Goal: Information Seeking & Learning: Find specific page/section

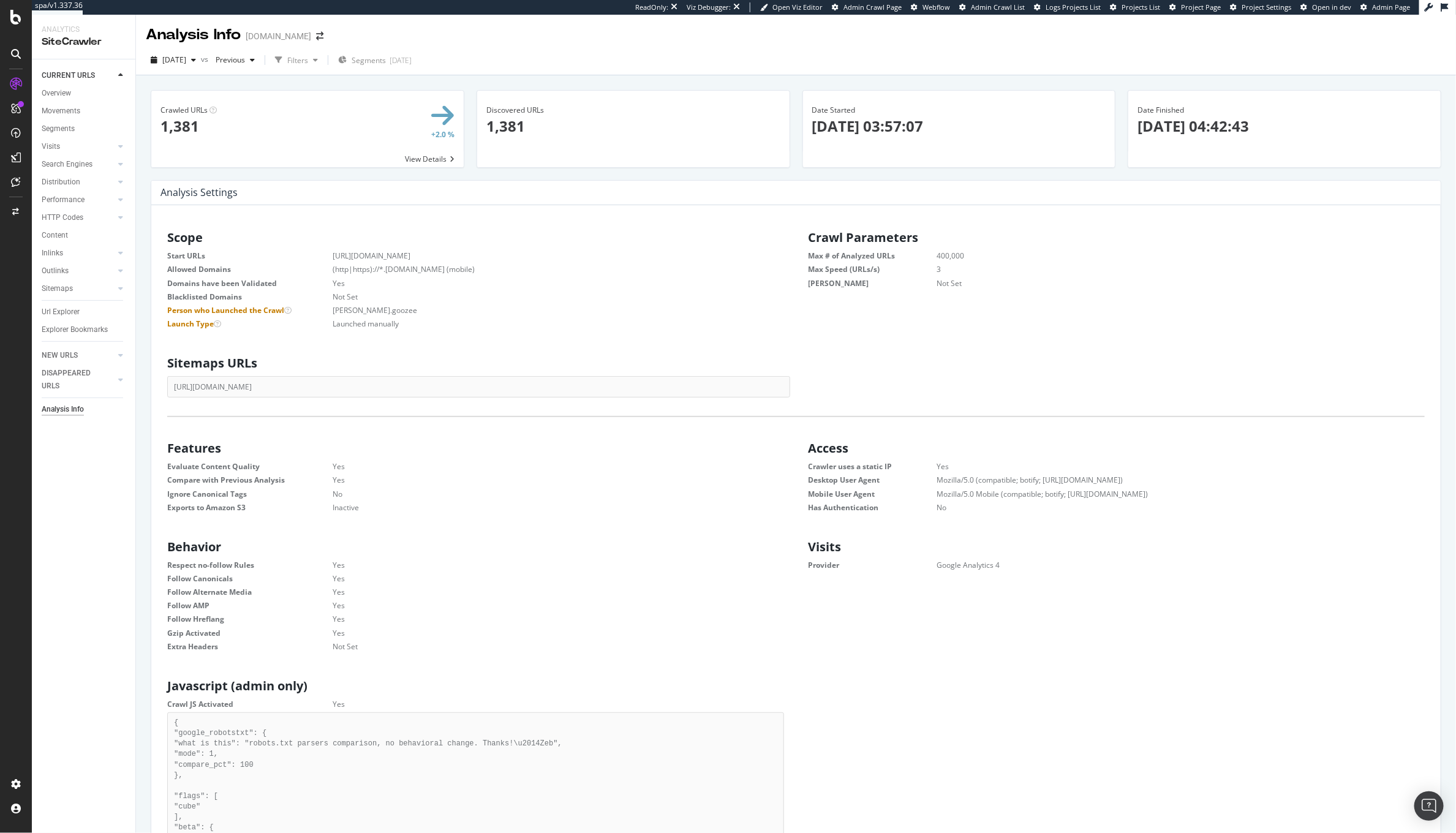
scroll to position [184, 603]
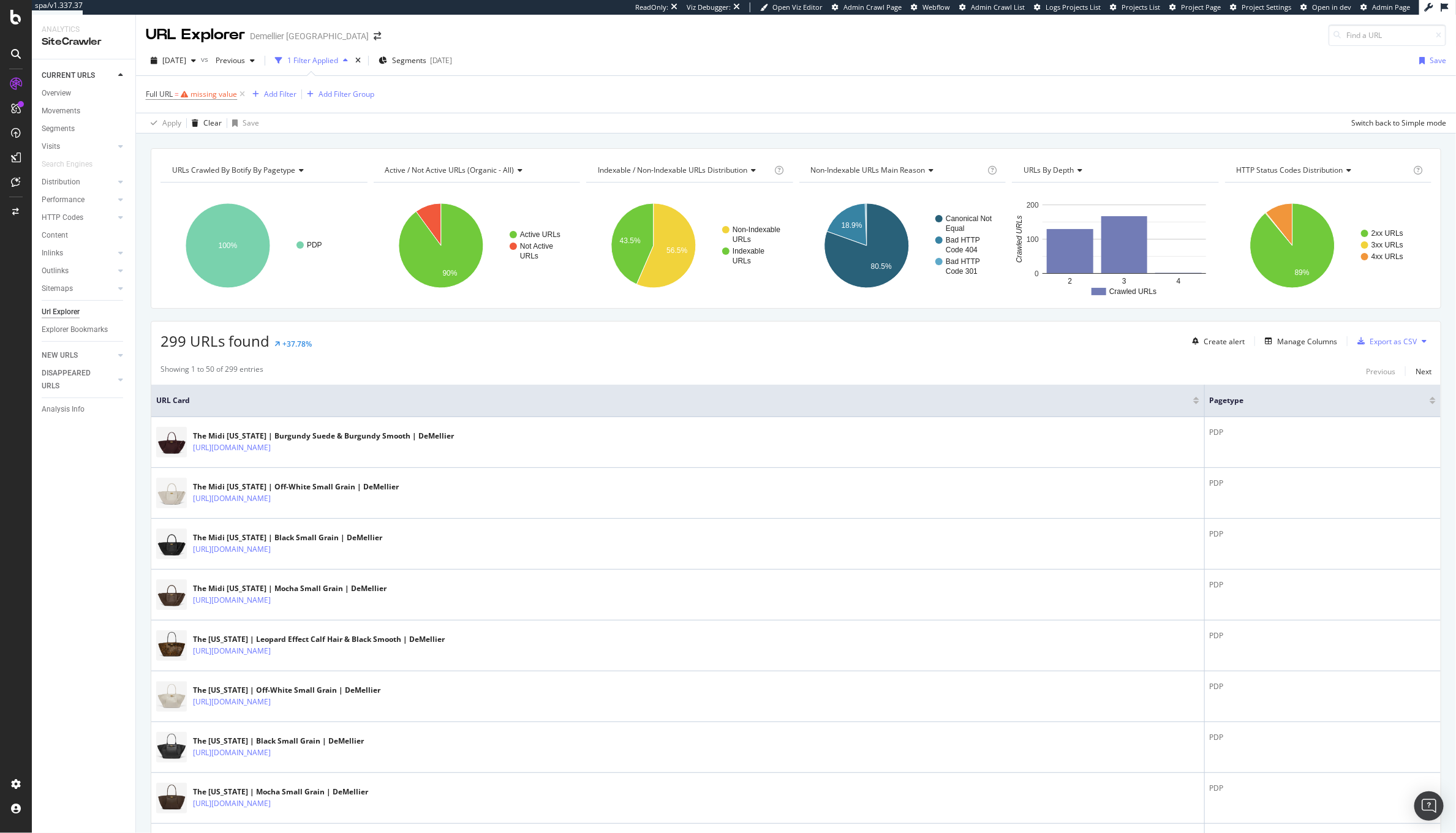
scroll to position [101, 0]
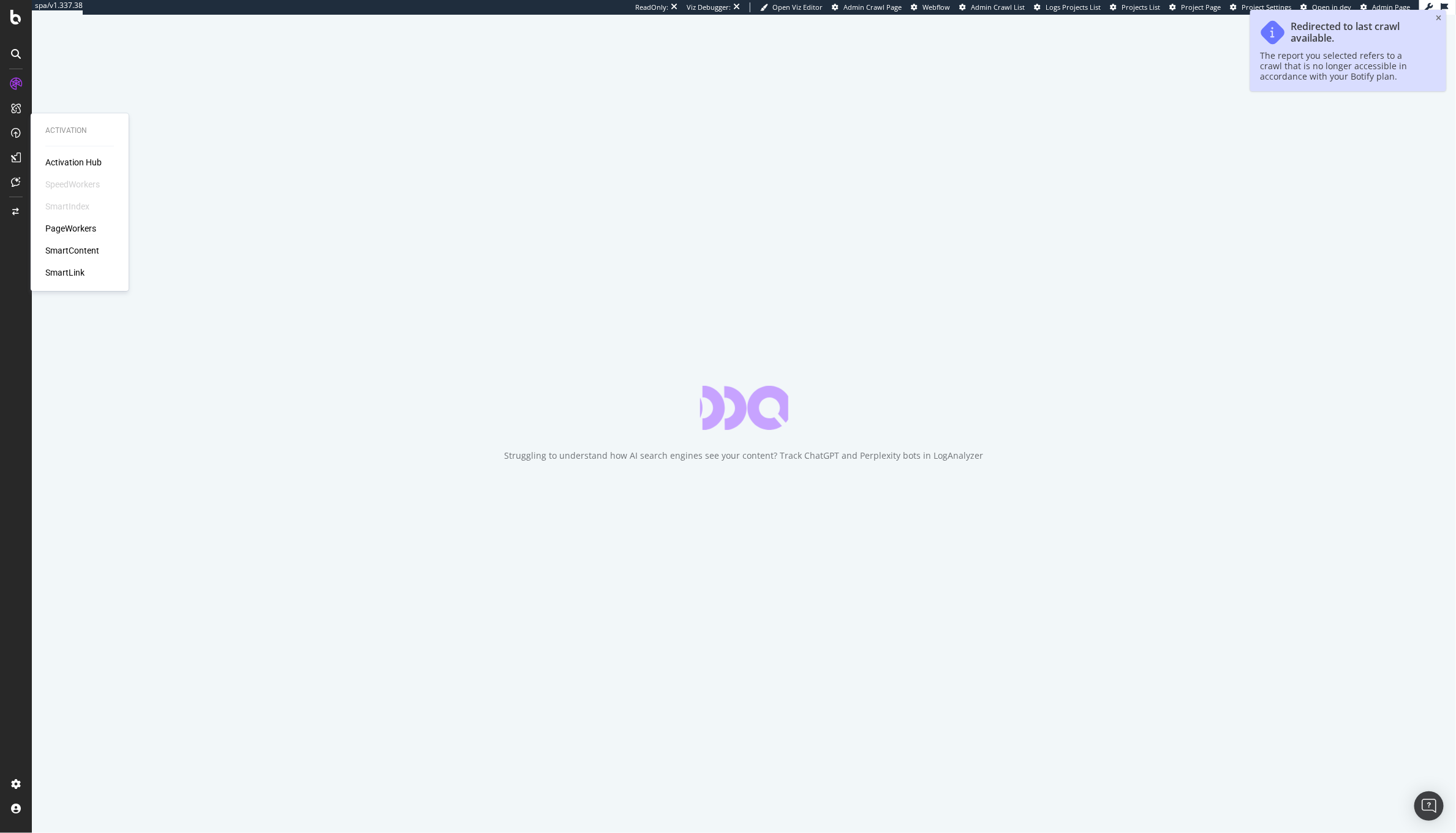
click at [64, 227] on div "PageWorkers" at bounding box center [71, 228] width 51 height 12
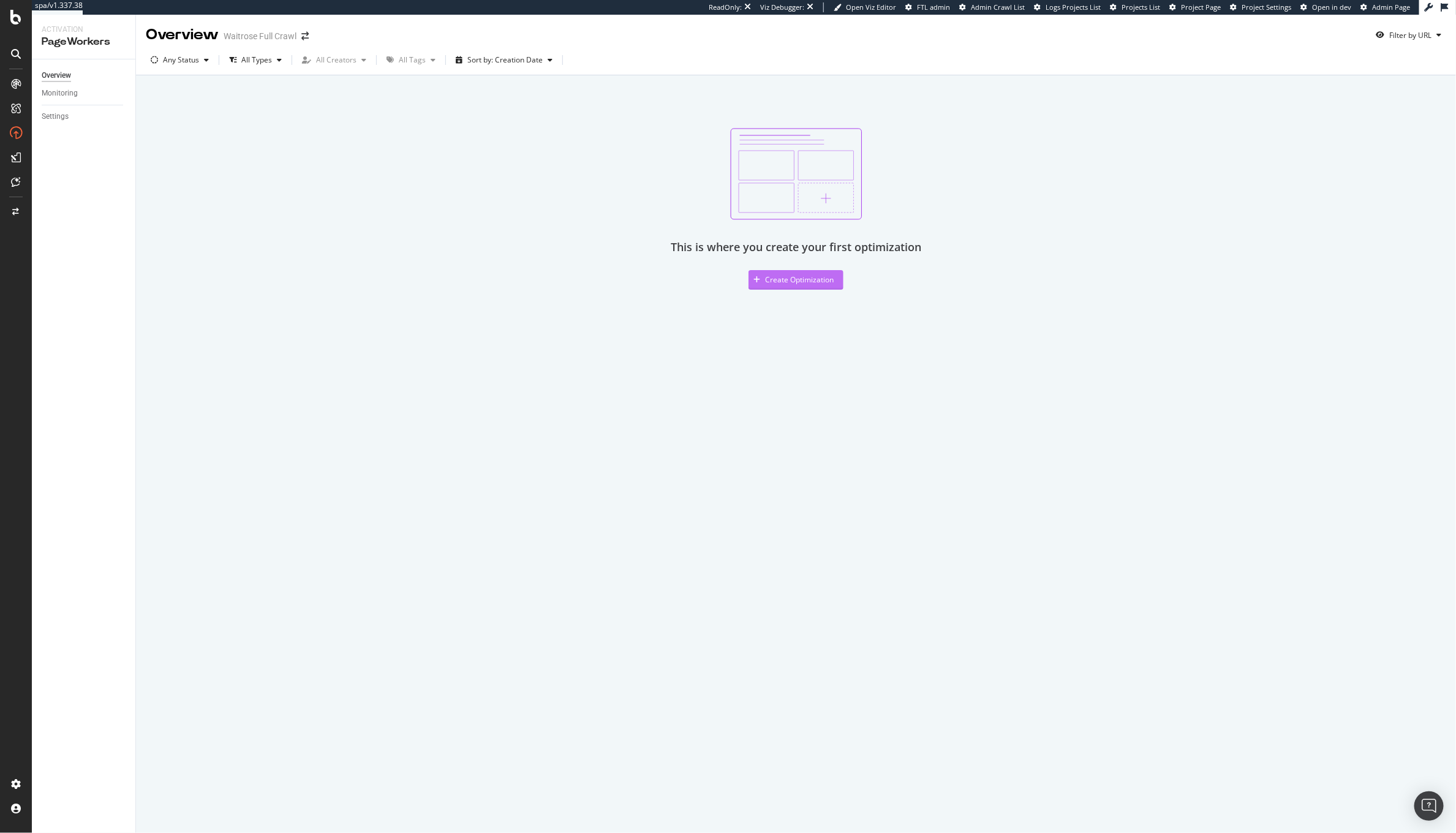
click at [797, 270] on div "Create Optimization" at bounding box center [791, 280] width 85 height 18
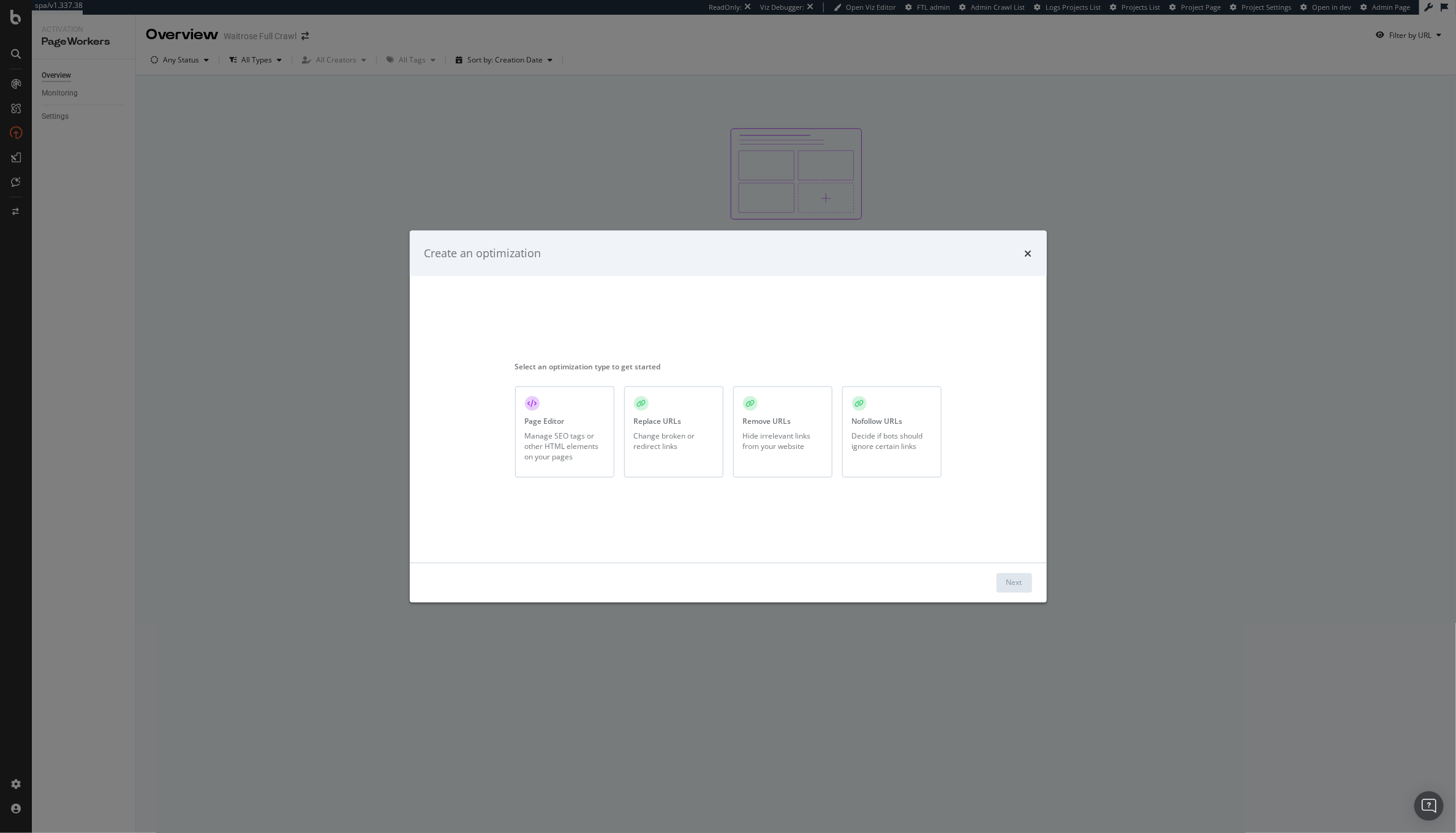
click at [571, 455] on div "Manage SEO tags or other HTML elements on your pages" at bounding box center [565, 446] width 80 height 32
click at [1032, 252] on div "Create an optimization" at bounding box center [728, 253] width 637 height 45
click at [1029, 252] on icon "times" at bounding box center [1029, 253] width 8 height 10
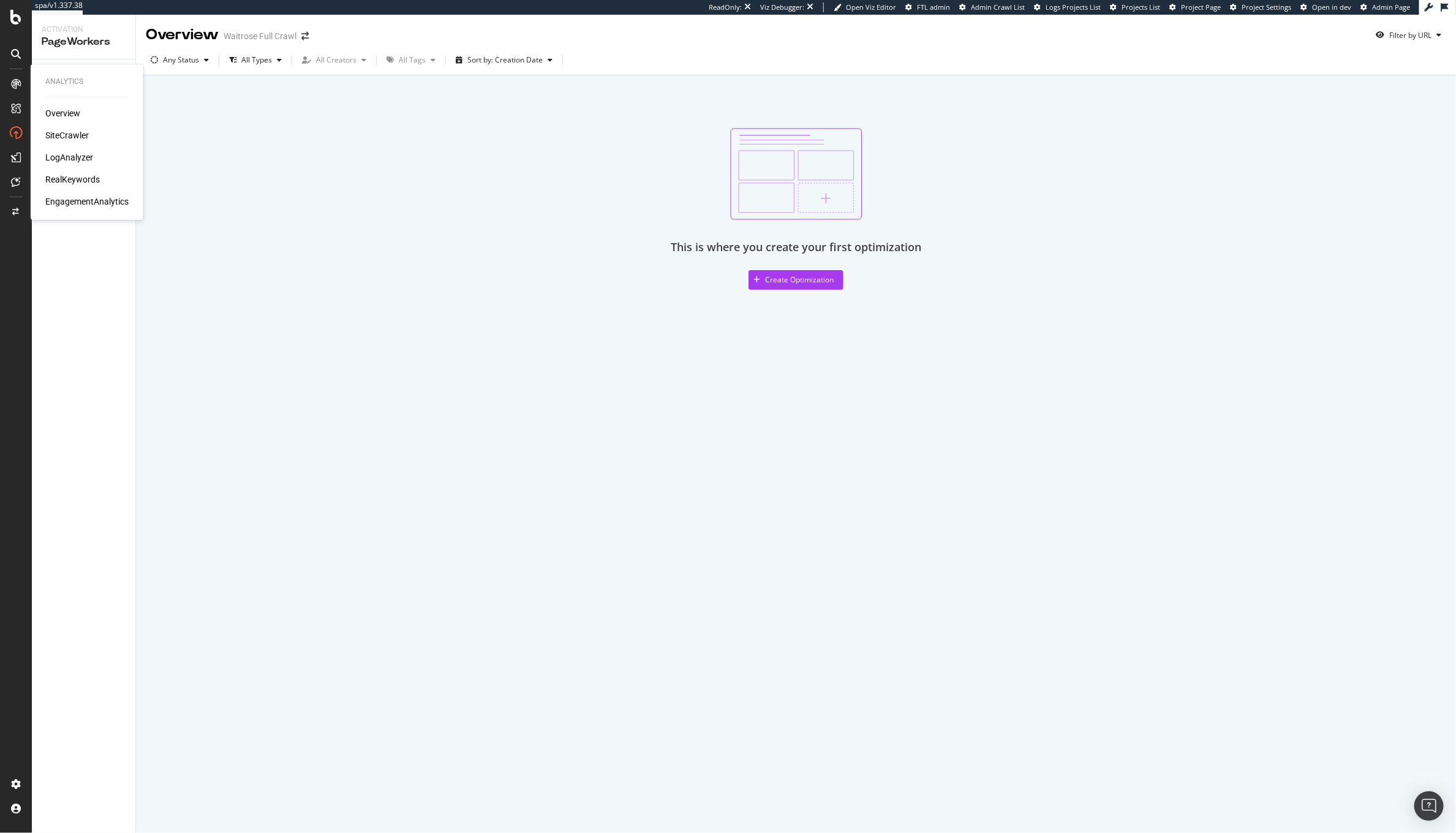
click at [63, 134] on div "SiteCrawler" at bounding box center [67, 135] width 44 height 12
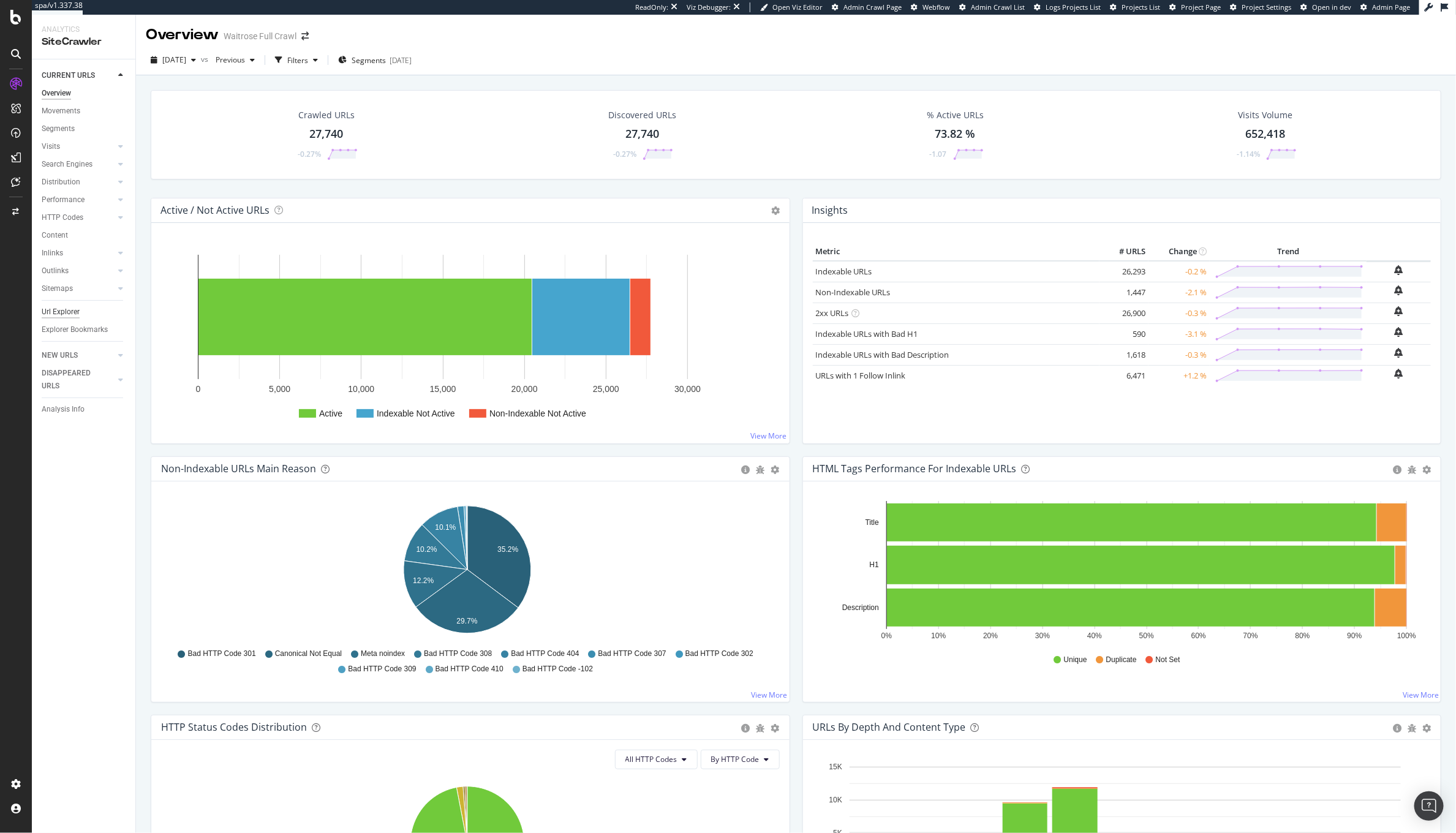
click at [70, 309] on div "Url Explorer" at bounding box center [60, 312] width 38 height 13
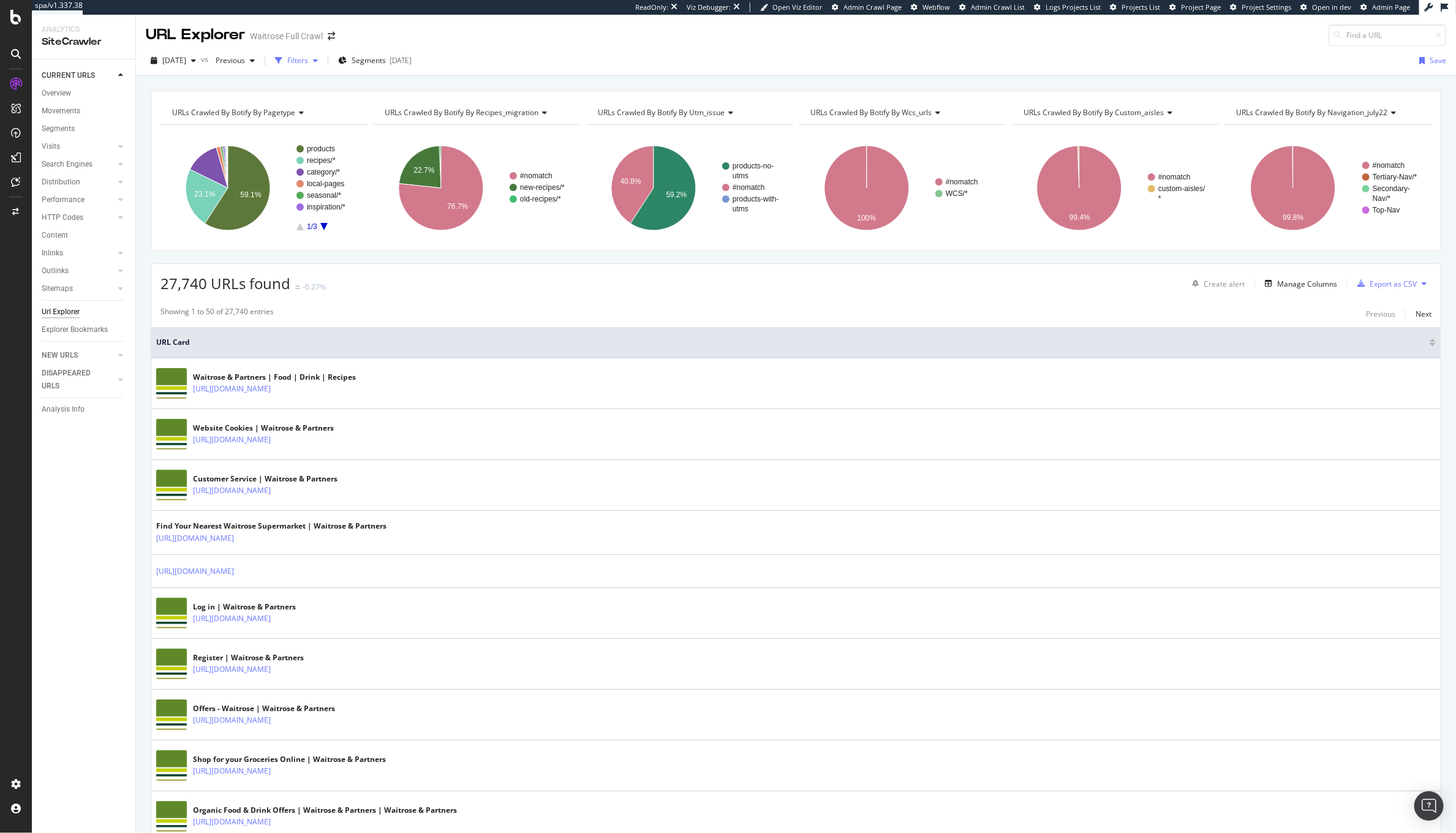
click at [318, 53] on div "Filters" at bounding box center [296, 61] width 53 height 18
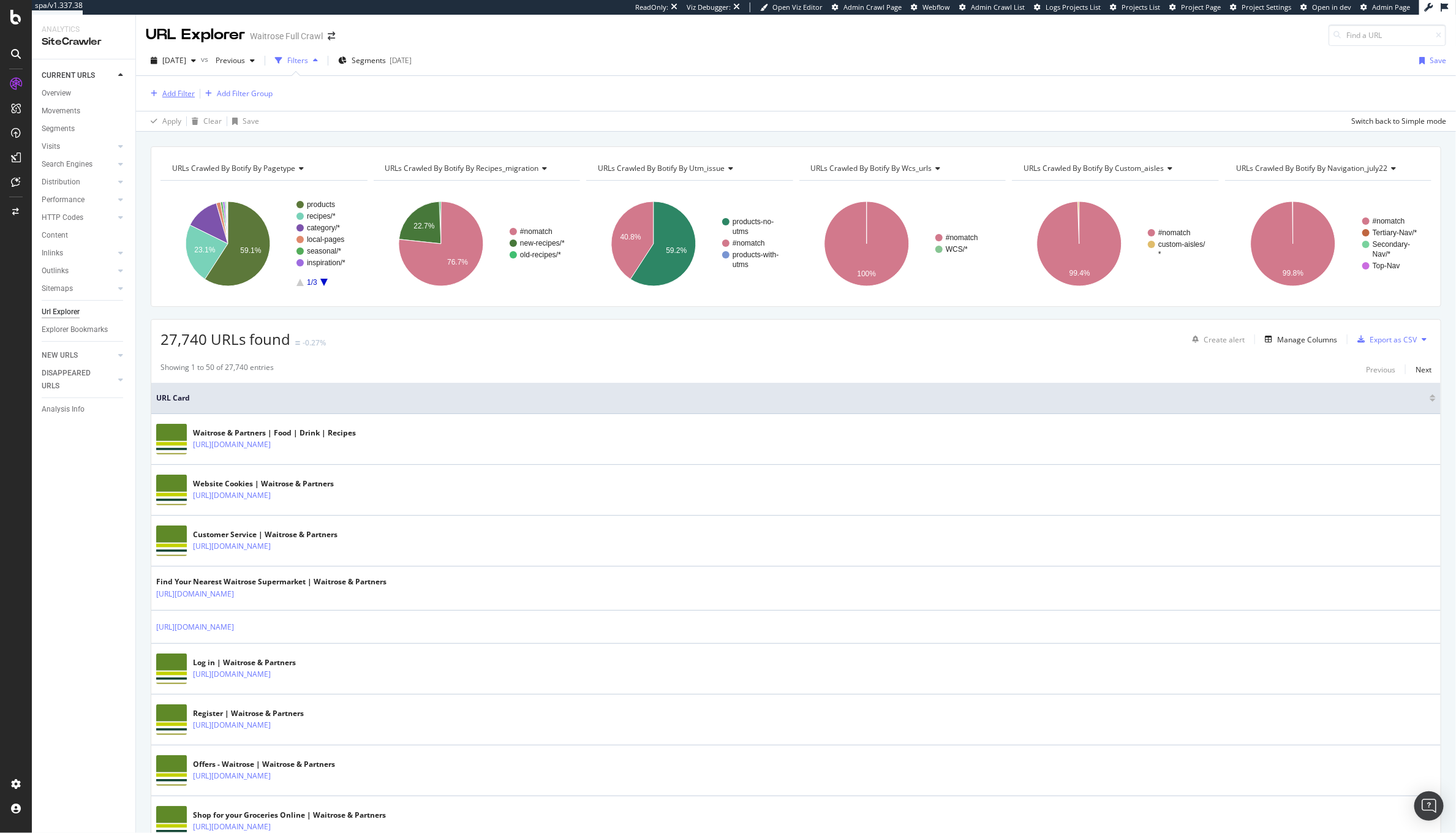
click at [165, 92] on div "Add Filter" at bounding box center [178, 94] width 32 height 11
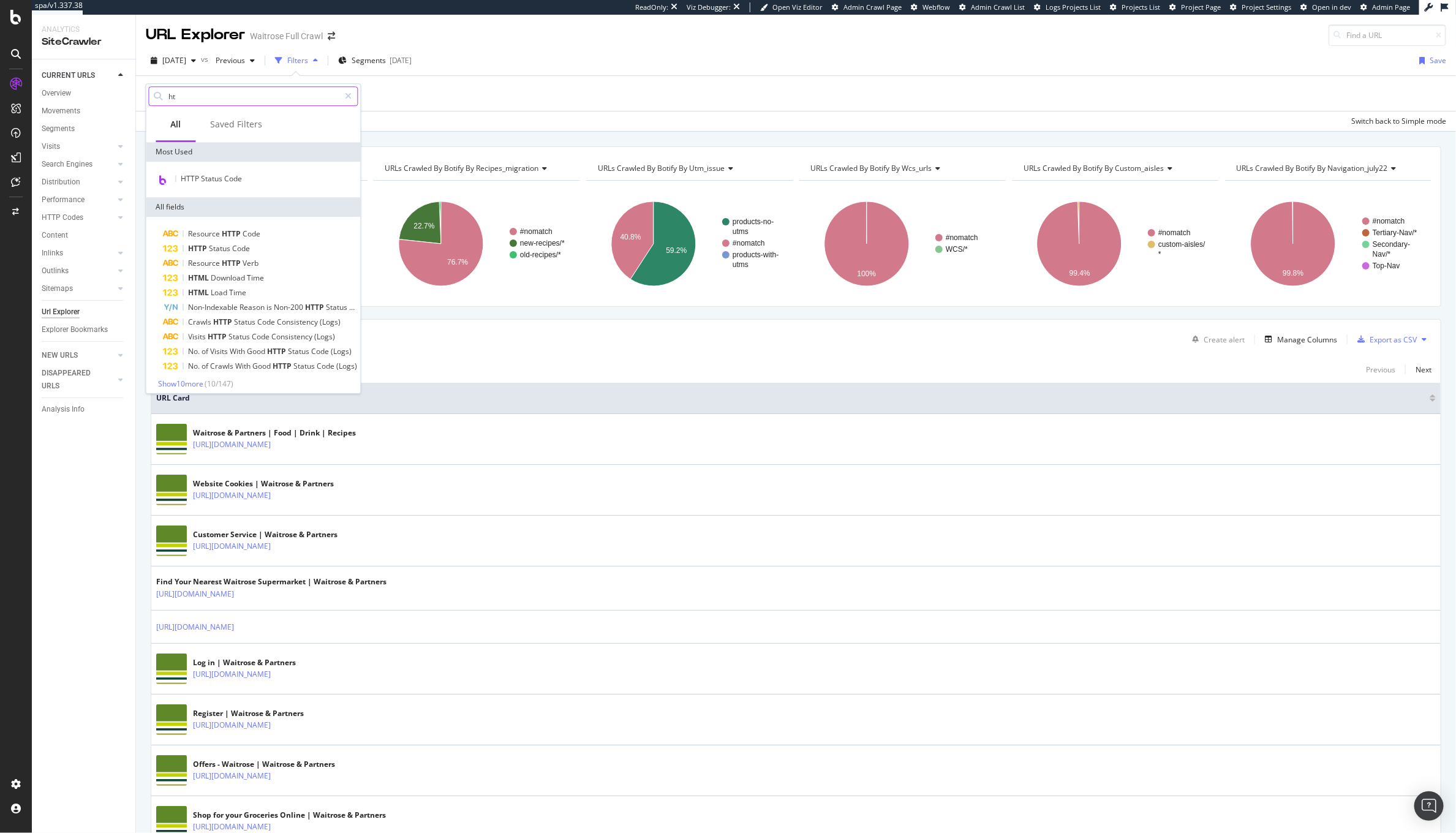
type input "htm"
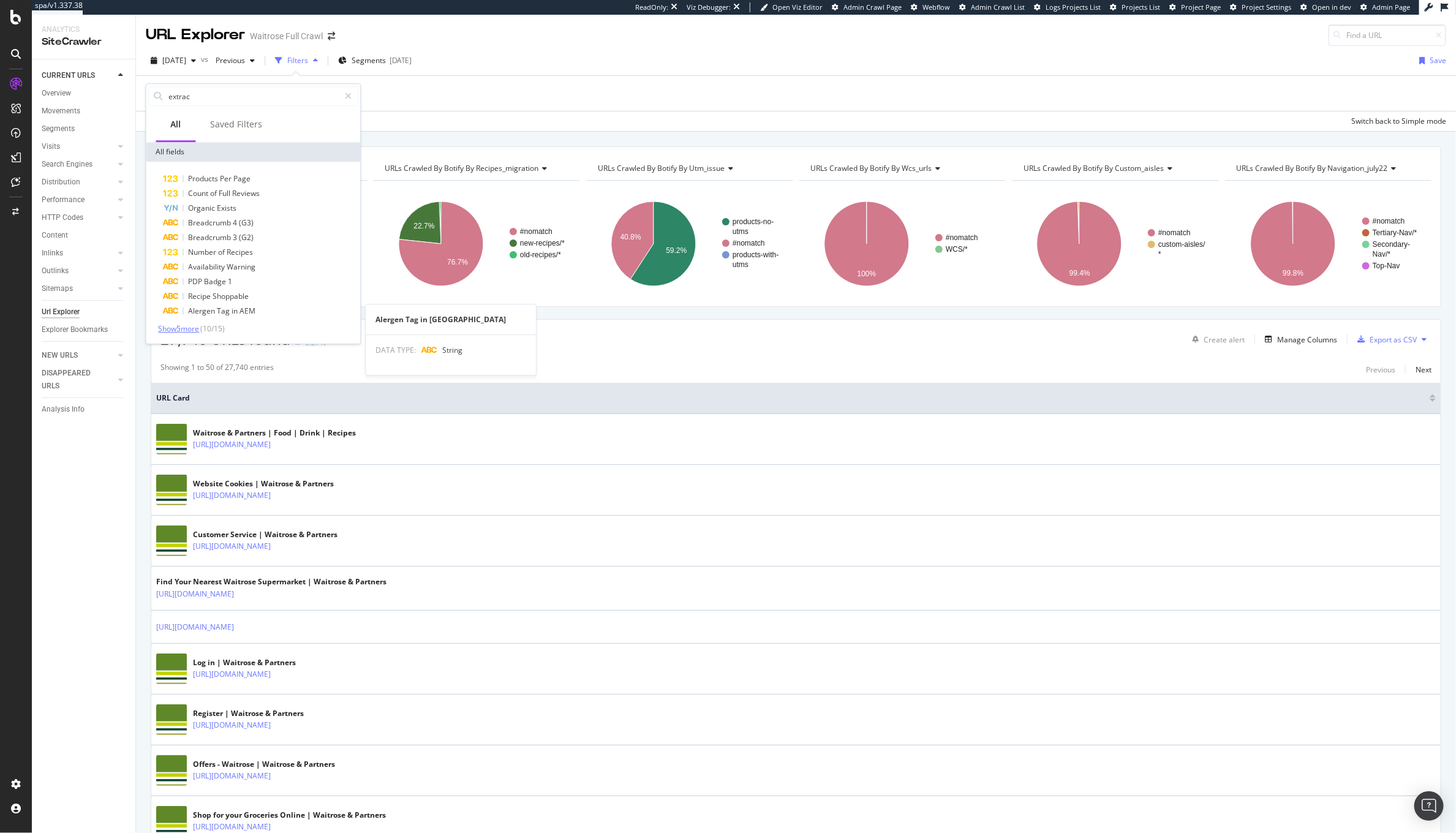
type input "extrac"
click at [189, 328] on span "Show 5 more" at bounding box center [178, 329] width 41 height 11
click at [250, 208] on div "Organic Exists" at bounding box center [261, 207] width 194 height 15
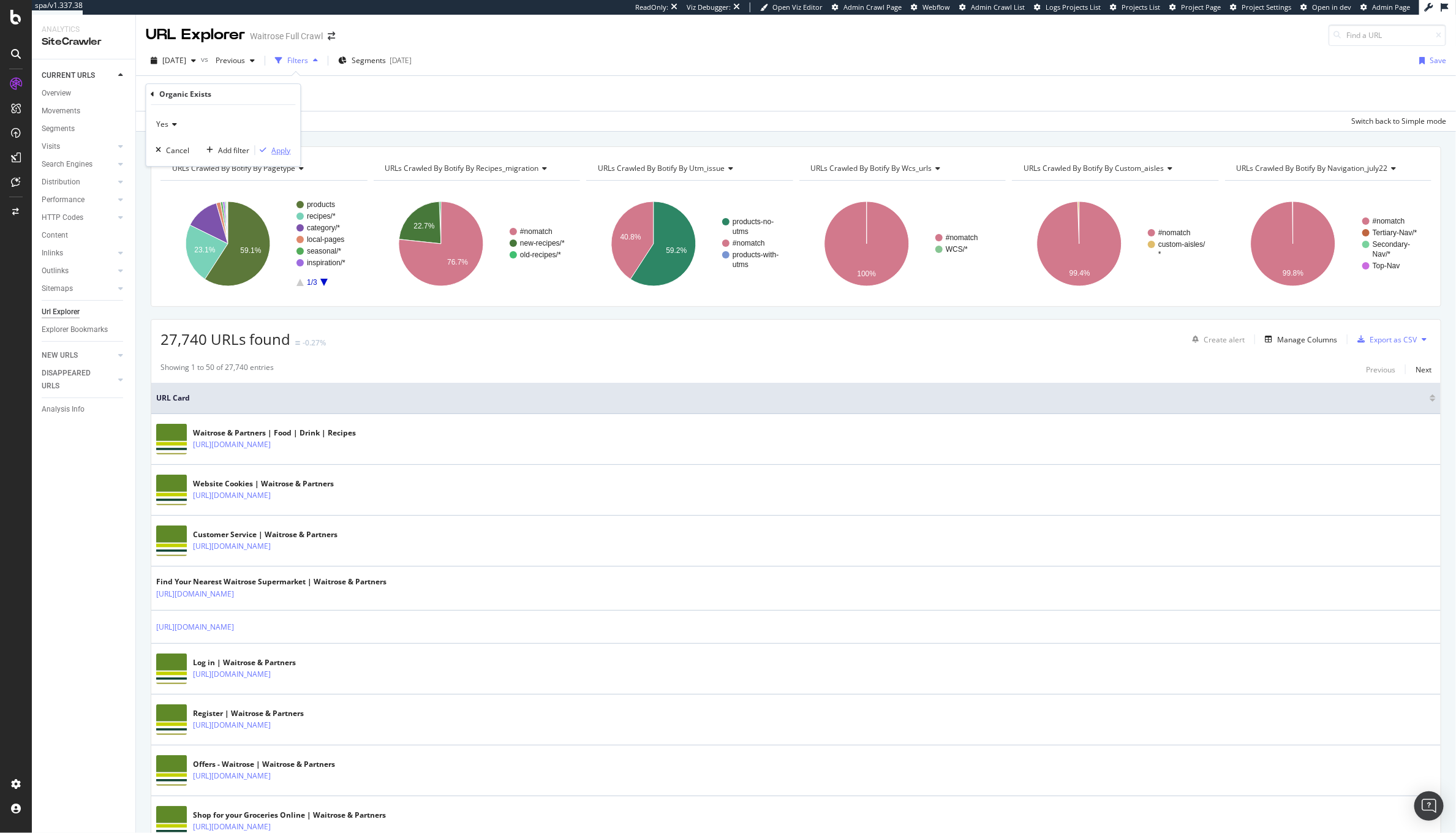
click at [282, 149] on div "Apply" at bounding box center [281, 151] width 19 height 11
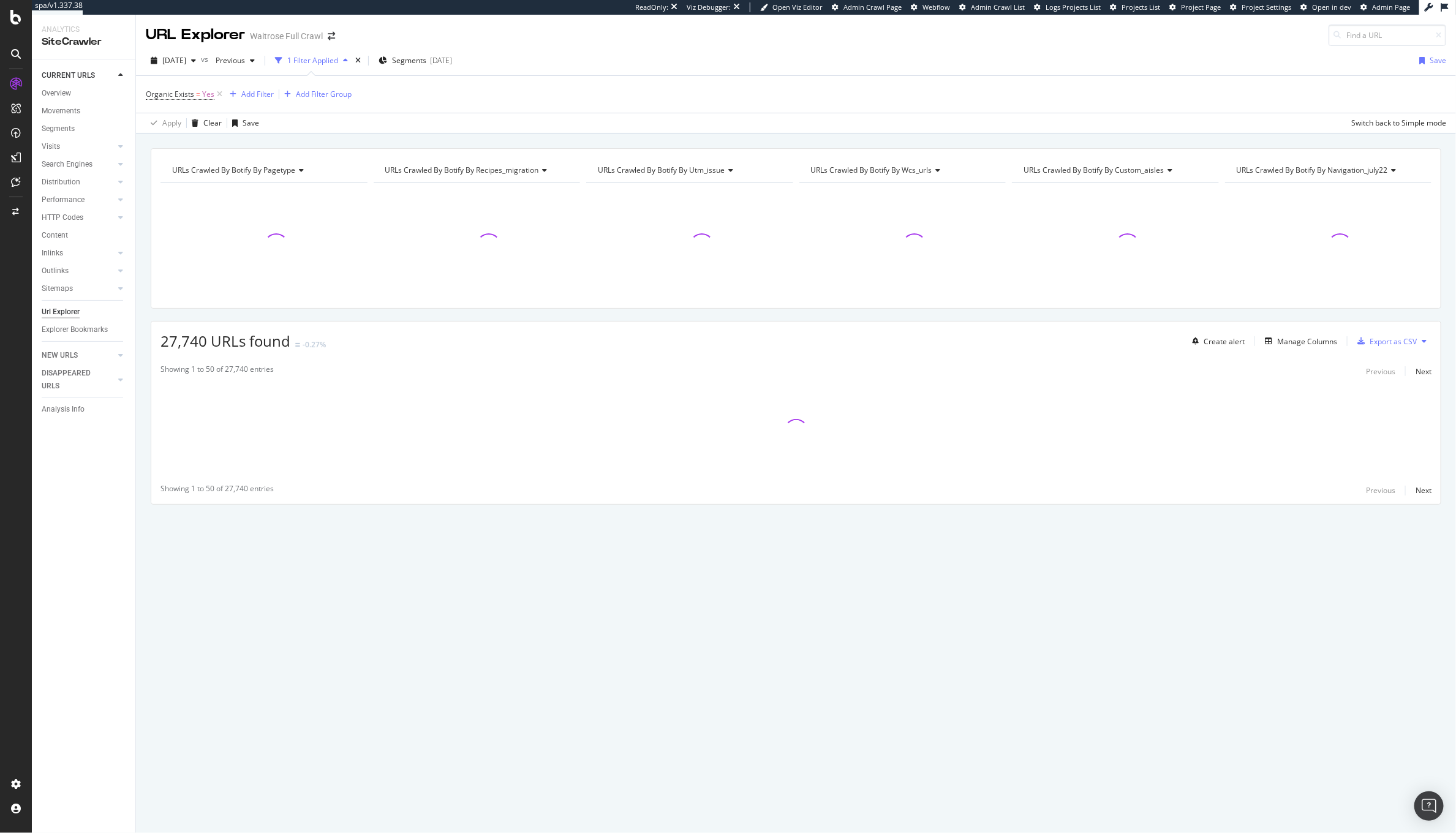
click at [440, 73] on div "2025 Sep. 20th vs Previous 1 Filter Applied Segments 2025-09-17 Save" at bounding box center [796, 63] width 1320 height 25
click at [427, 55] on span "Segments" at bounding box center [409, 61] width 35 height 11
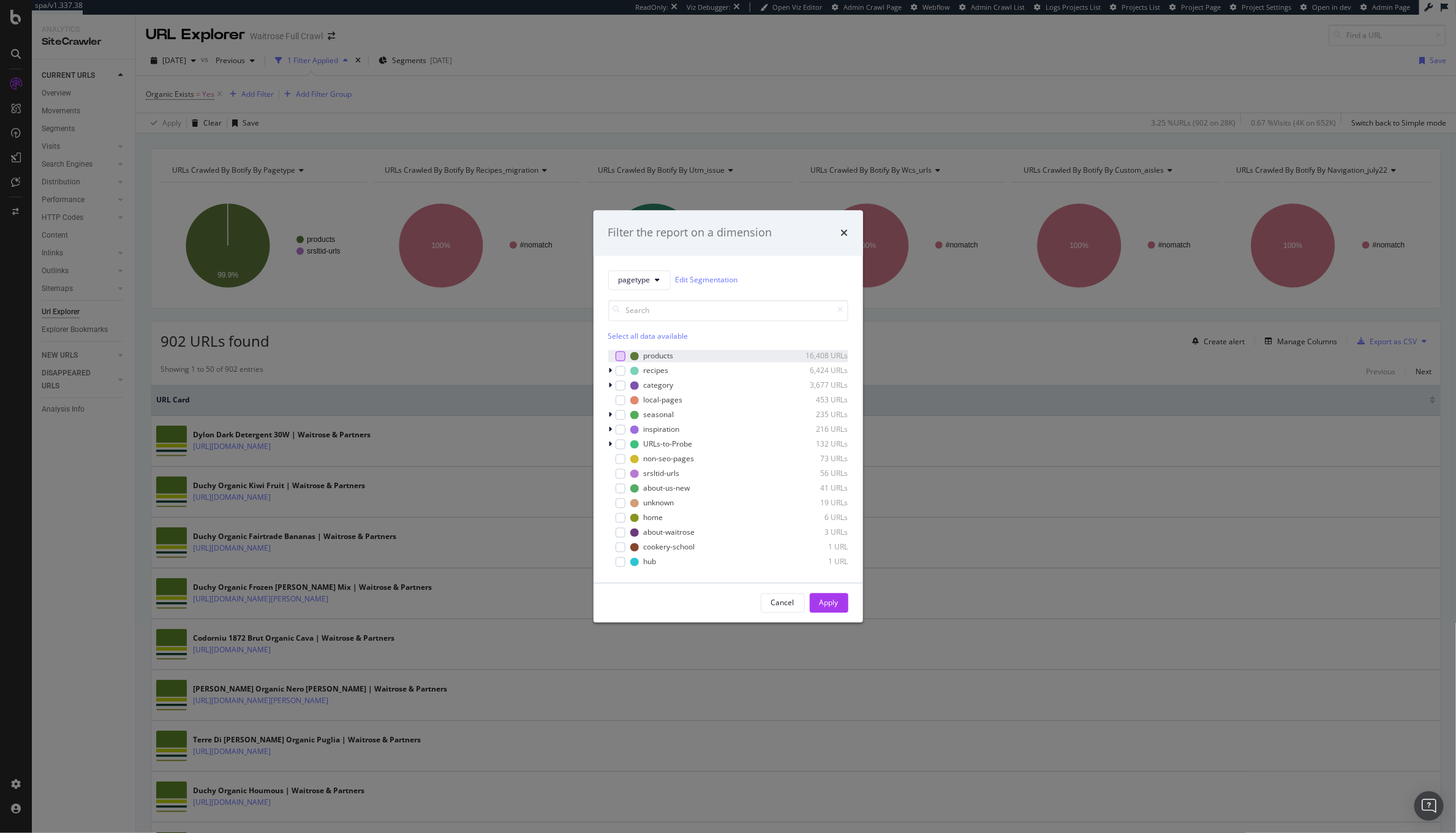
click at [616, 352] on div "modal" at bounding box center [620, 356] width 10 height 10
click at [829, 604] on div "Apply" at bounding box center [829, 603] width 19 height 11
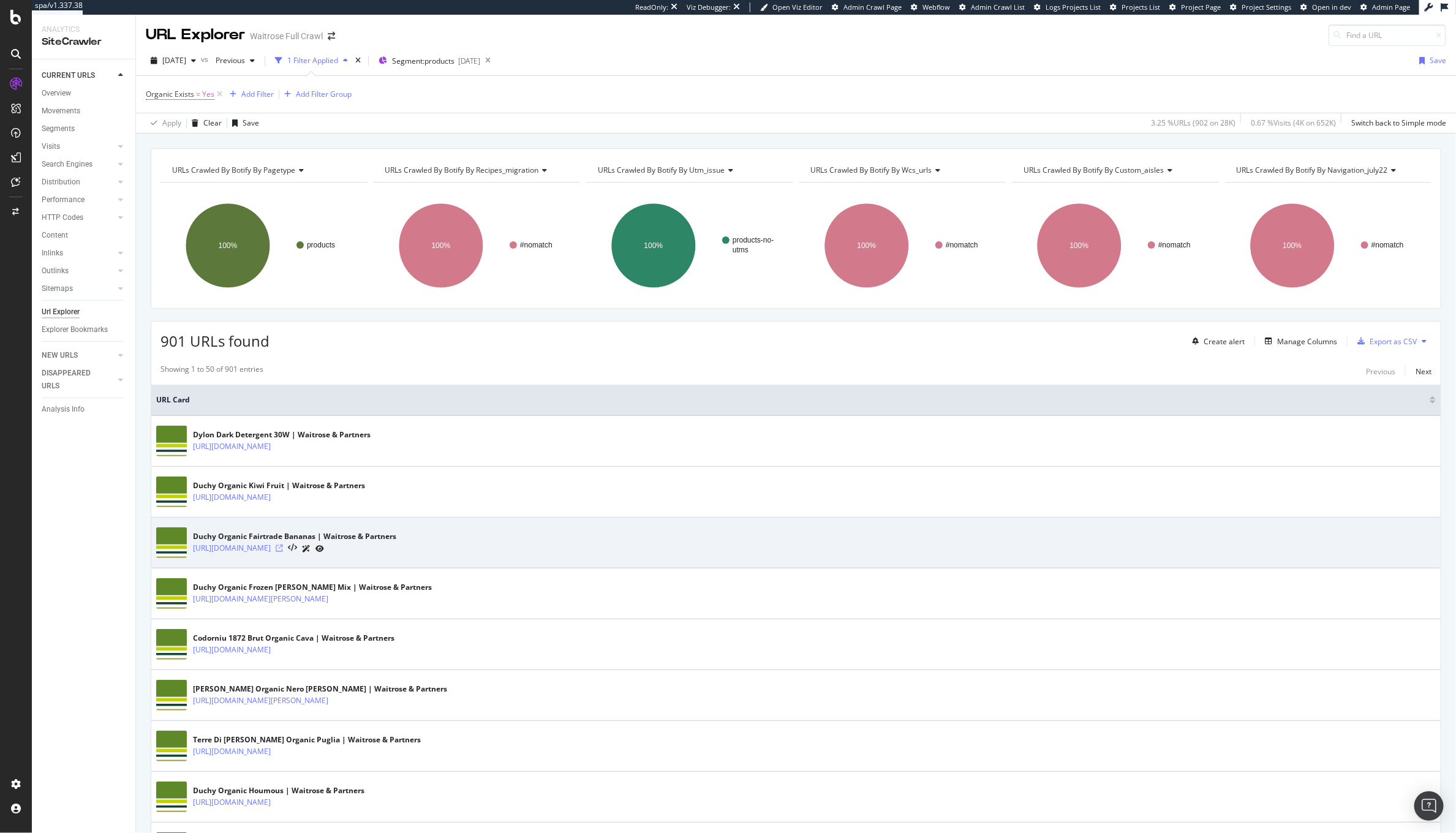
click at [283, 547] on icon at bounding box center [280, 548] width 8 height 8
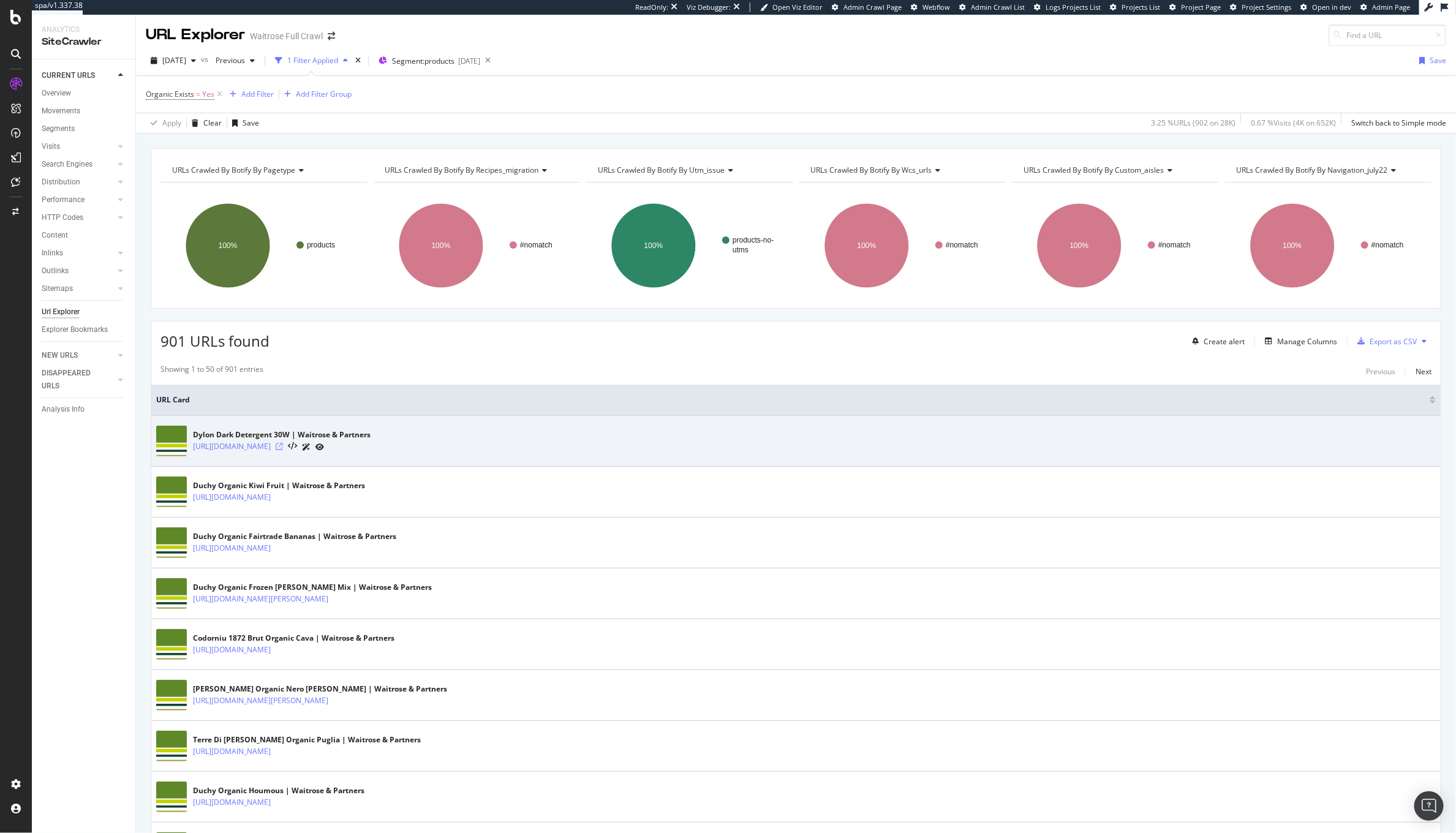
click at [283, 444] on icon at bounding box center [280, 446] width 8 height 8
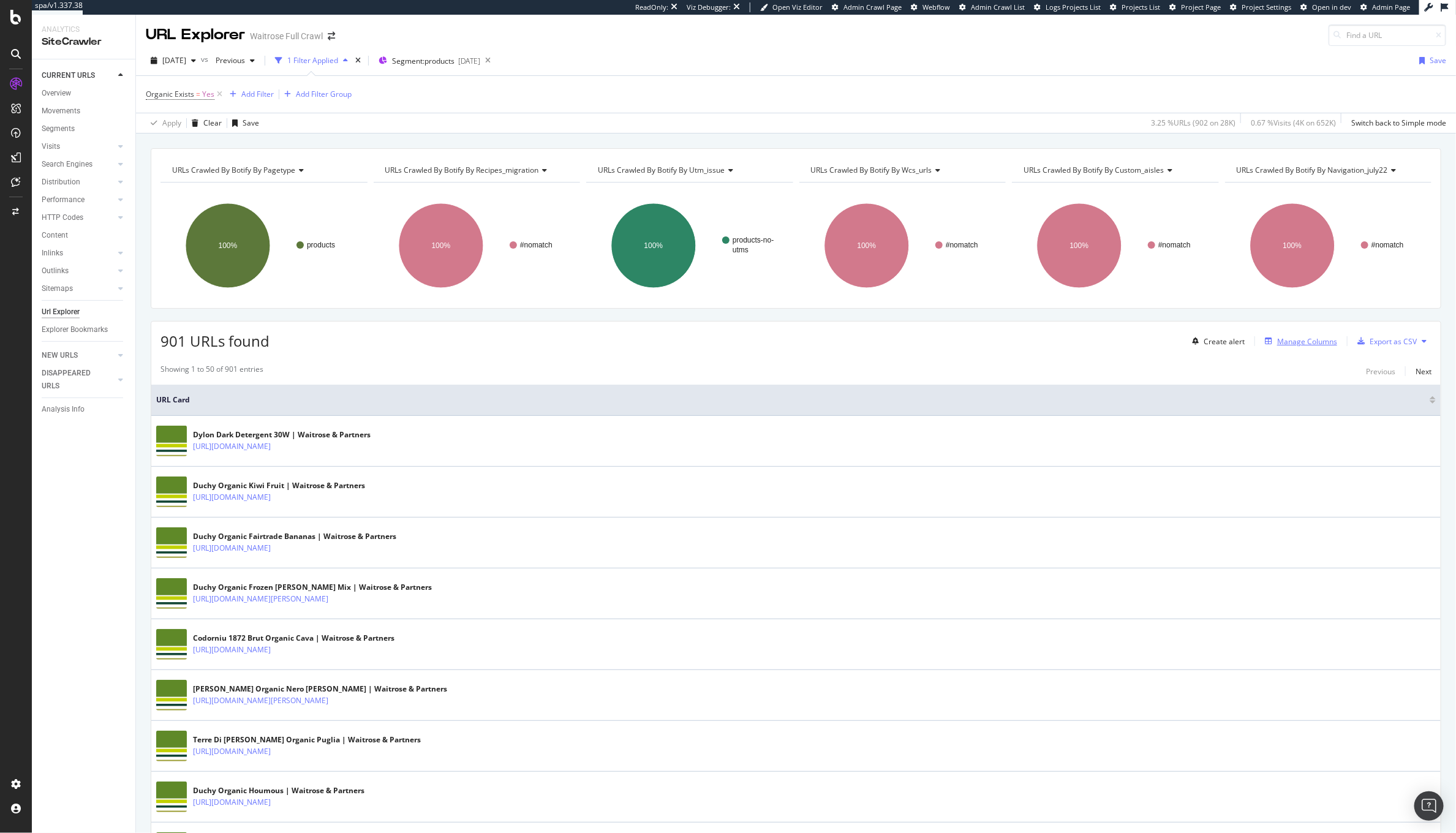
click at [1282, 336] on div "Manage Columns" at bounding box center [1307, 341] width 60 height 11
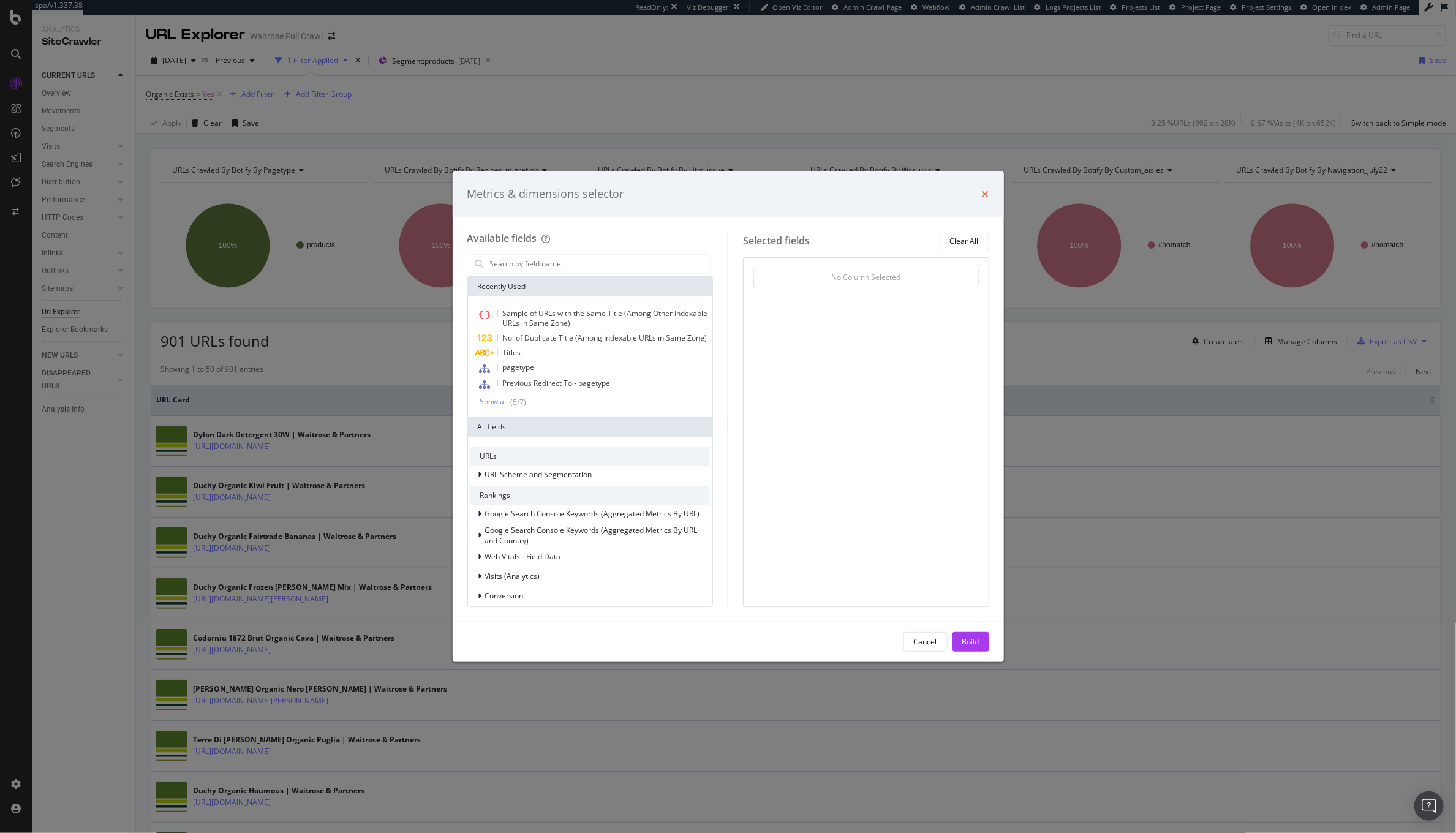
click at [982, 197] on icon "times" at bounding box center [986, 194] width 8 height 10
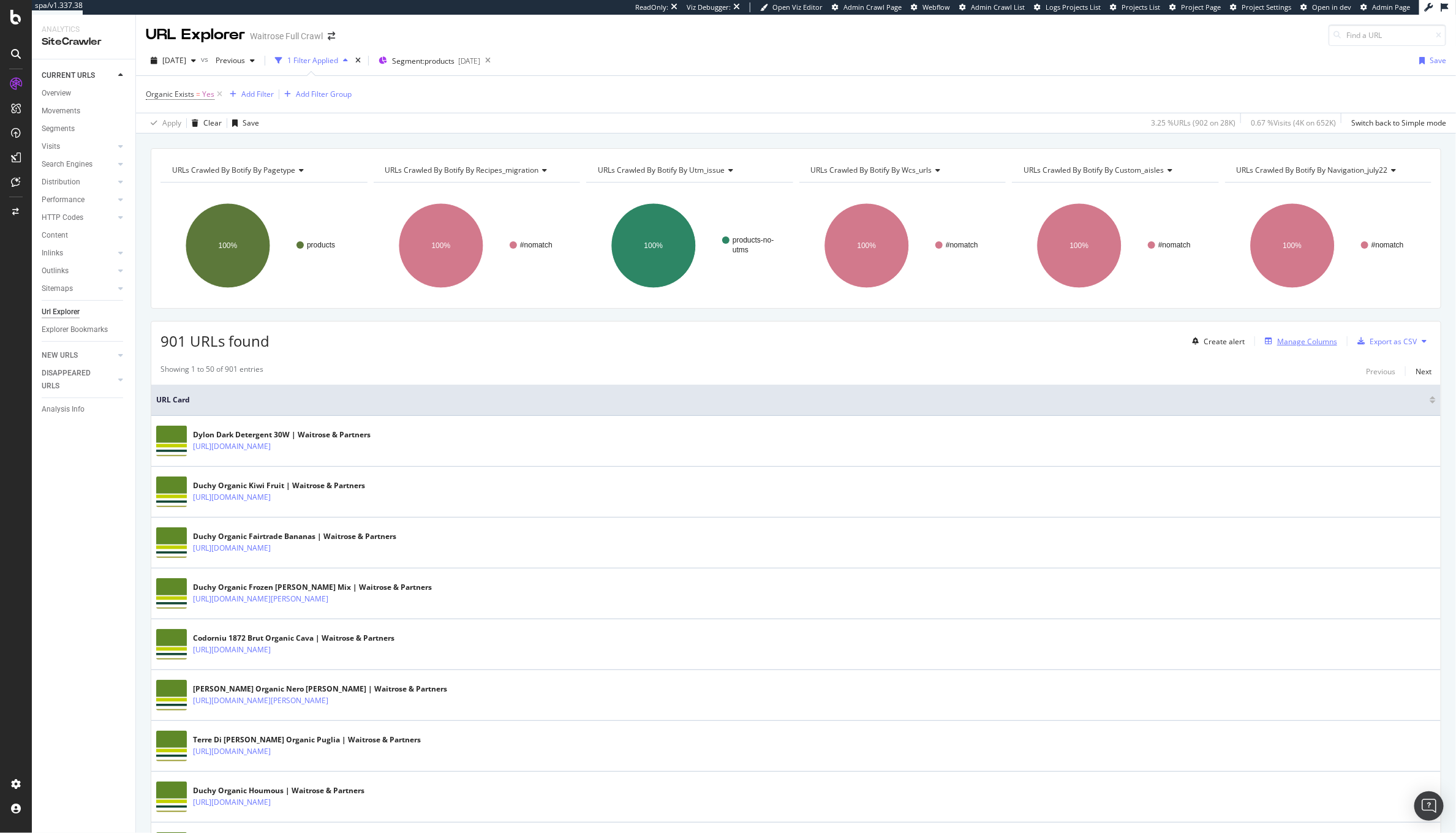
click at [1278, 348] on div "Manage Columns" at bounding box center [1298, 341] width 77 height 14
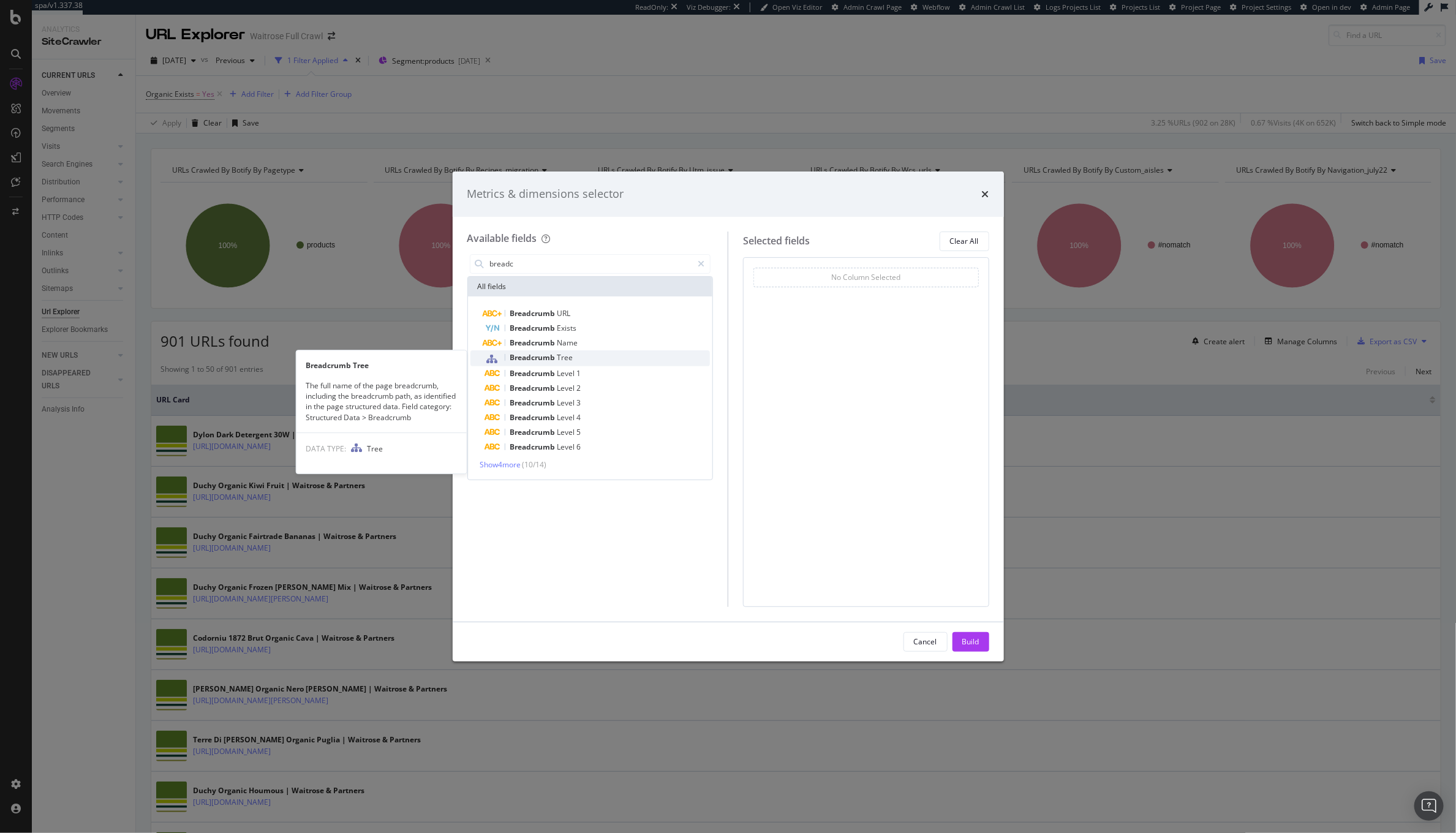
type input "breadc"
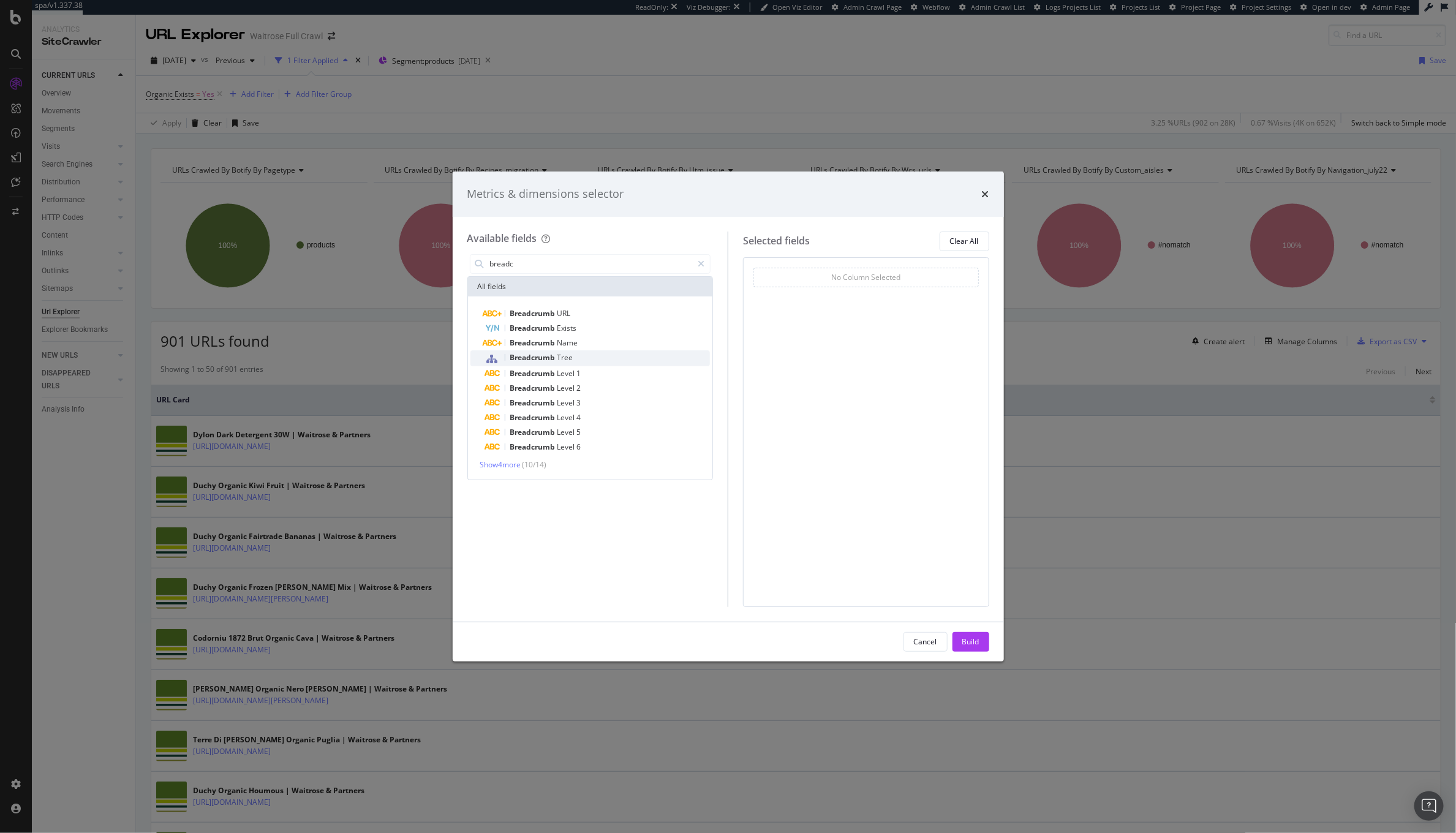
click at [595, 353] on div "Breadcrumb Tree" at bounding box center [597, 358] width 225 height 16
click at [976, 649] on div "Build" at bounding box center [971, 642] width 17 height 18
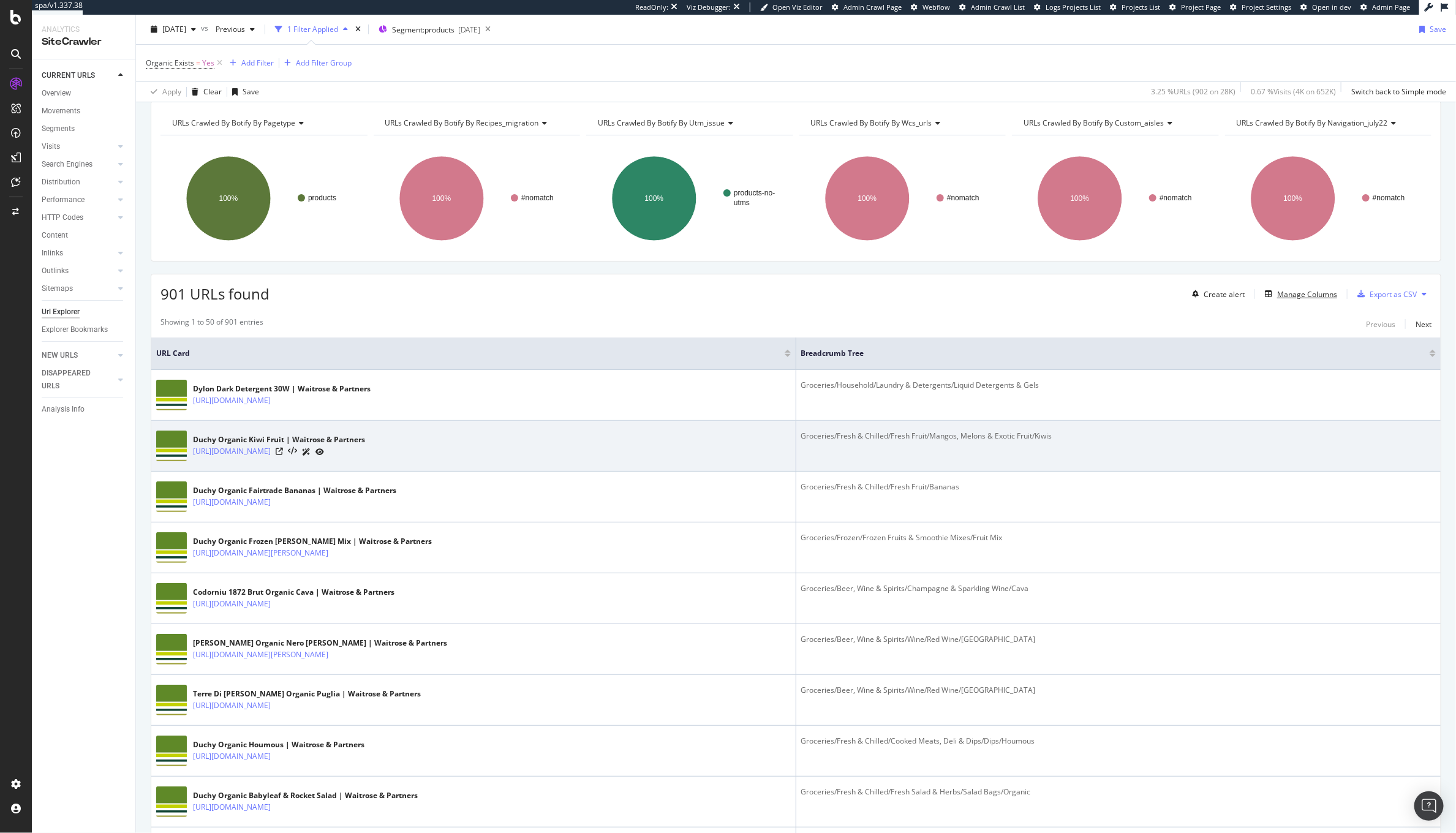
scroll to position [48, 0]
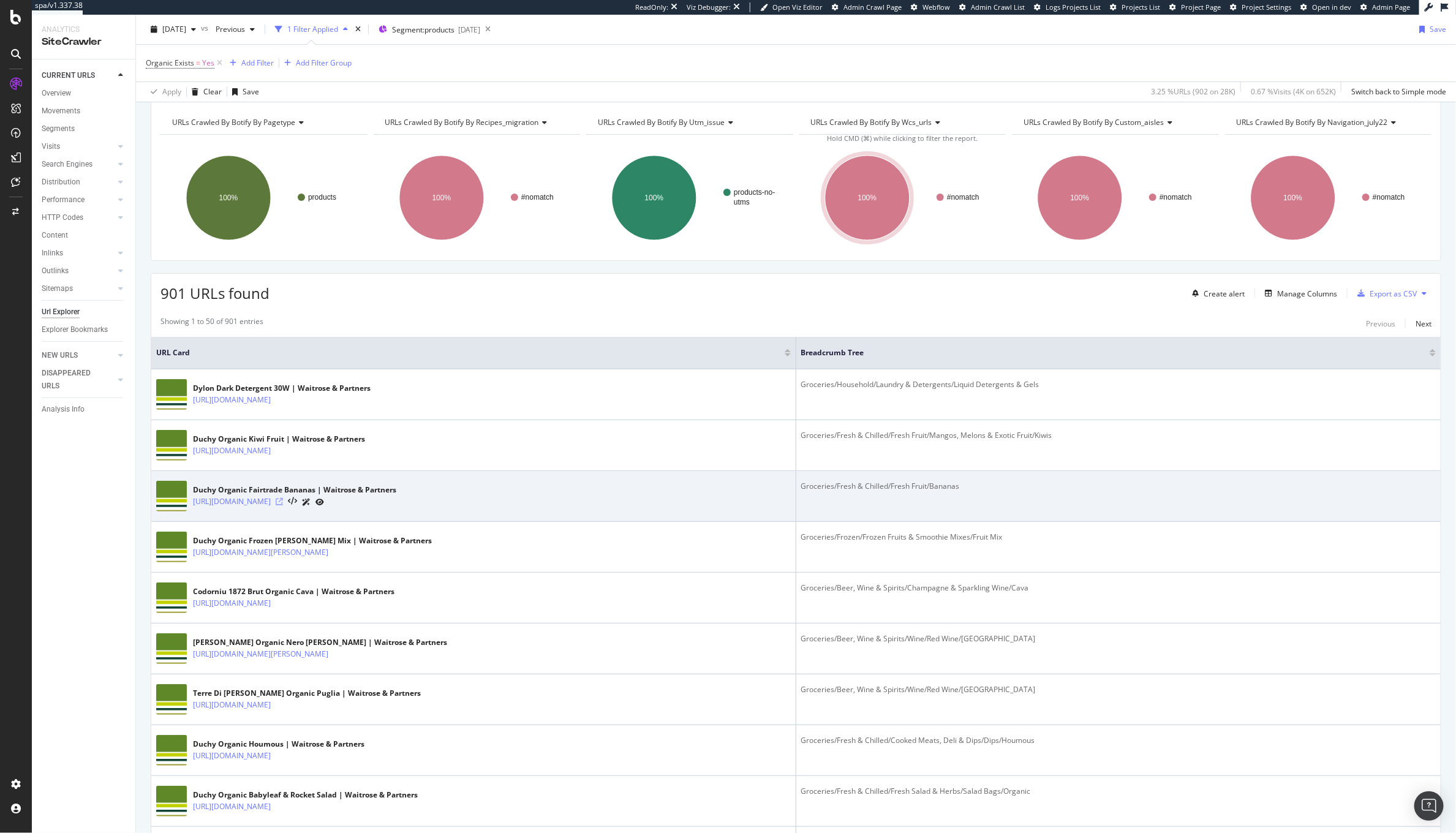
click at [283, 503] on icon at bounding box center [280, 502] width 8 height 8
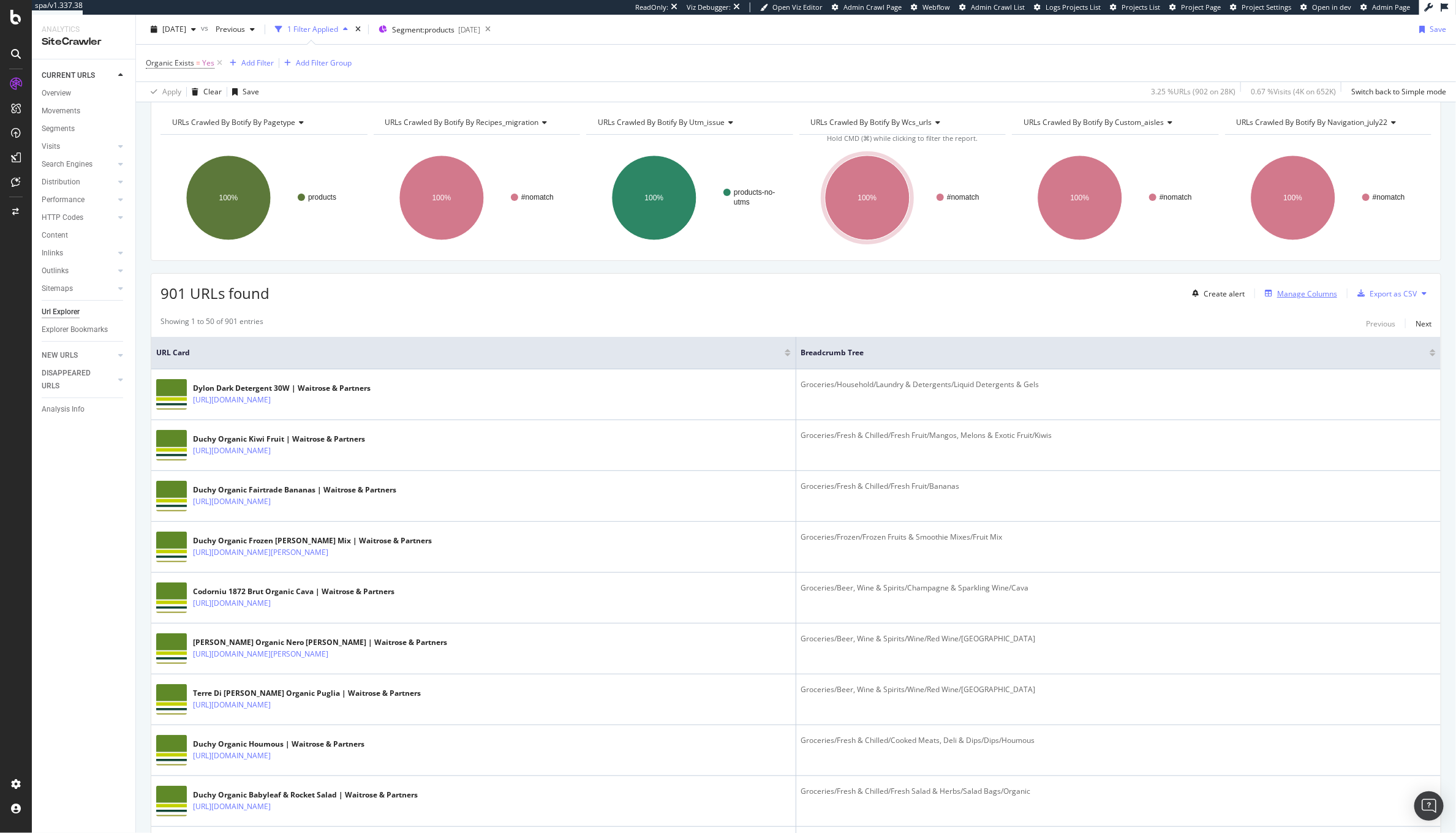
click at [1302, 300] on div "Manage Columns" at bounding box center [1298, 294] width 77 height 14
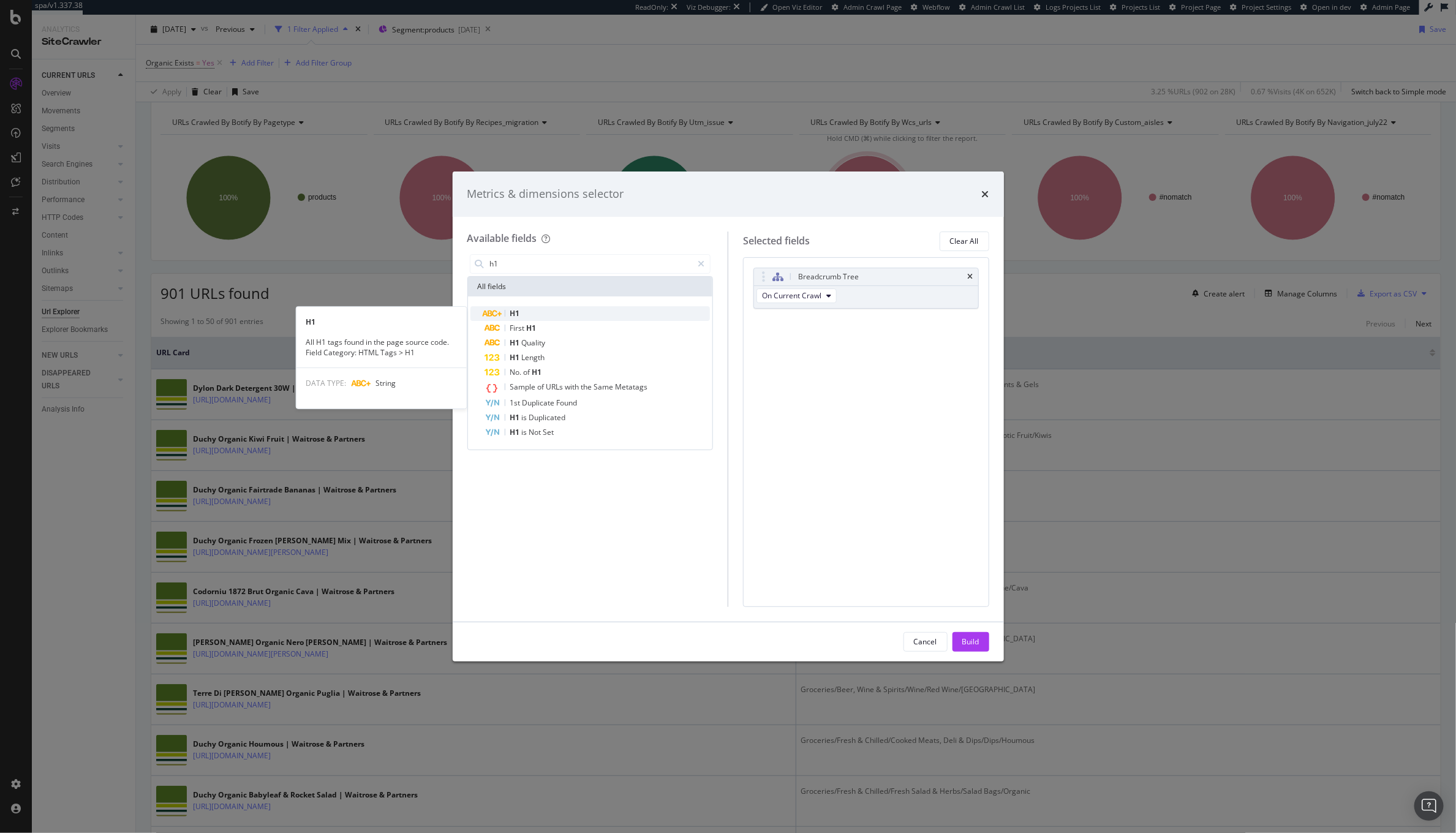
type input "h1"
click at [560, 306] on div "H1" at bounding box center [597, 313] width 225 height 15
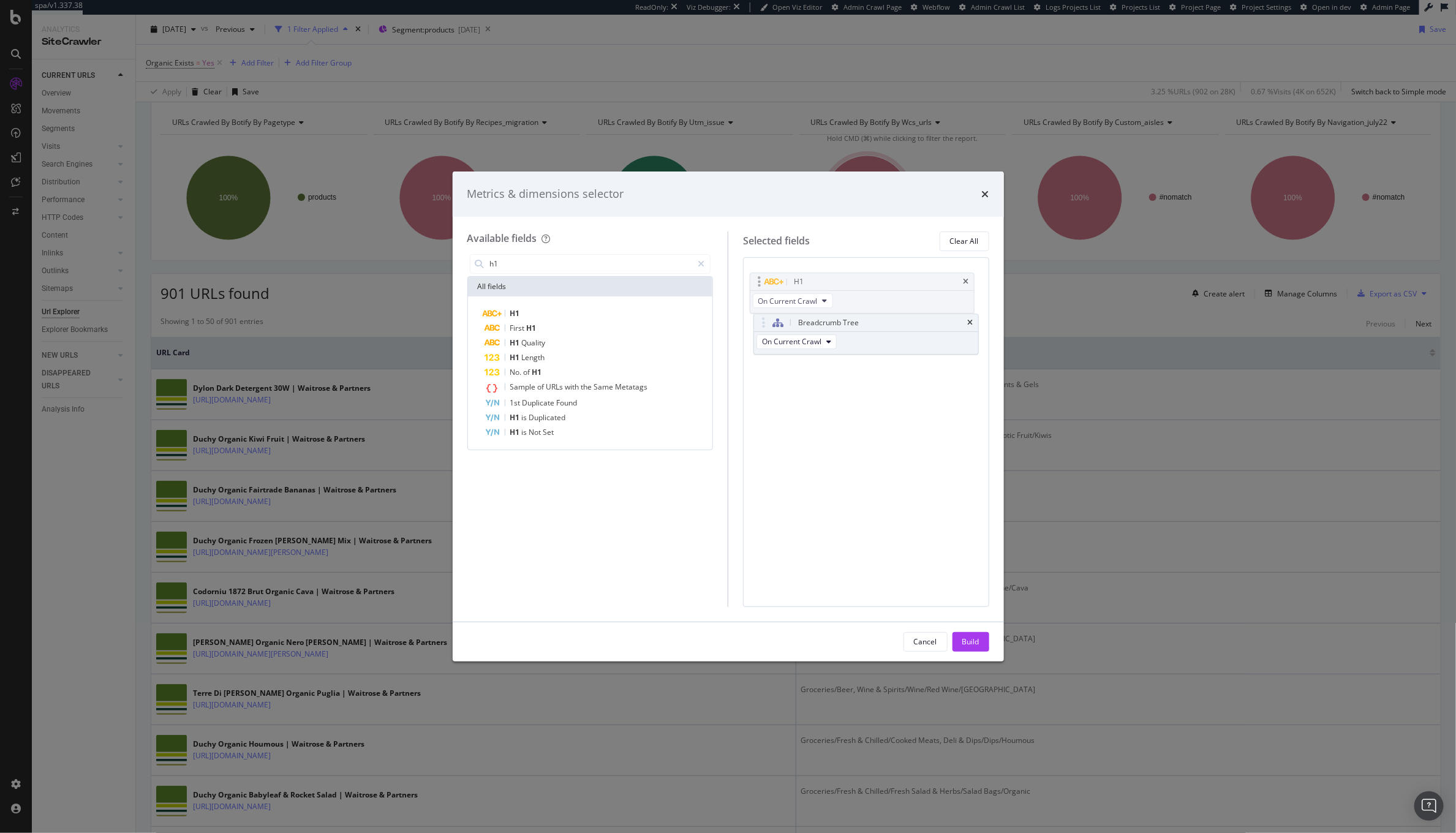
drag, startPoint x: 761, startPoint y: 323, endPoint x: 755, endPoint y: 277, distance: 46.4
click at [755, 277] on body "spa/v1.337.38 ReadOnly: Viz Debugger: Open Viz Editor Admin Crawl Page Webflow …" at bounding box center [728, 416] width 1456 height 833
click at [981, 637] on button "Build" at bounding box center [971, 641] width 37 height 19
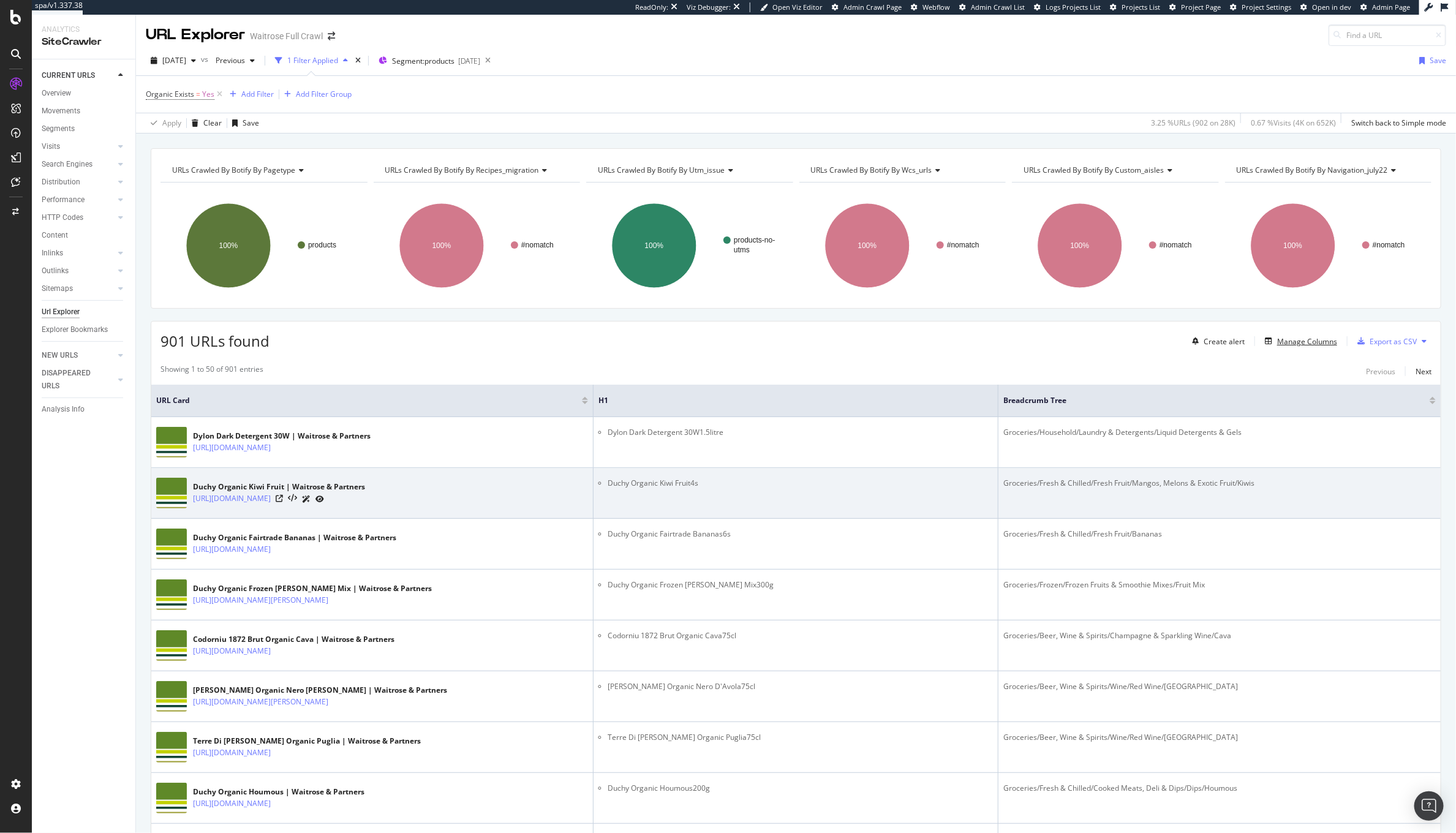
scroll to position [28, 0]
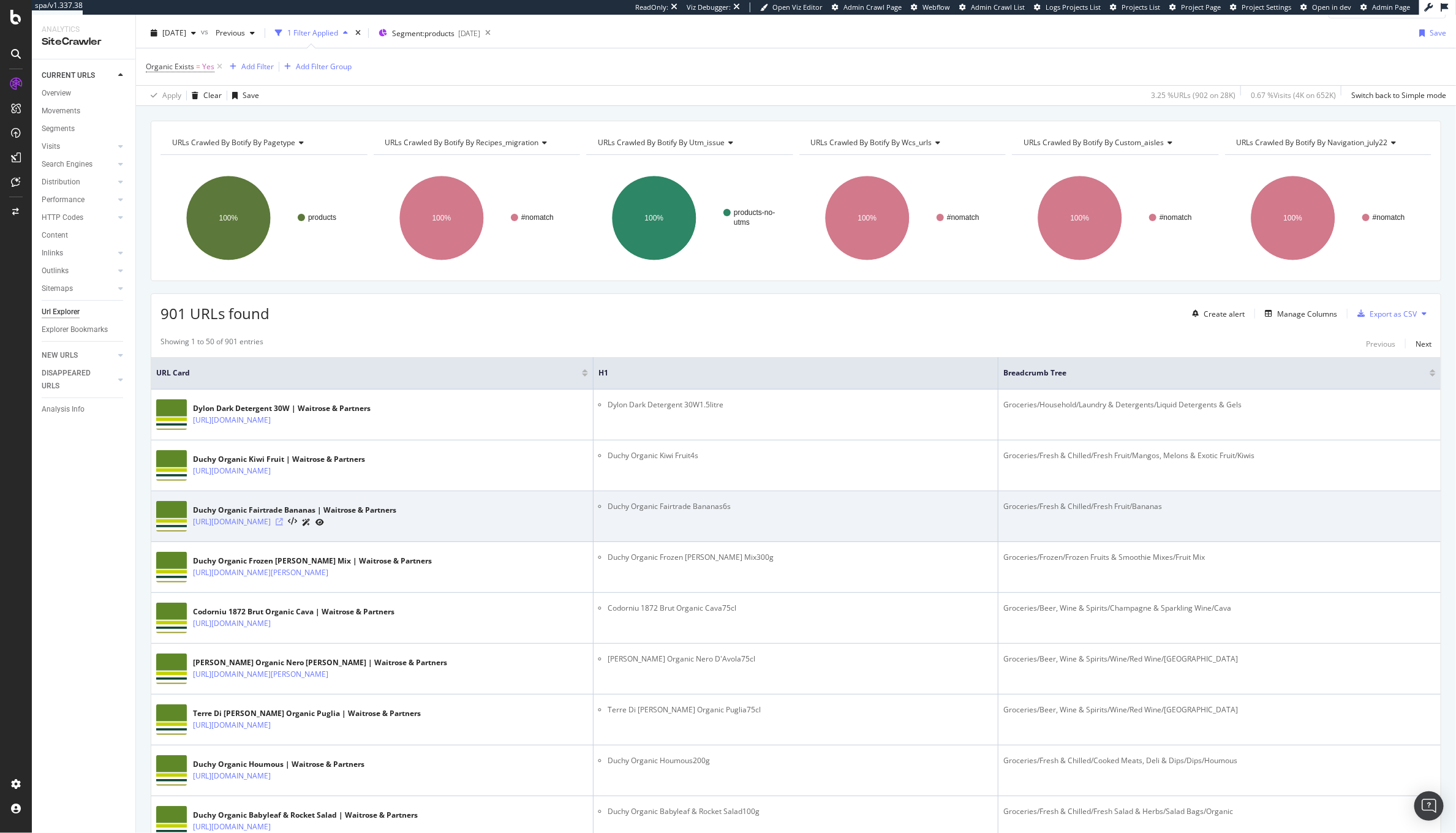
click at [283, 523] on icon at bounding box center [280, 522] width 8 height 8
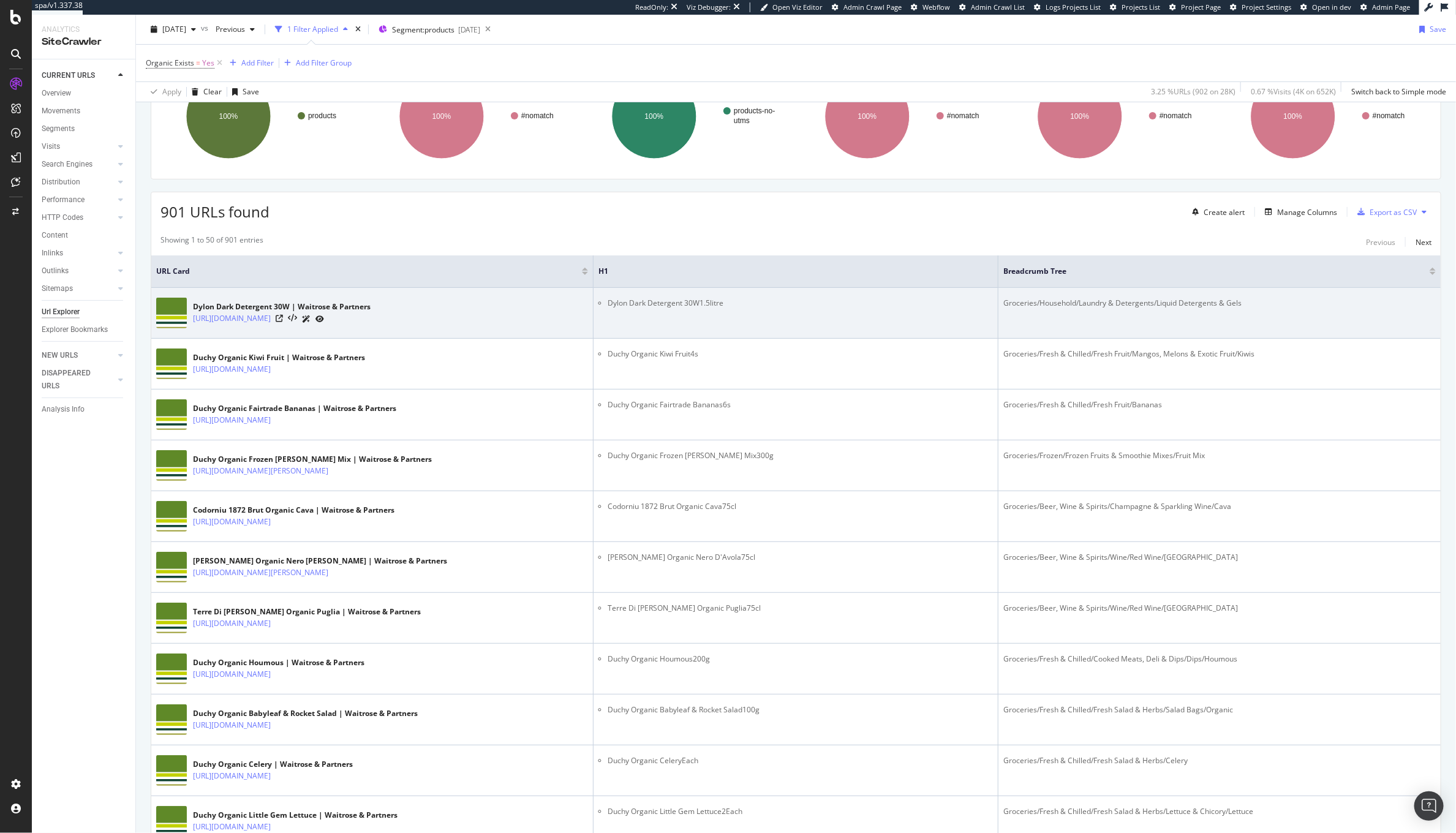
scroll to position [0, 0]
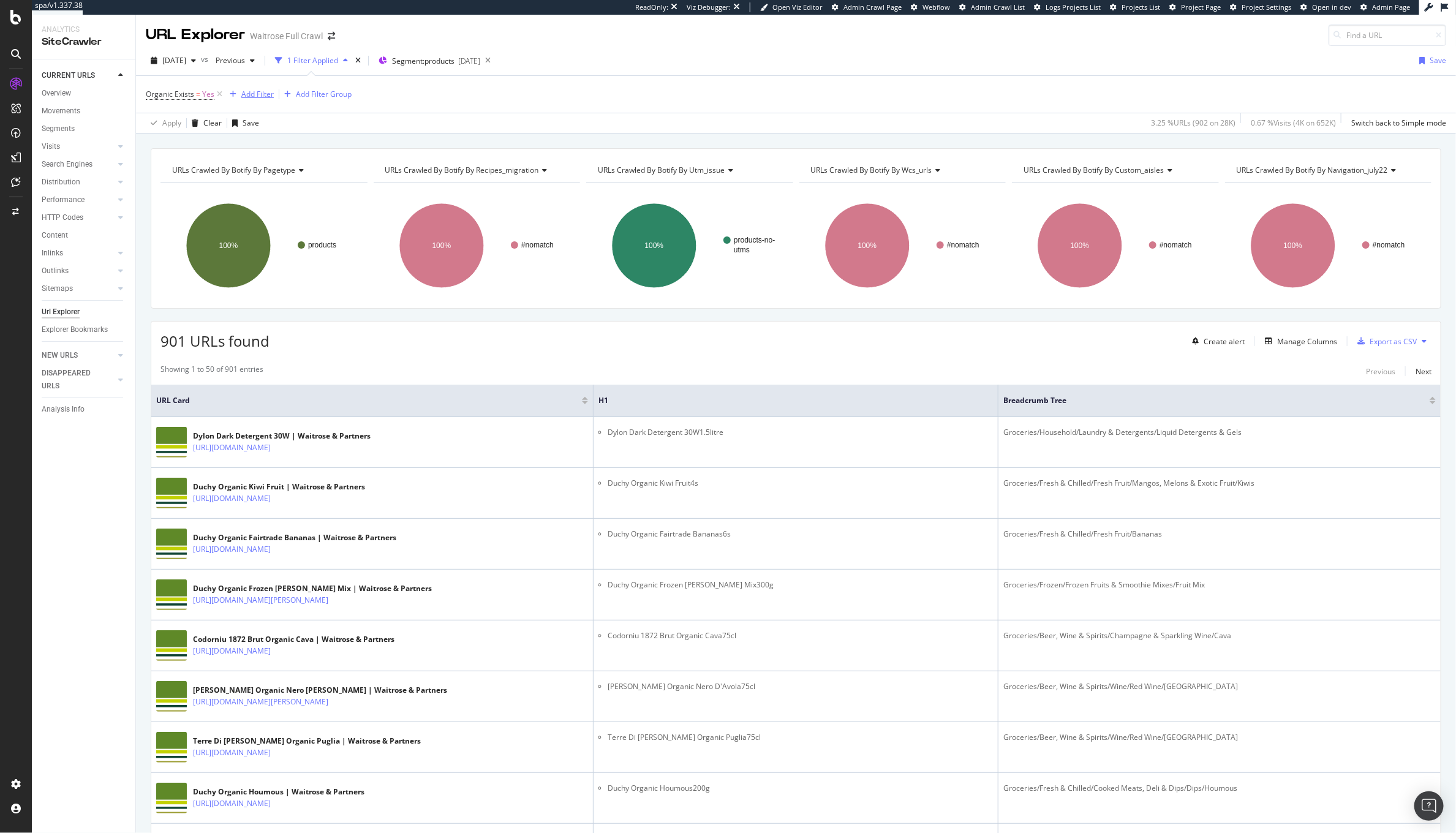
click at [251, 92] on div "Add Filter" at bounding box center [258, 95] width 32 height 11
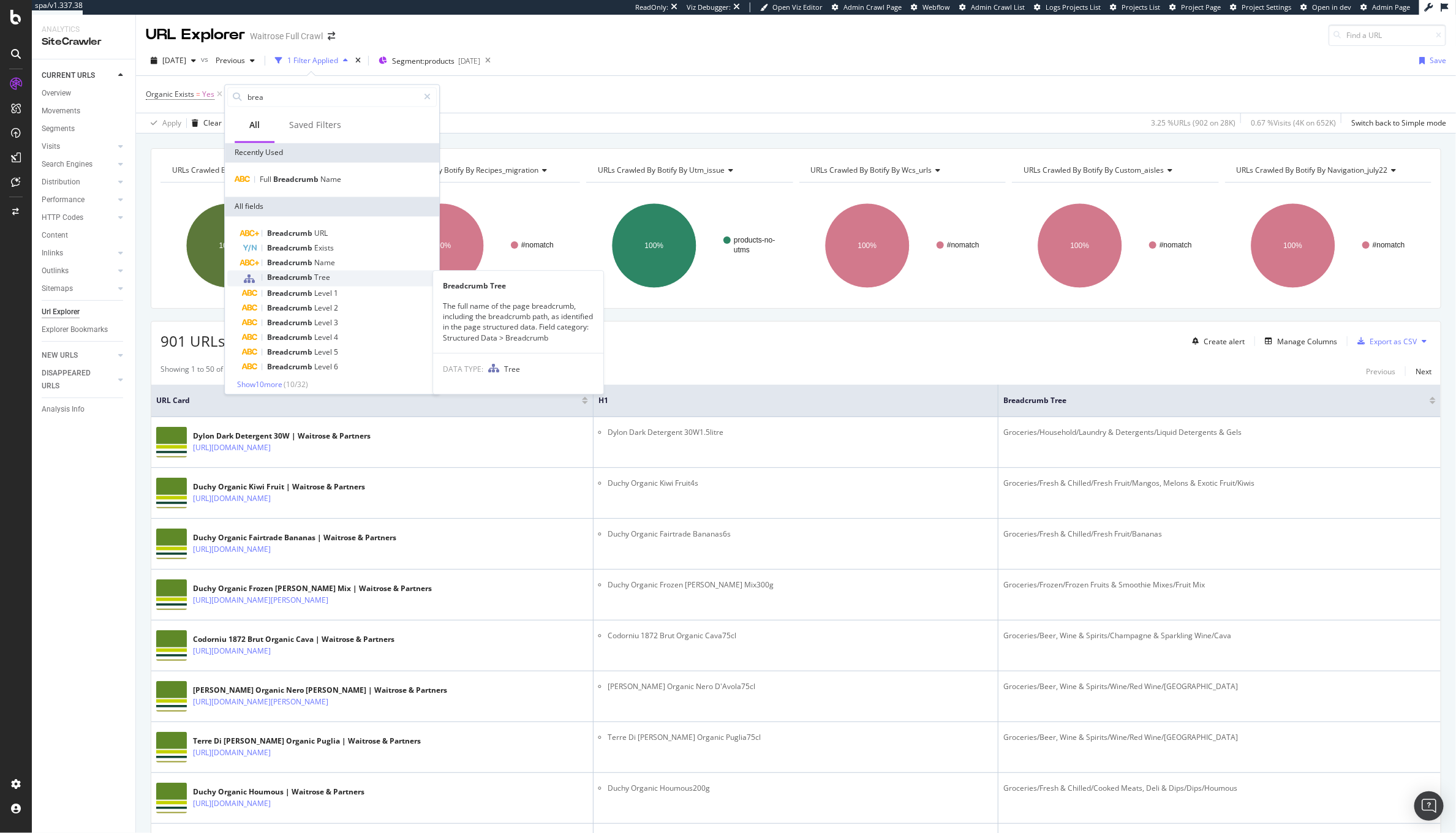
type input "brea"
click at [321, 282] on div "Breadcrumb Tree" at bounding box center [298, 277] width 63 height 10
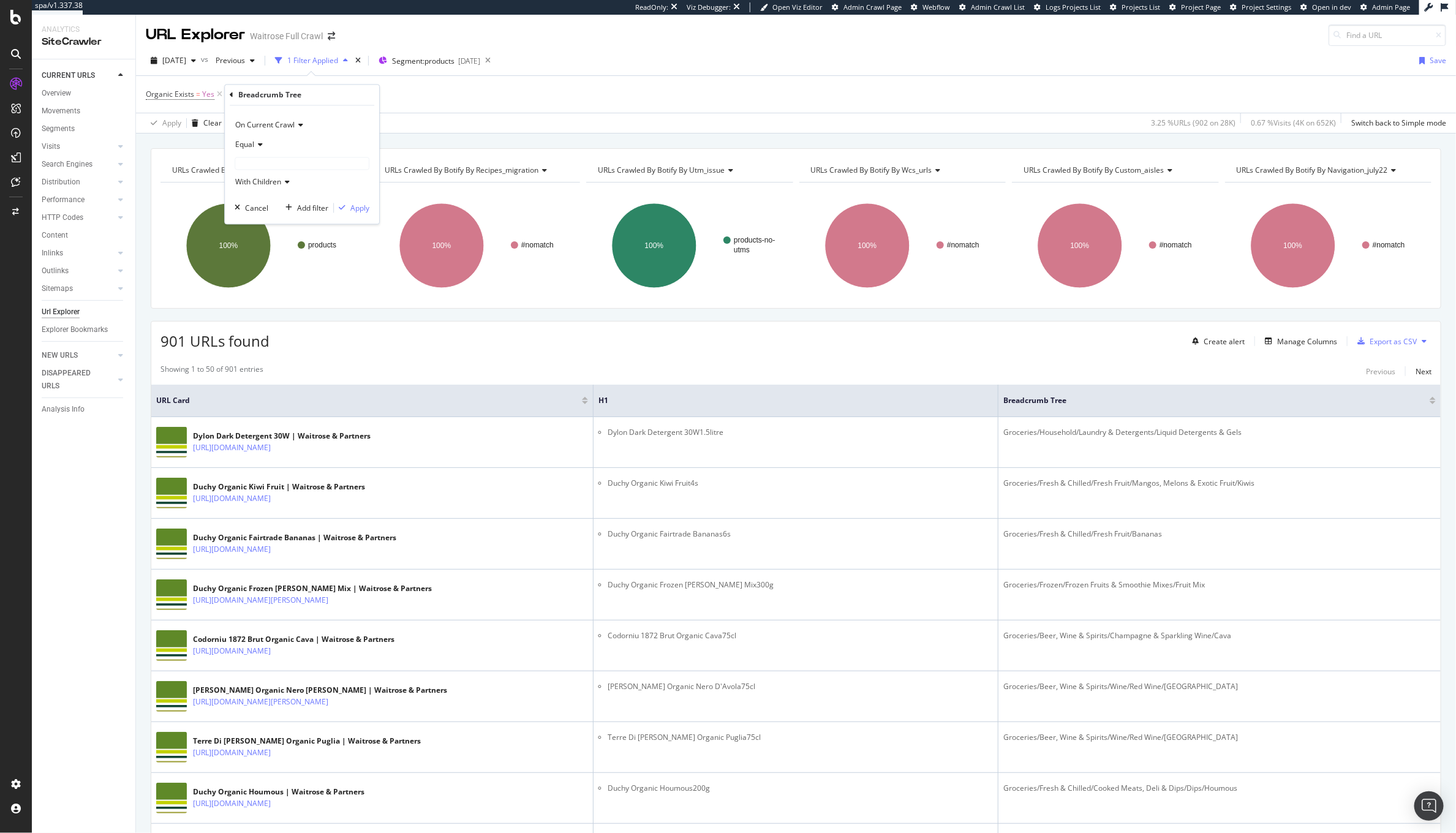
click at [248, 139] on div "Equal" at bounding box center [301, 144] width 135 height 19
click at [231, 97] on icon at bounding box center [231, 95] width 4 height 8
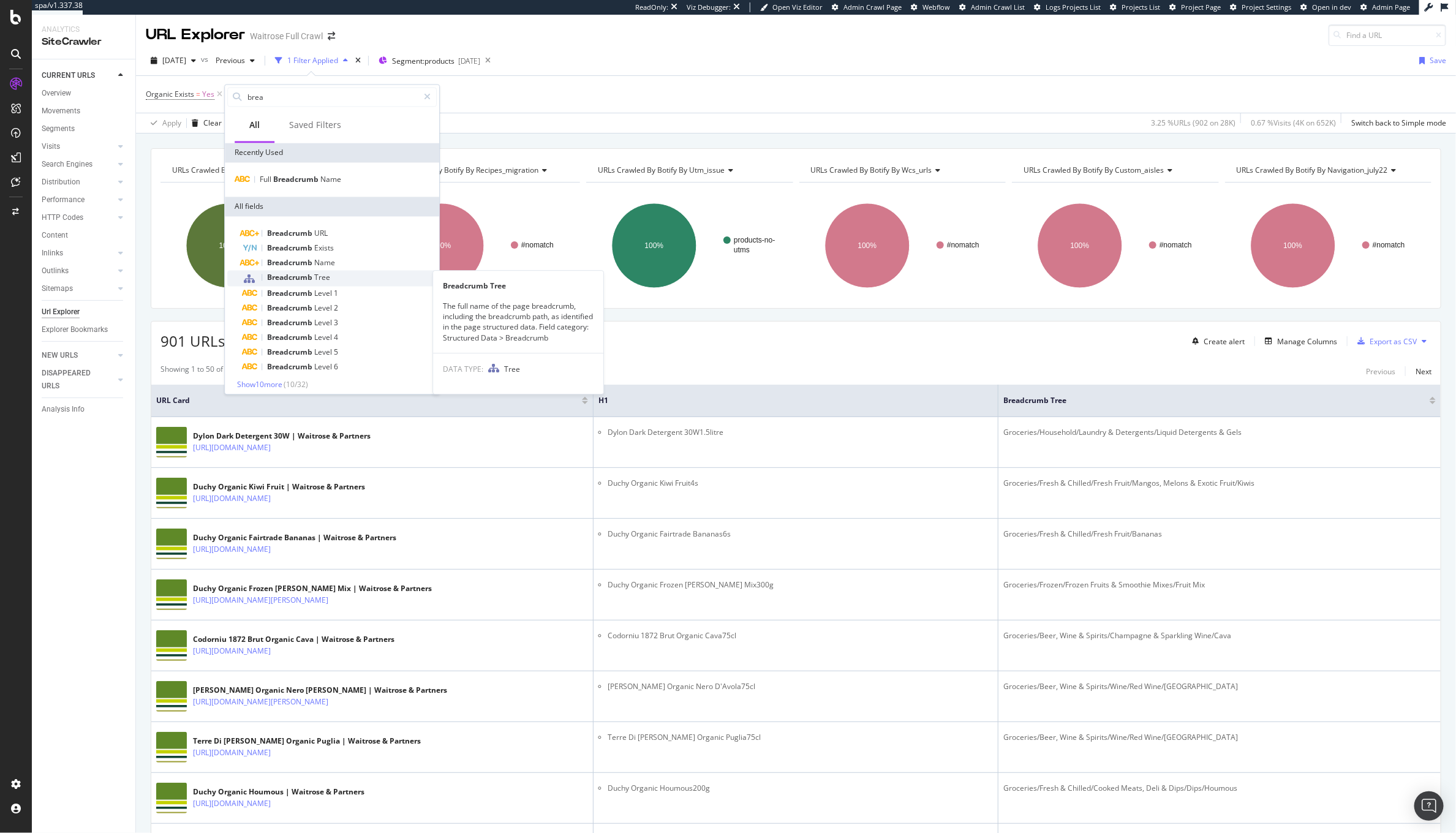
scroll to position [5, 0]
click at [1298, 344] on div "Manage Columns" at bounding box center [1307, 341] width 60 height 11
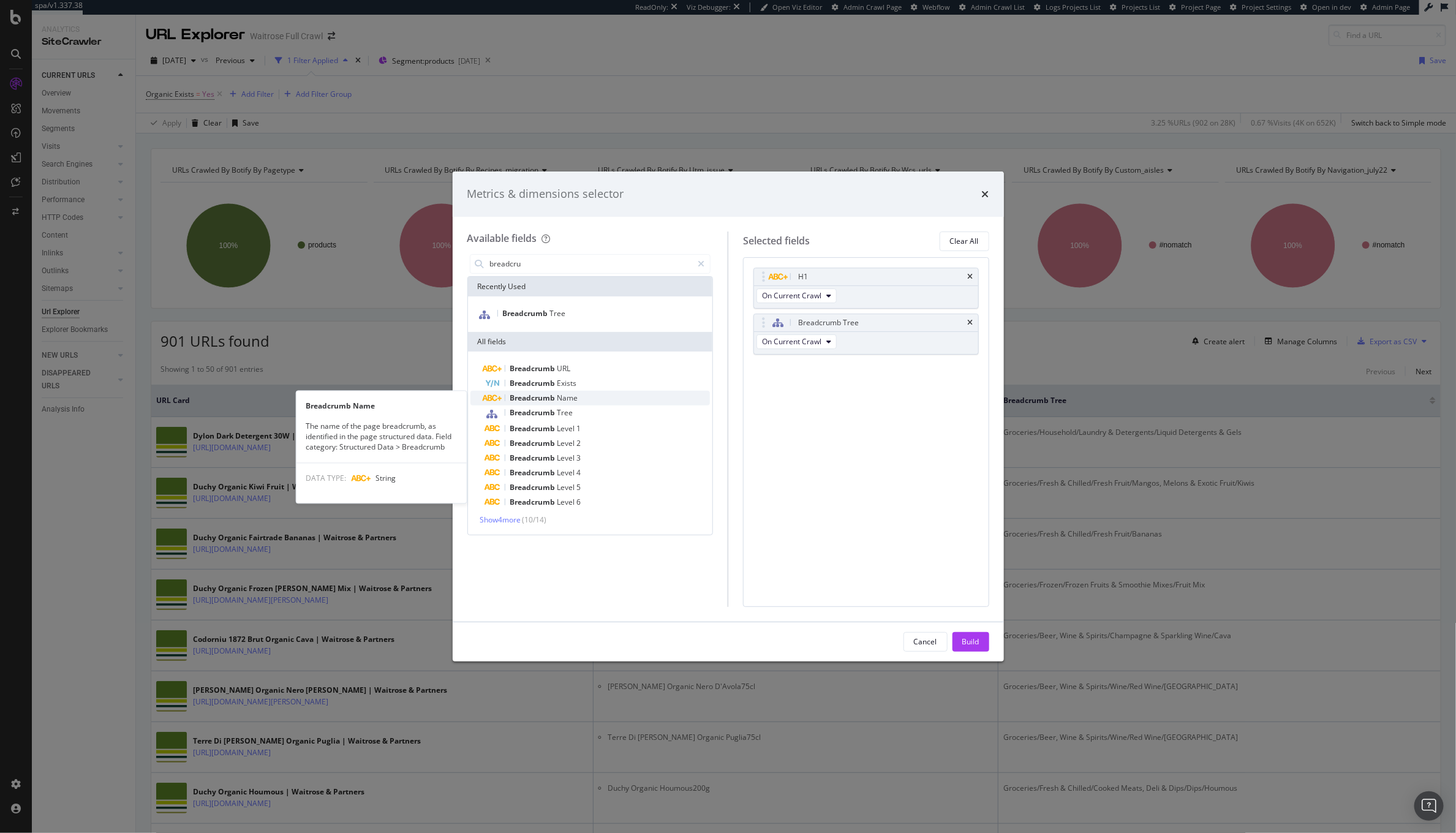
type input "breadcru"
click at [611, 393] on div "Breadcrumb Name" at bounding box center [597, 397] width 225 height 15
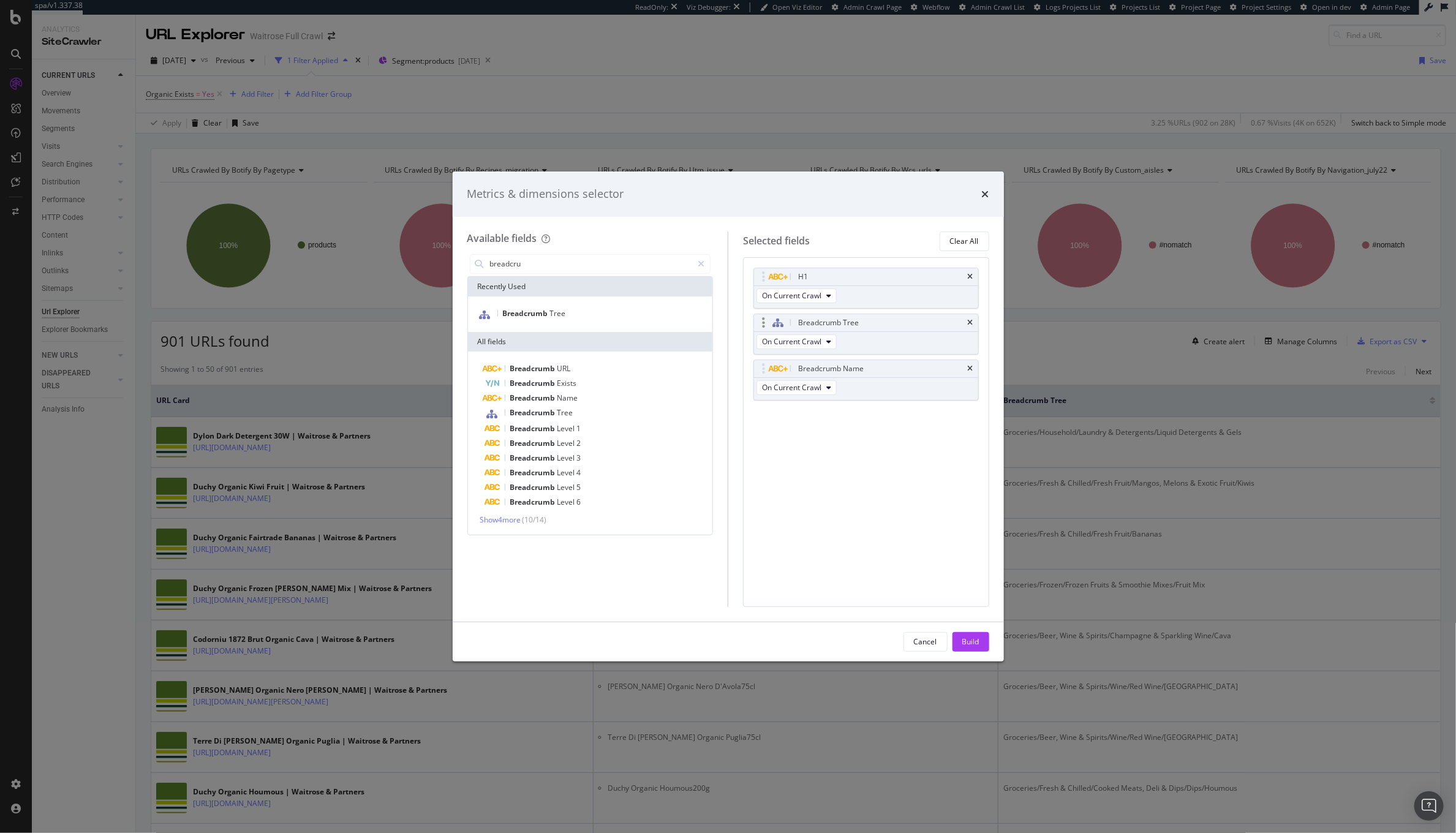
click at [973, 331] on div "modal" at bounding box center [866, 331] width 224 height 1
click at [969, 324] on icon "times" at bounding box center [970, 323] width 5 height 8
click at [967, 641] on div "Build" at bounding box center [971, 642] width 17 height 11
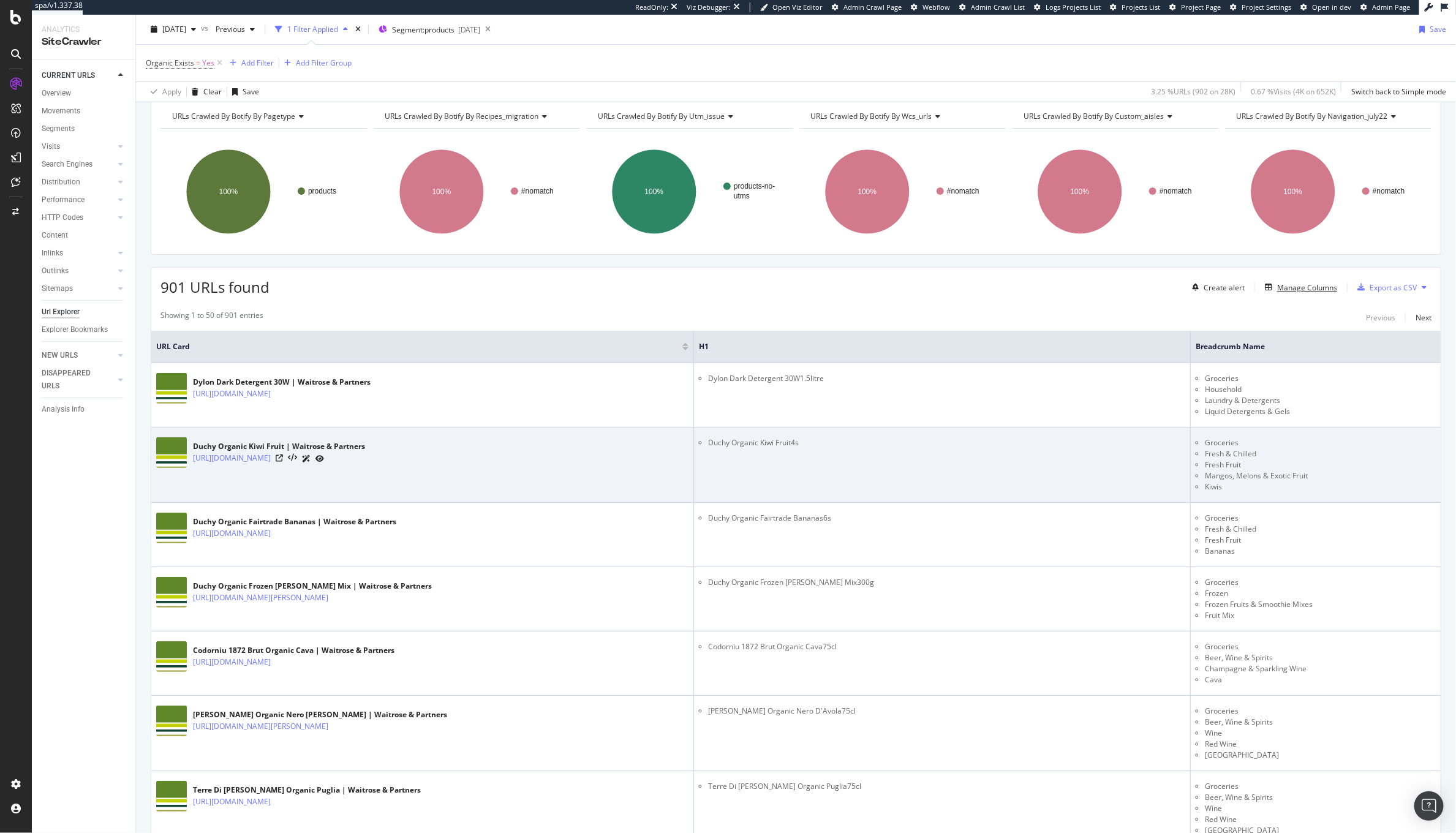
scroll to position [65, 0]
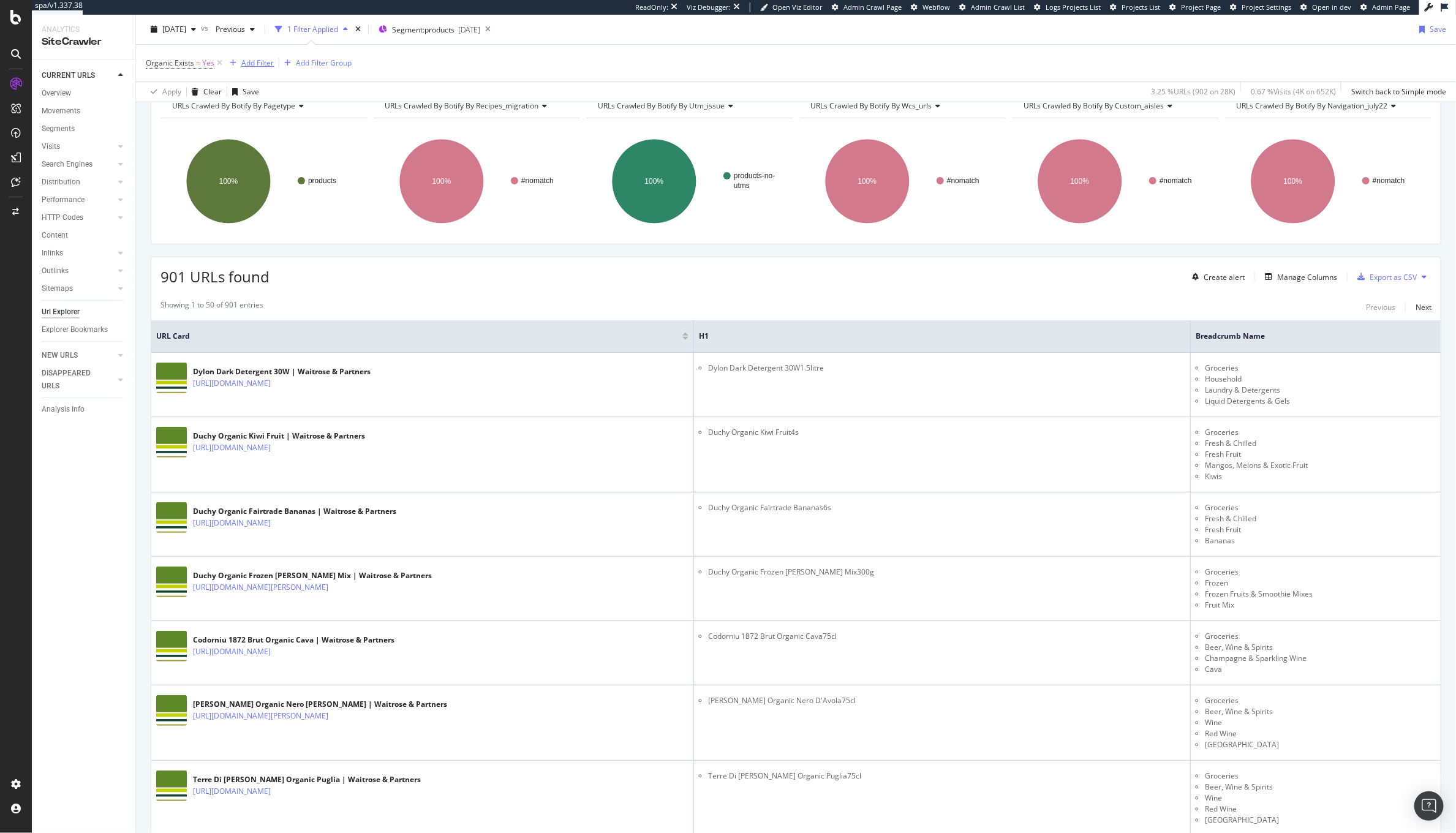
click at [264, 66] on div "Add Filter" at bounding box center [258, 63] width 32 height 11
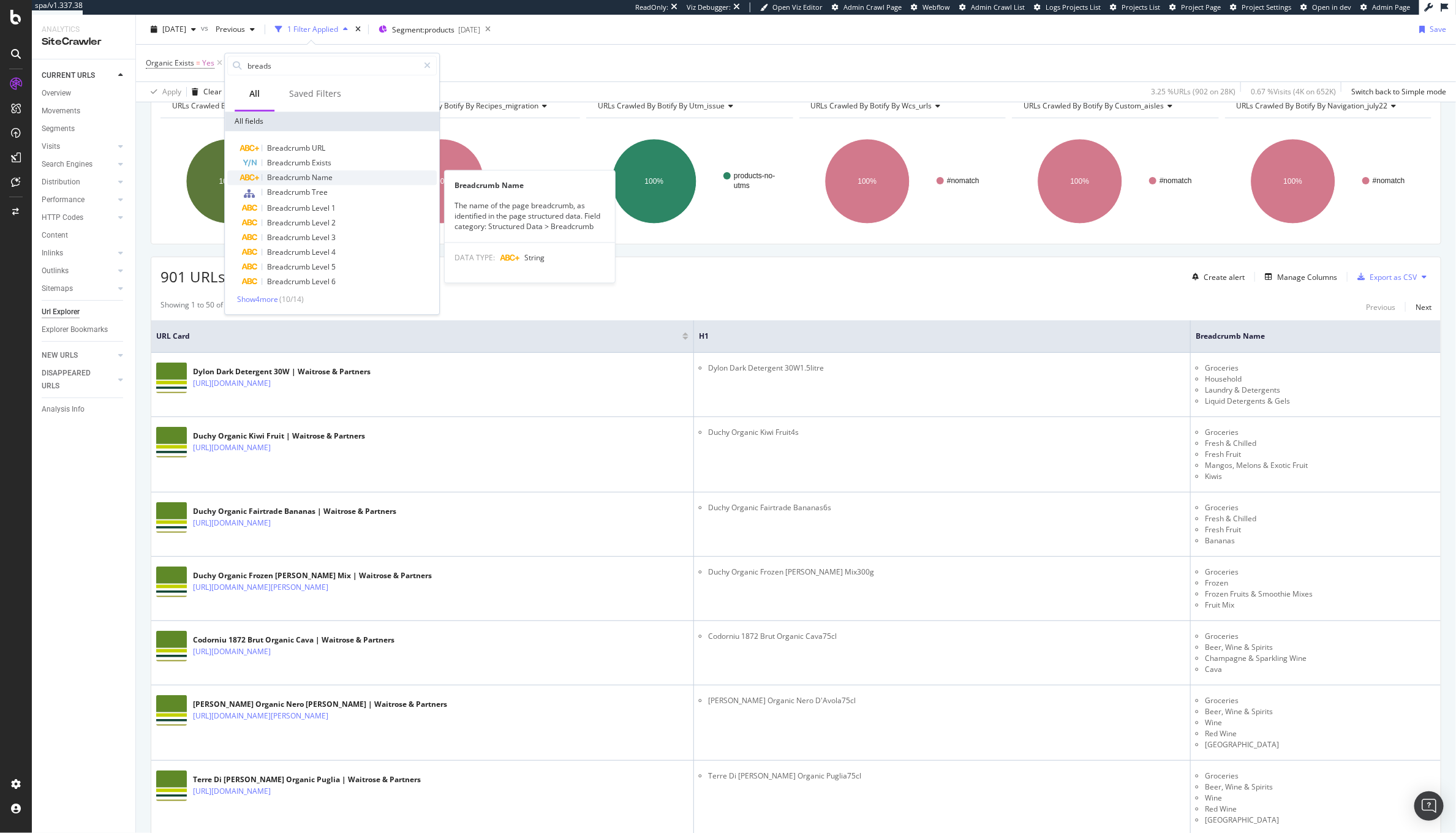
type input "breads"
click at [328, 179] on span "Name" at bounding box center [322, 178] width 21 height 11
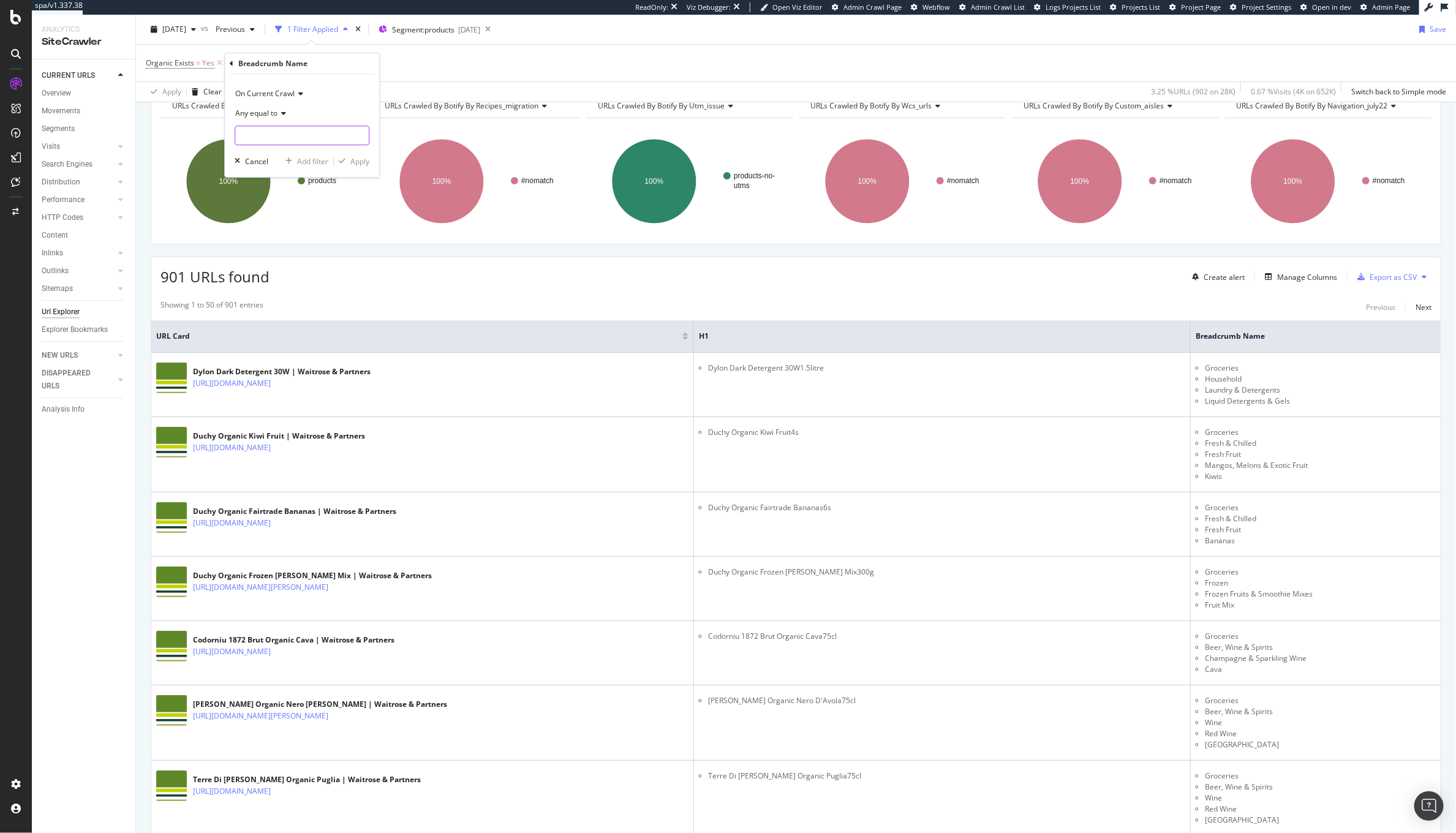
click at [293, 138] on input "text" at bounding box center [302, 134] width 134 height 19
click at [269, 118] on span "Any equal to" at bounding box center [256, 113] width 42 height 11
click at [301, 234] on div "Any contains" at bounding box center [303, 234] width 131 height 16
click at [288, 134] on input "text" at bounding box center [302, 134] width 134 height 19
type input "Fruit"
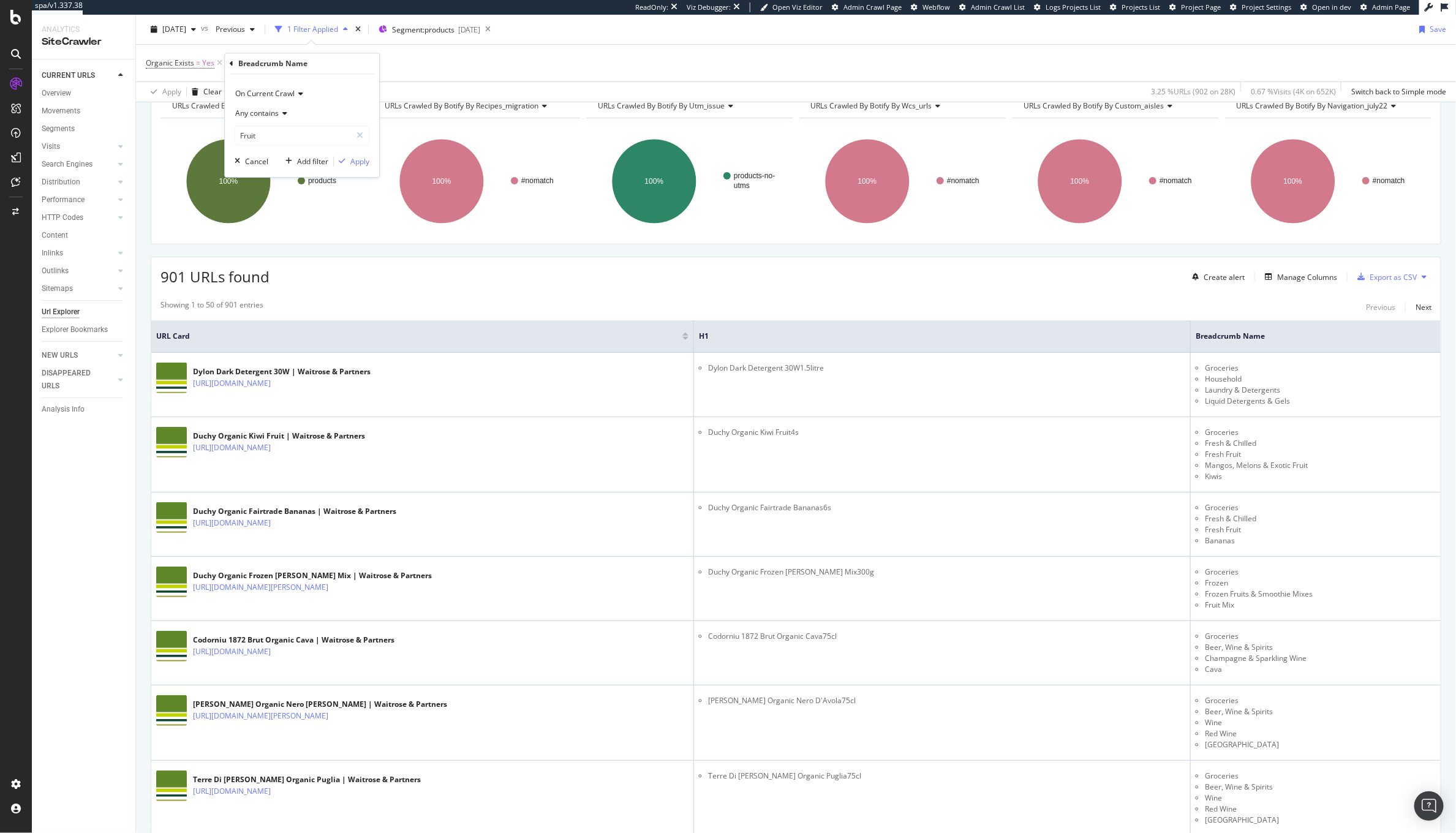
click at [354, 153] on div "On Current Crawl Any contains Fruit Cancel Add filter Apply" at bounding box center [301, 125] width 155 height 103
click at [354, 160] on div "Apply" at bounding box center [360, 161] width 19 height 11
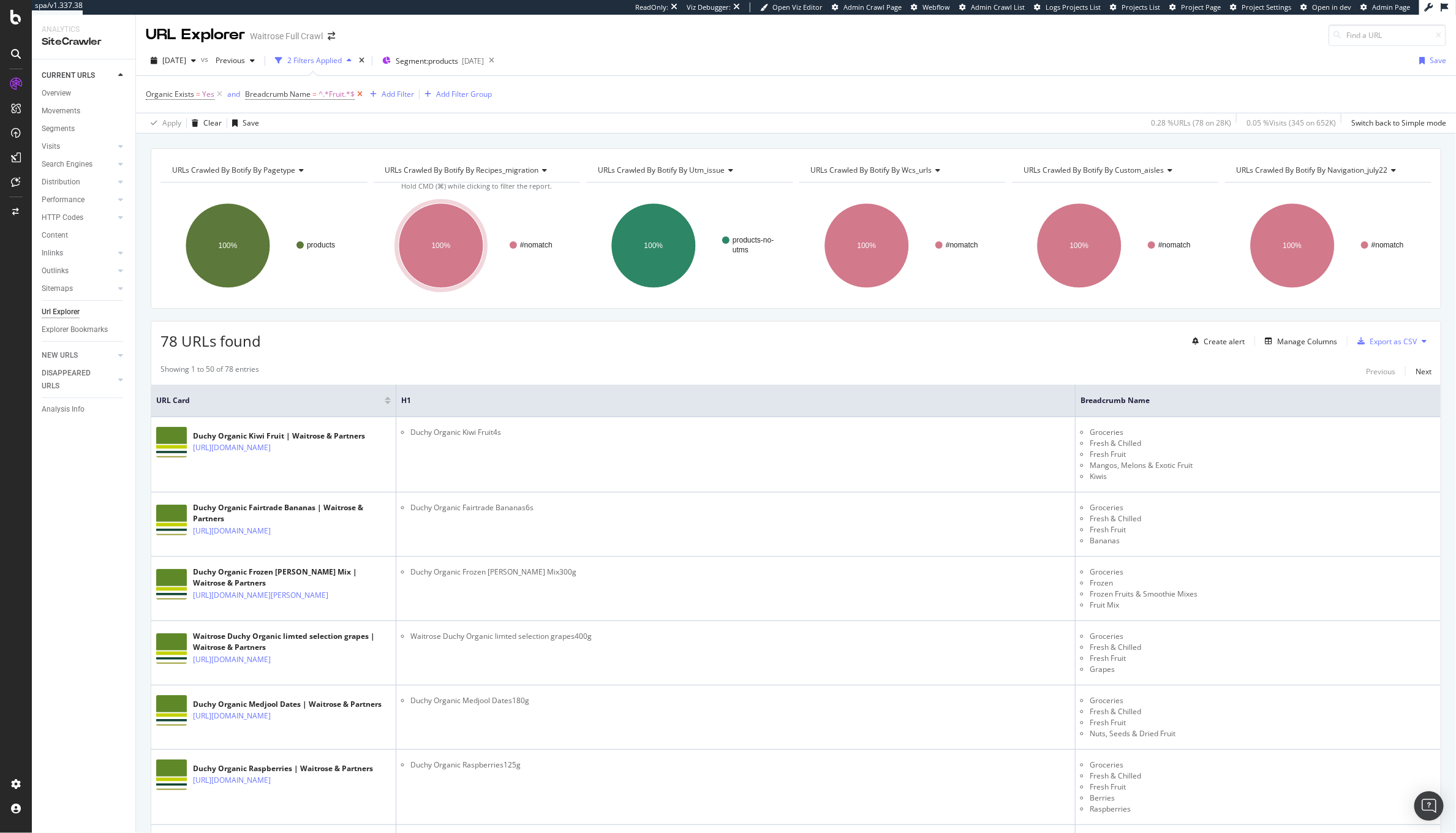
click at [359, 95] on icon at bounding box center [360, 95] width 11 height 12
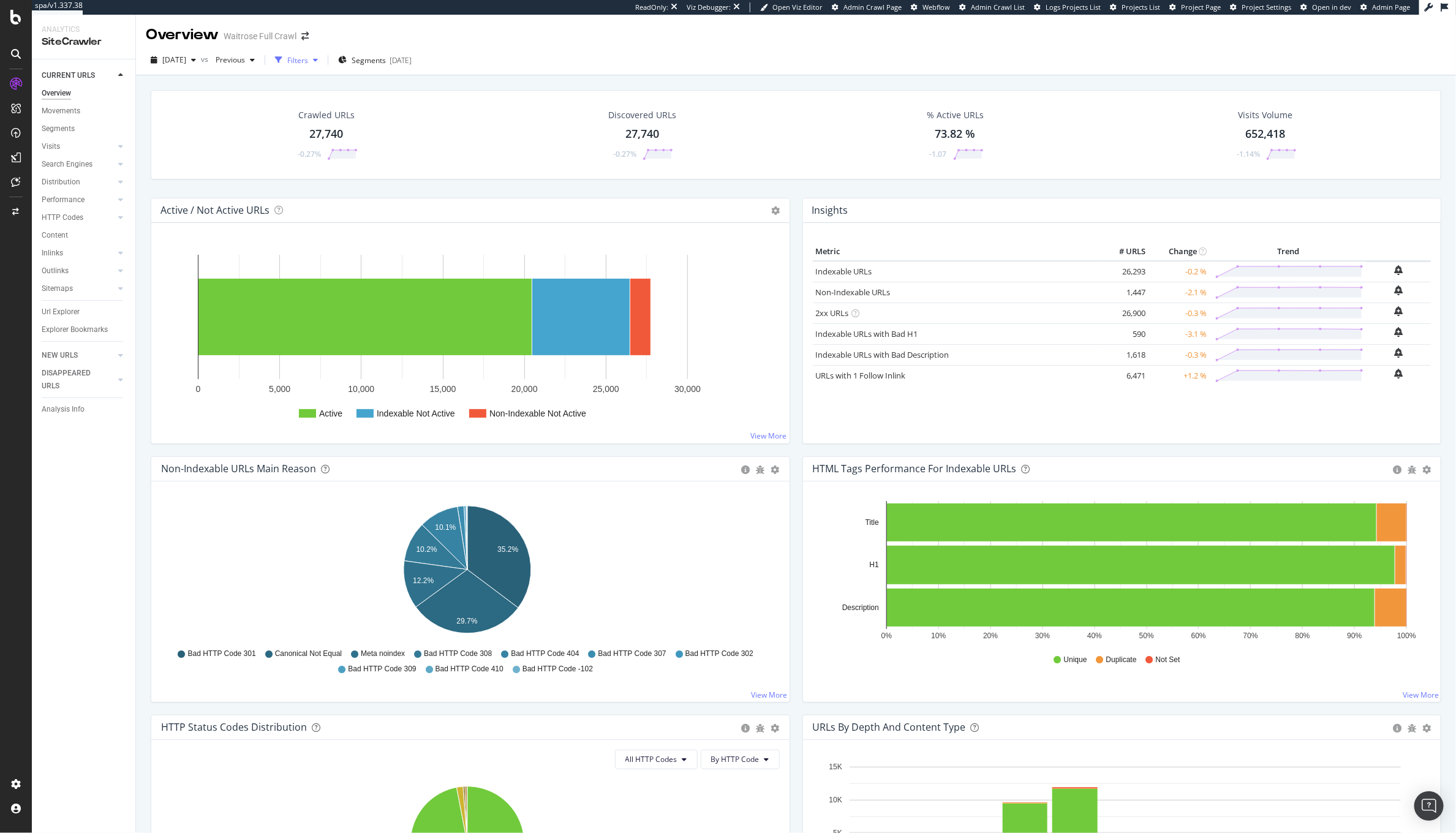
click at [323, 65] on div "Filters" at bounding box center [296, 60] width 53 height 18
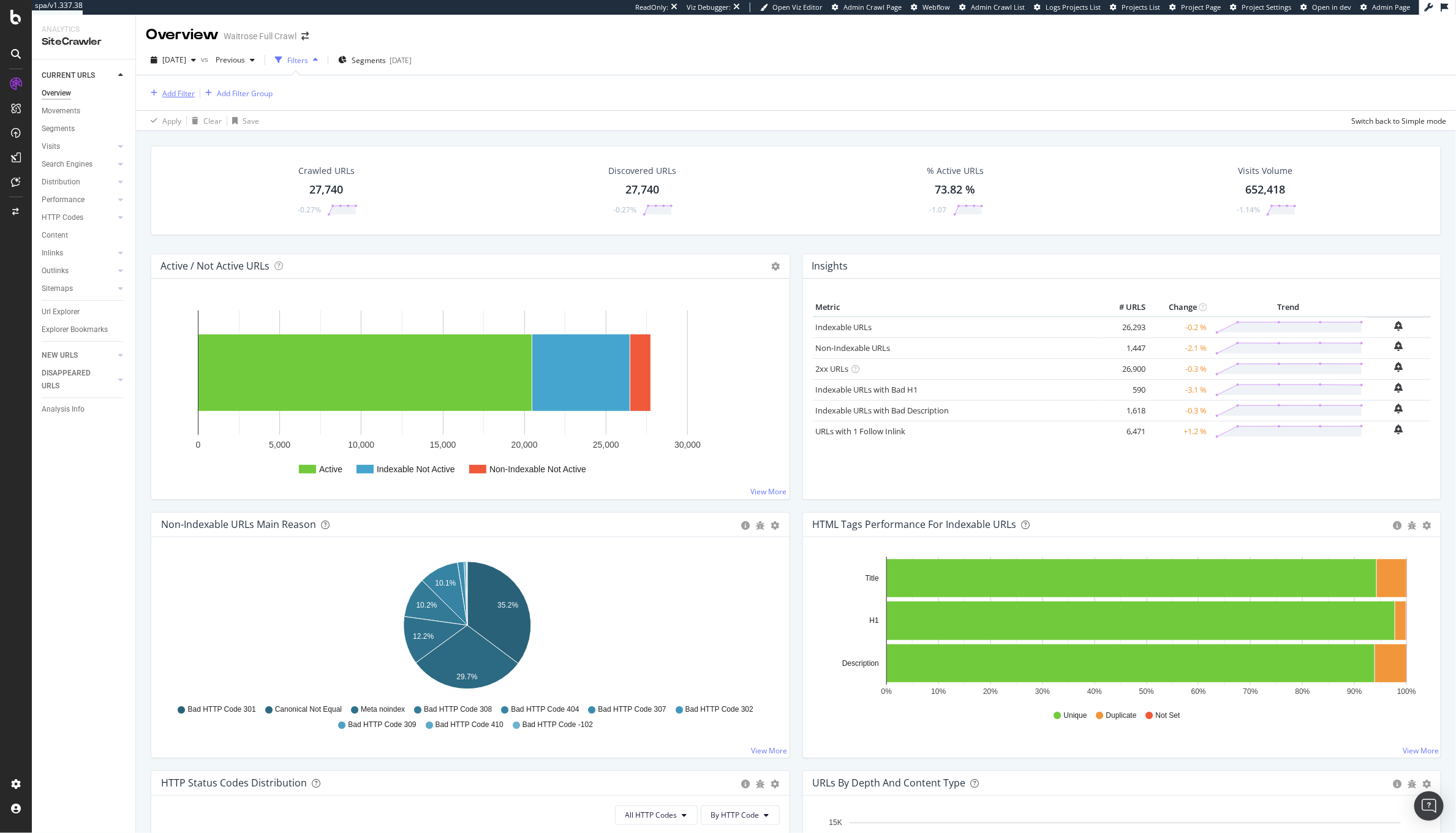
click at [178, 90] on div "Add Filter" at bounding box center [178, 94] width 32 height 11
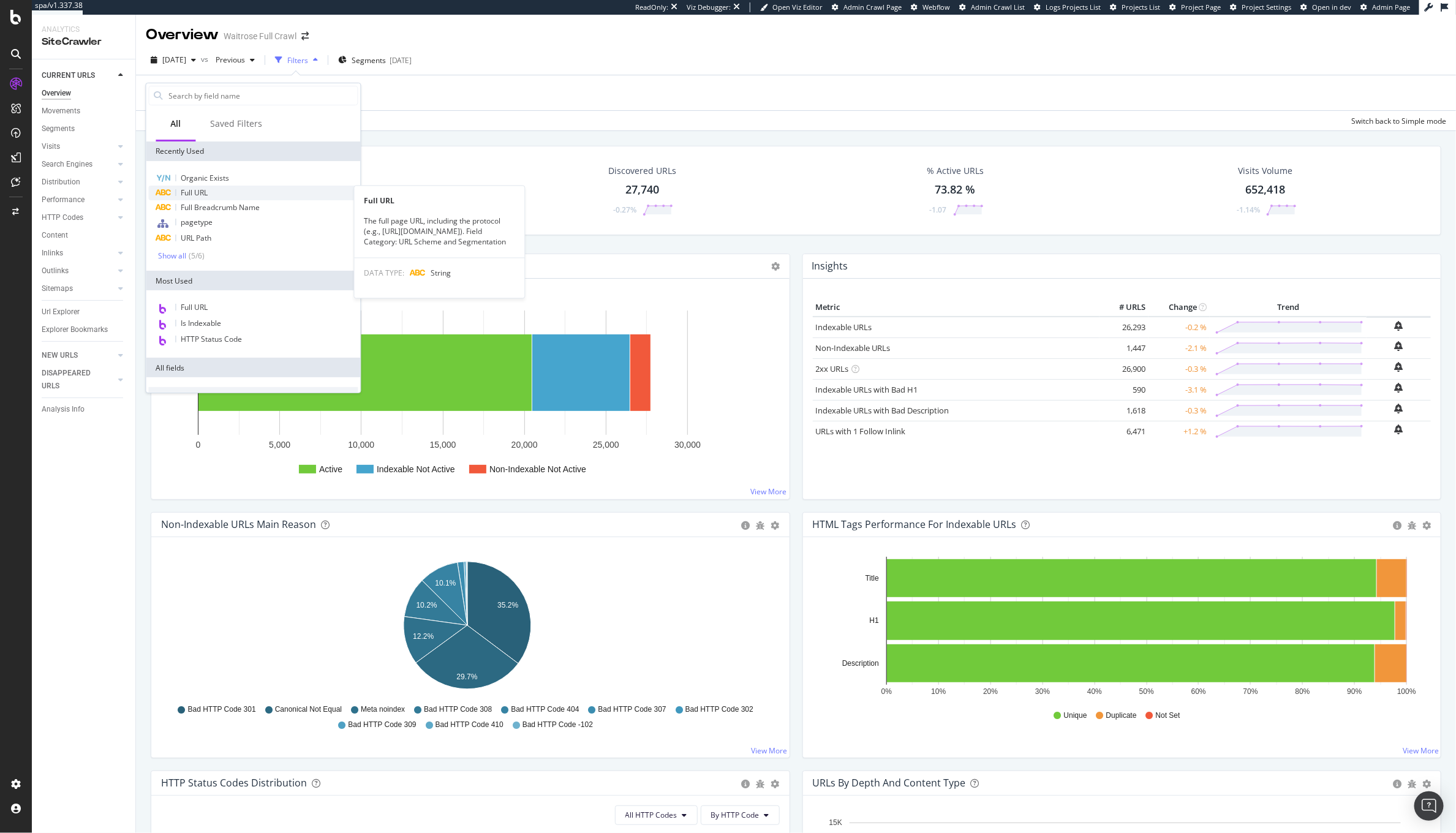
click at [198, 194] on span "Full URL" at bounding box center [194, 193] width 27 height 11
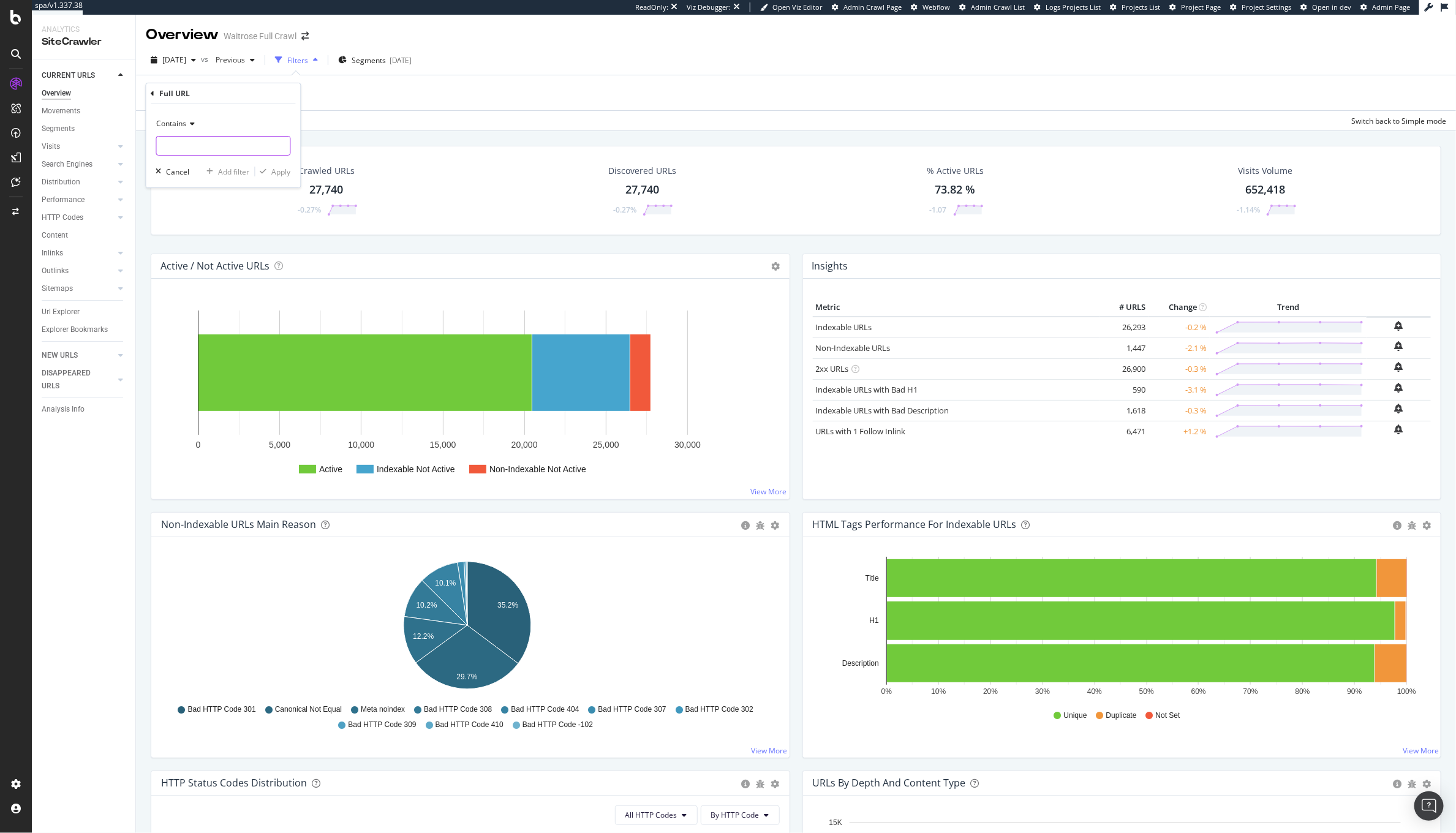
click at [171, 145] on input "text" at bounding box center [224, 145] width 134 height 19
paste input "/organic_shop"
type input "/organic_shop"
click at [282, 174] on div "Apply" at bounding box center [281, 172] width 19 height 11
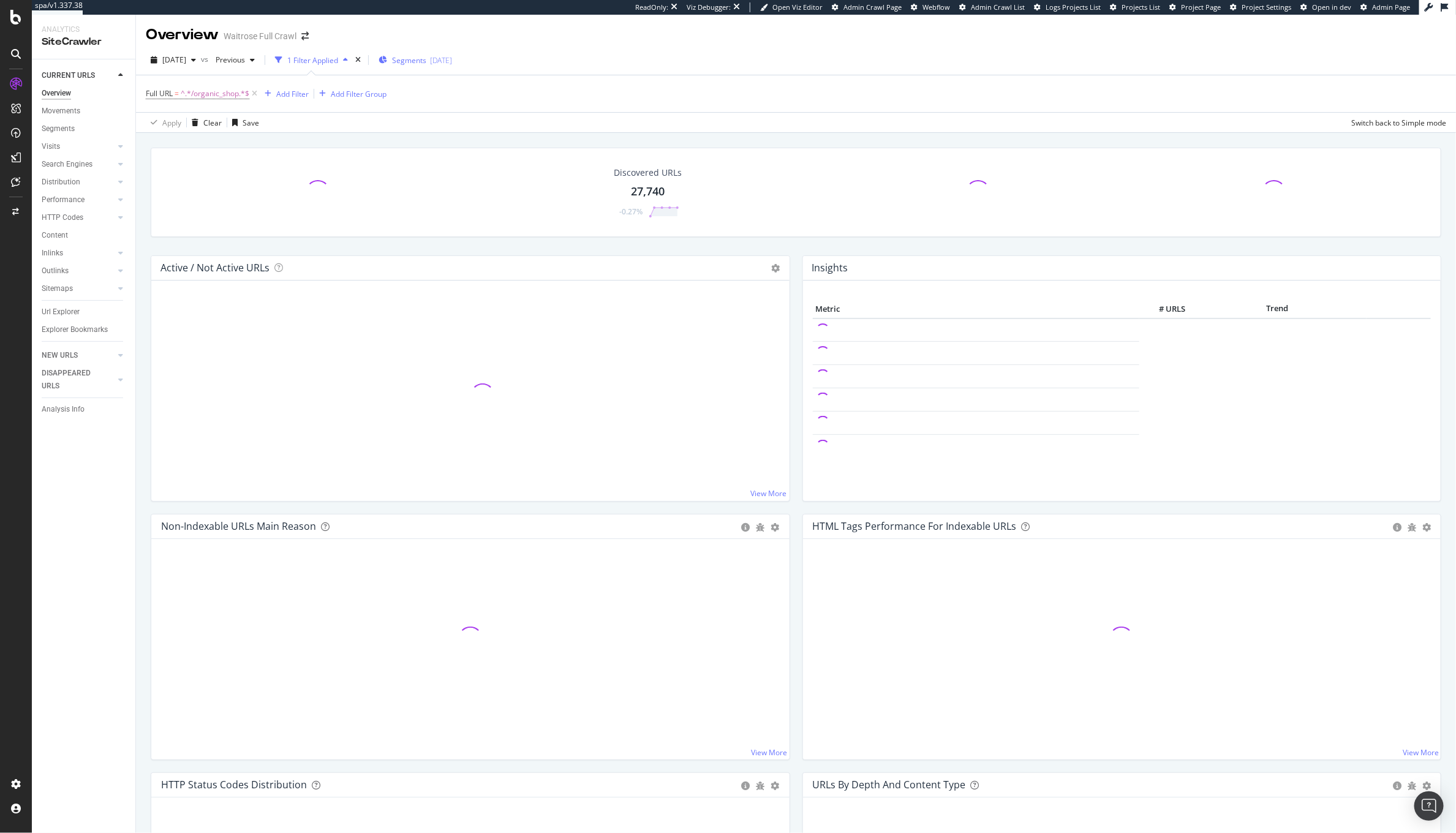
click at [452, 68] on div "Segments 2025-09-17" at bounding box center [415, 60] width 74 height 18
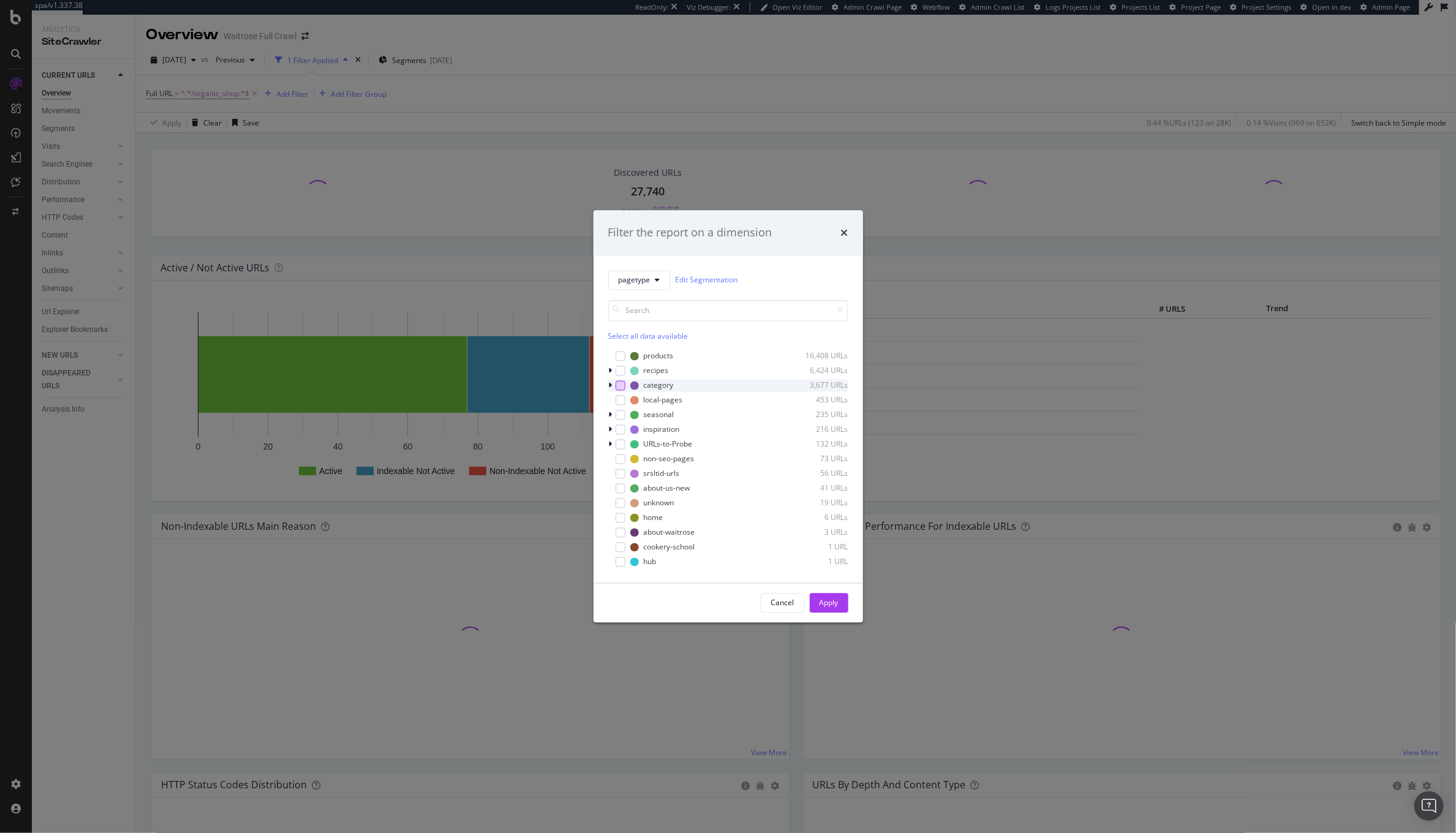
click at [617, 386] on div "modal" at bounding box center [620, 385] width 10 height 10
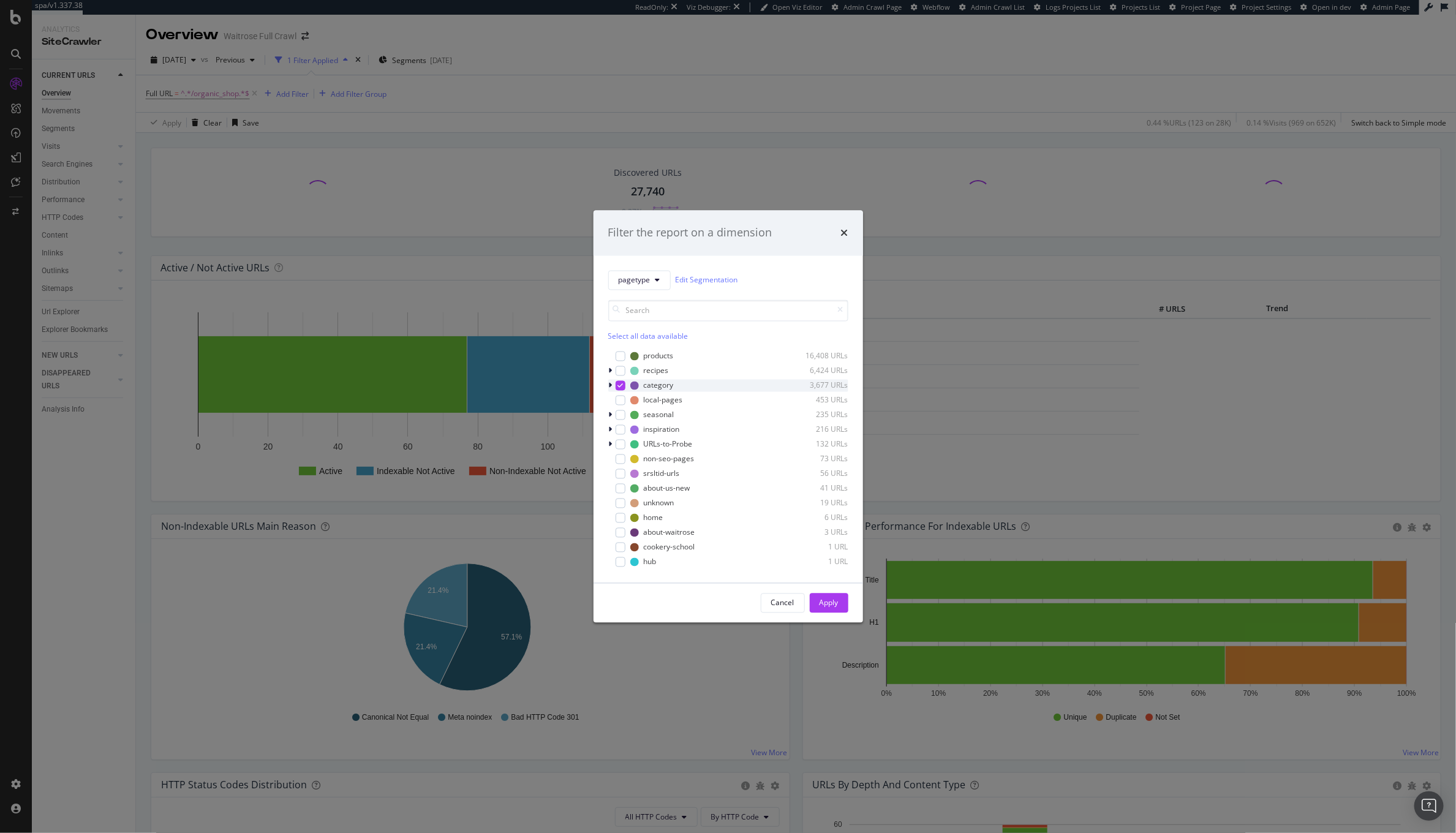
click at [611, 387] on icon "modal" at bounding box center [610, 385] width 4 height 8
click at [610, 381] on icon "modal" at bounding box center [610, 383] width 5 height 8
click at [824, 598] on div "Apply" at bounding box center [829, 603] width 19 height 11
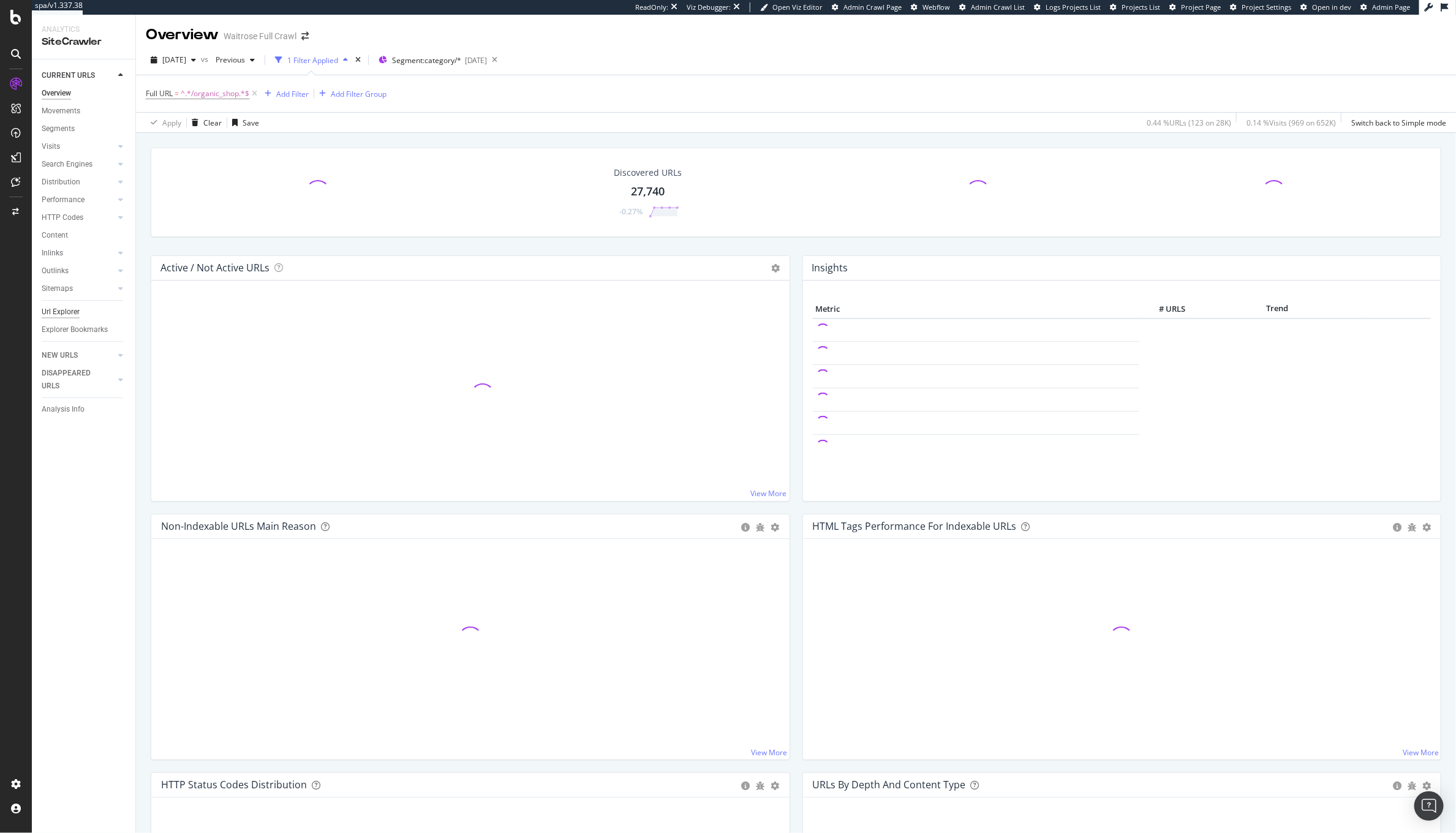
click at [65, 316] on div "Url Explorer" at bounding box center [60, 312] width 38 height 13
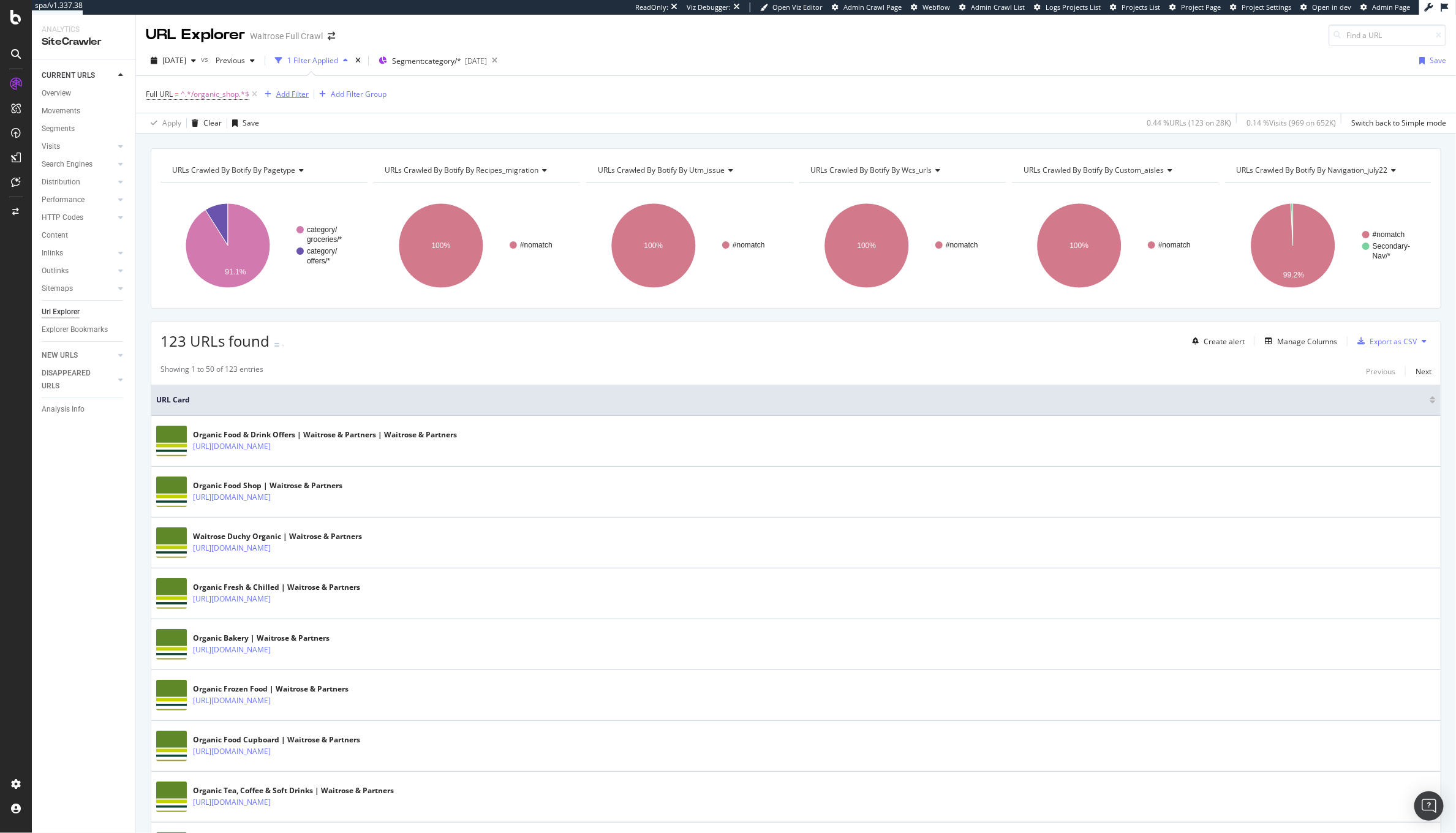
click at [300, 94] on div "Add Filter" at bounding box center [292, 95] width 32 height 11
click at [642, 181] on div "URLs Crawled By Botify By utm_issue Chart (by Value) Table Expand Export as CSV…" at bounding box center [690, 171] width 207 height 25
click at [639, 171] on span "URLs Crawled By Botify By utm_issue" at bounding box center [661, 170] width 127 height 11
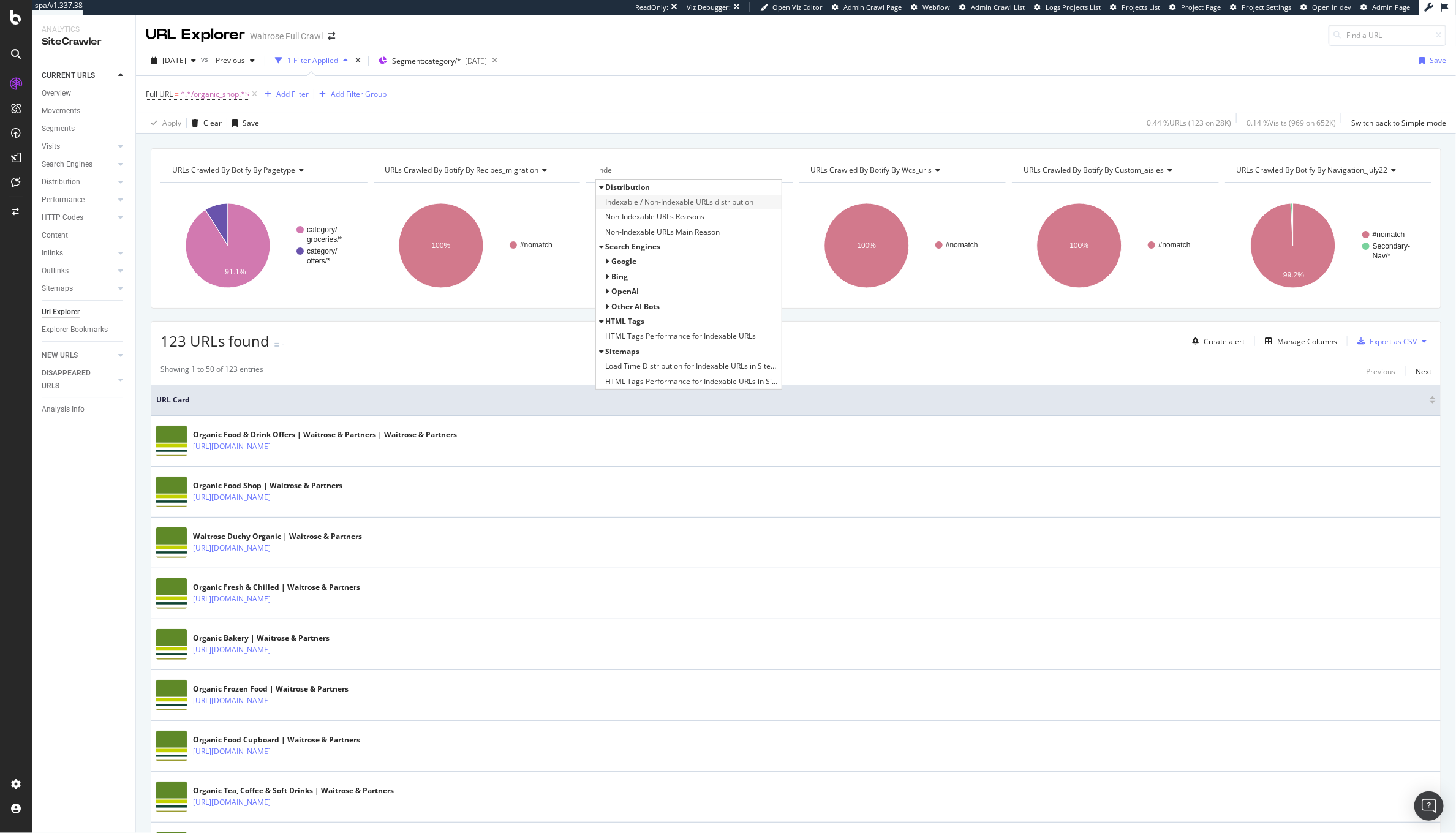
type input "inde"
click at [660, 207] on span "Indexable / Non-Indexable URLs distribution" at bounding box center [679, 202] width 148 height 12
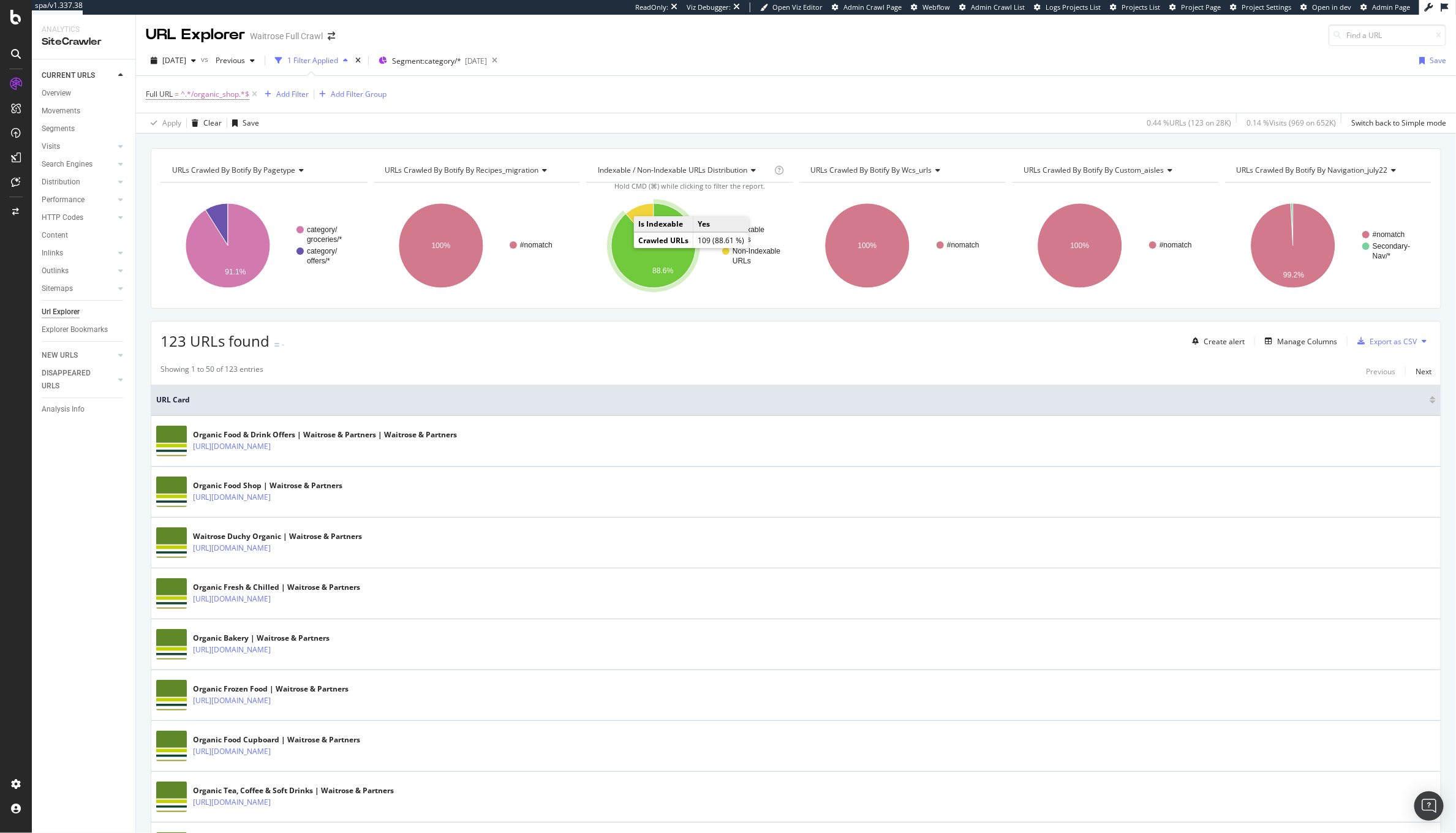
click at [627, 252] on icon "A chart." at bounding box center [653, 246] width 85 height 85
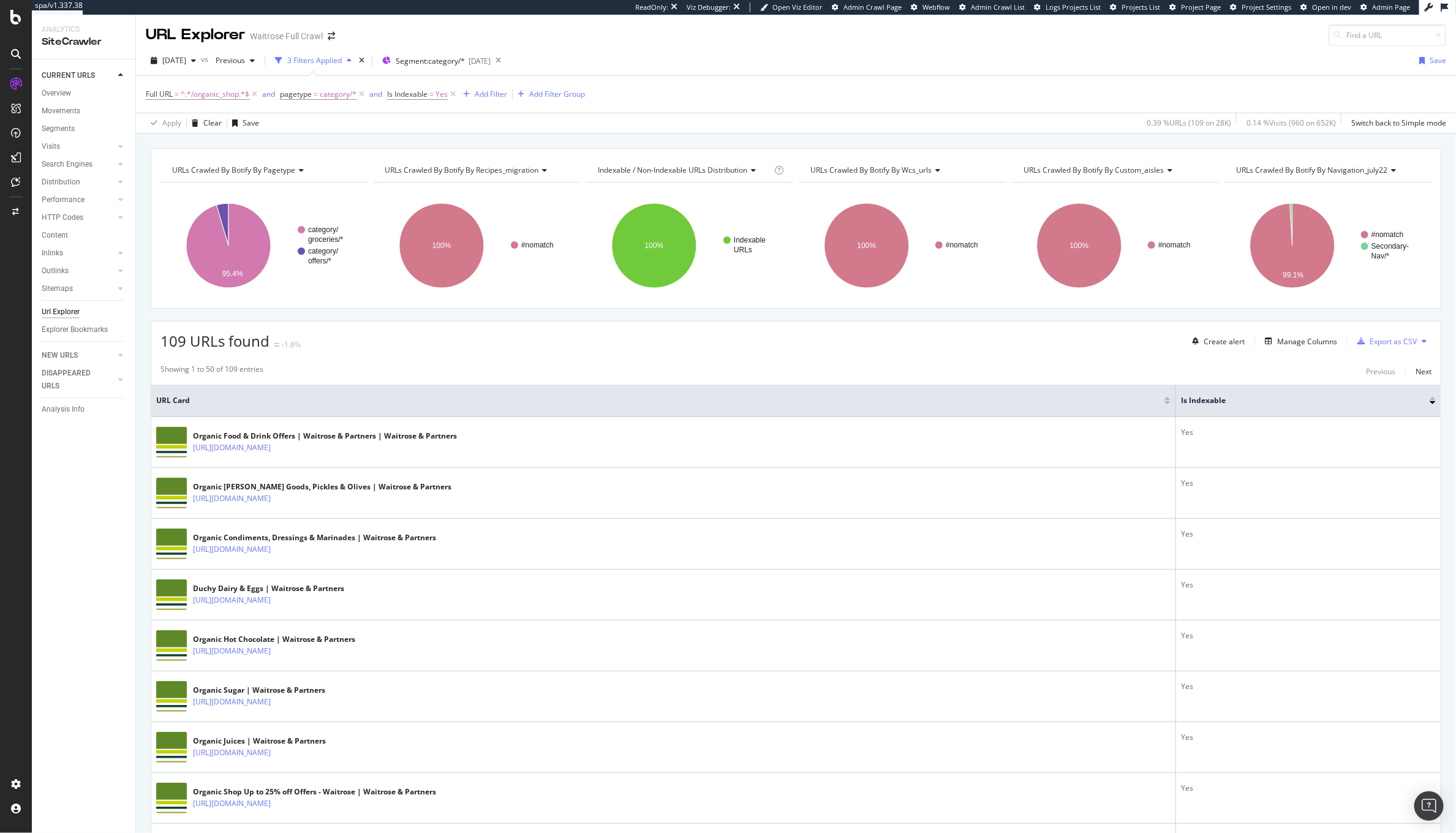
click at [493, 104] on div "Full URL = ^.*/organic_shop.*$ and pagetype = category/* and Is Indexable = Yes…" at bounding box center [796, 95] width 1301 height 37
click at [493, 96] on div "Add Filter" at bounding box center [491, 95] width 32 height 11
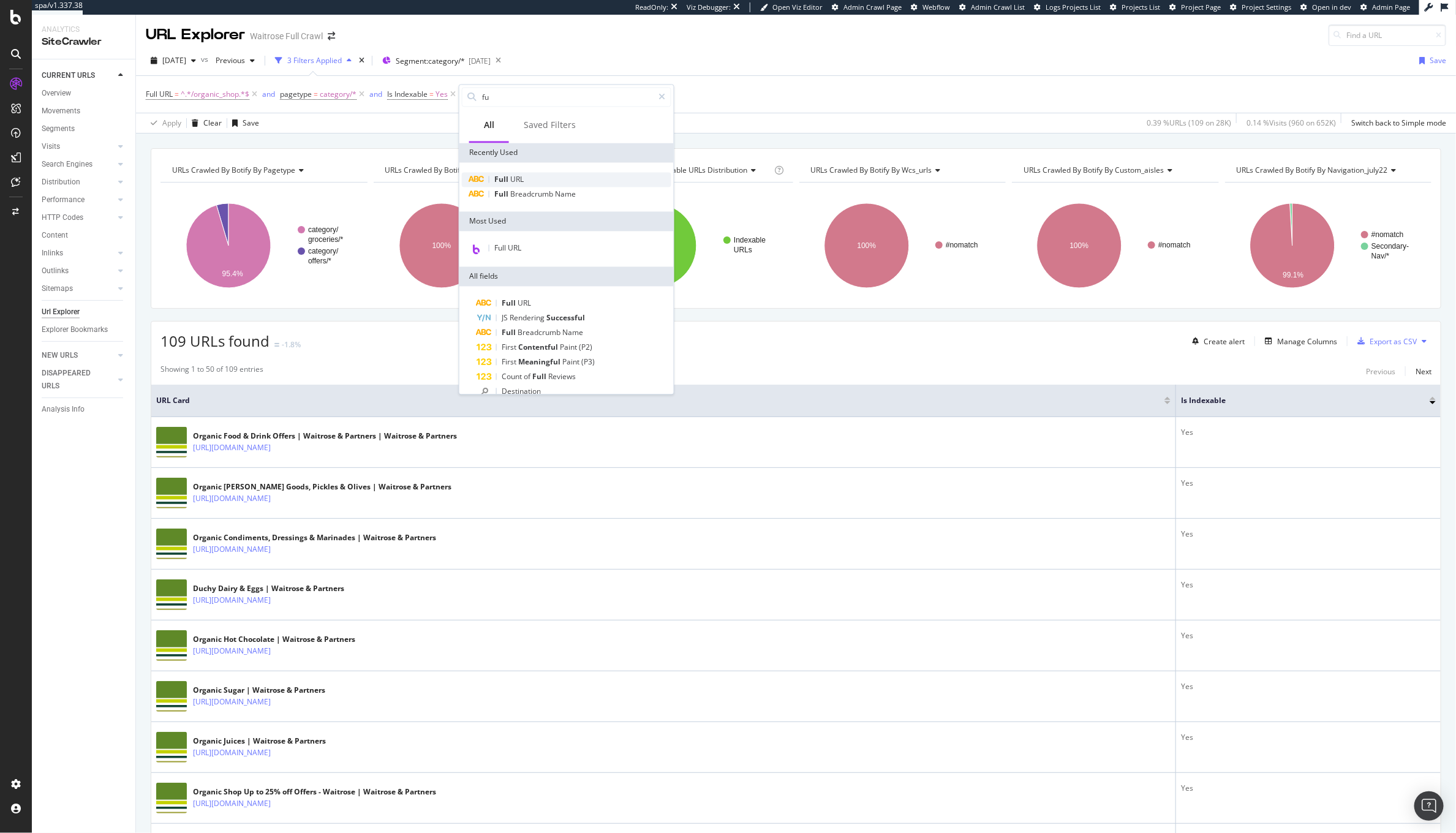
type input "fu"
click at [503, 182] on span "Full" at bounding box center [502, 180] width 16 height 11
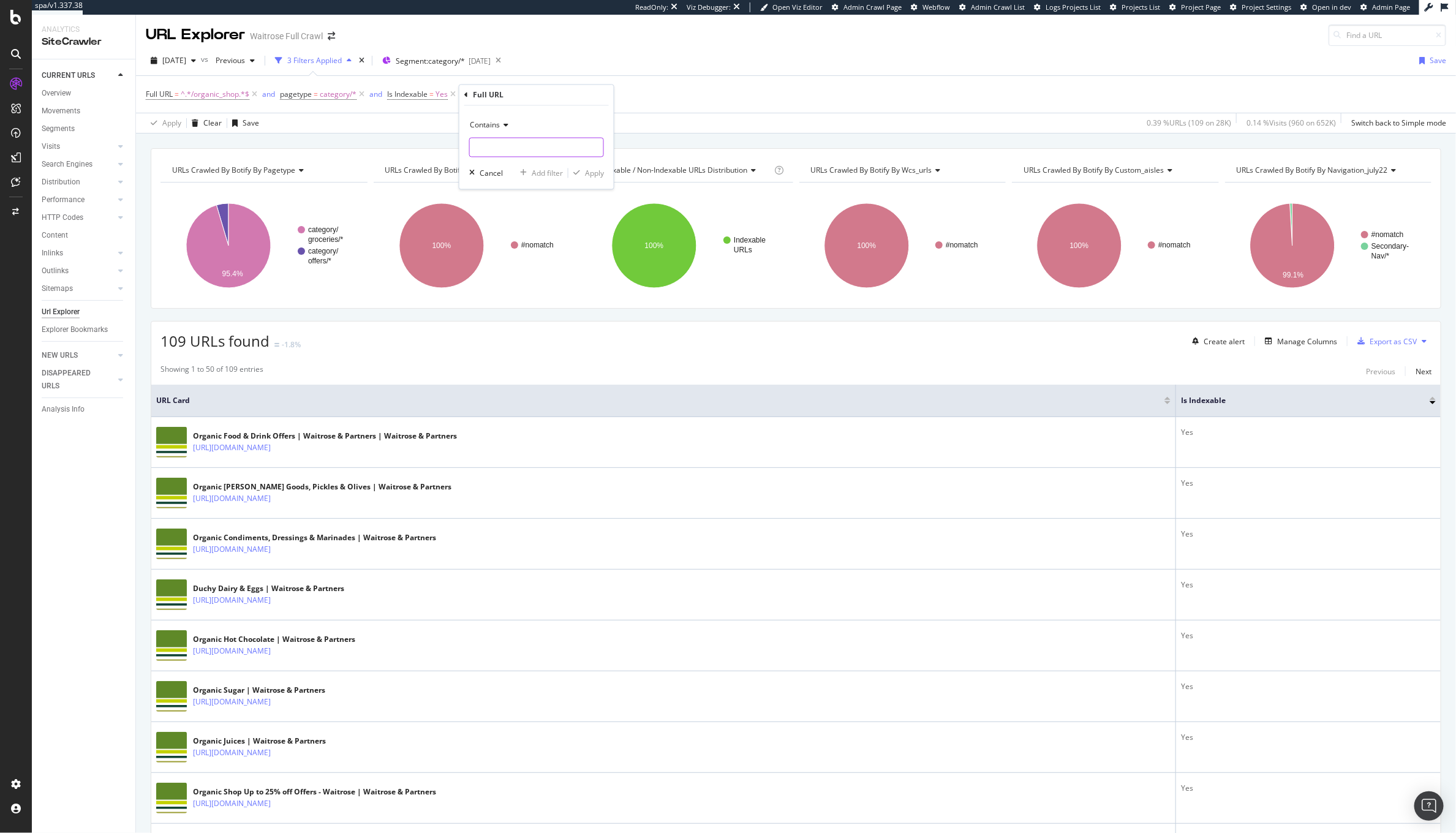
click at [511, 150] on input "text" at bounding box center [537, 147] width 134 height 19
type input "/duchy"
click at [592, 168] on div "Apply" at bounding box center [594, 173] width 19 height 11
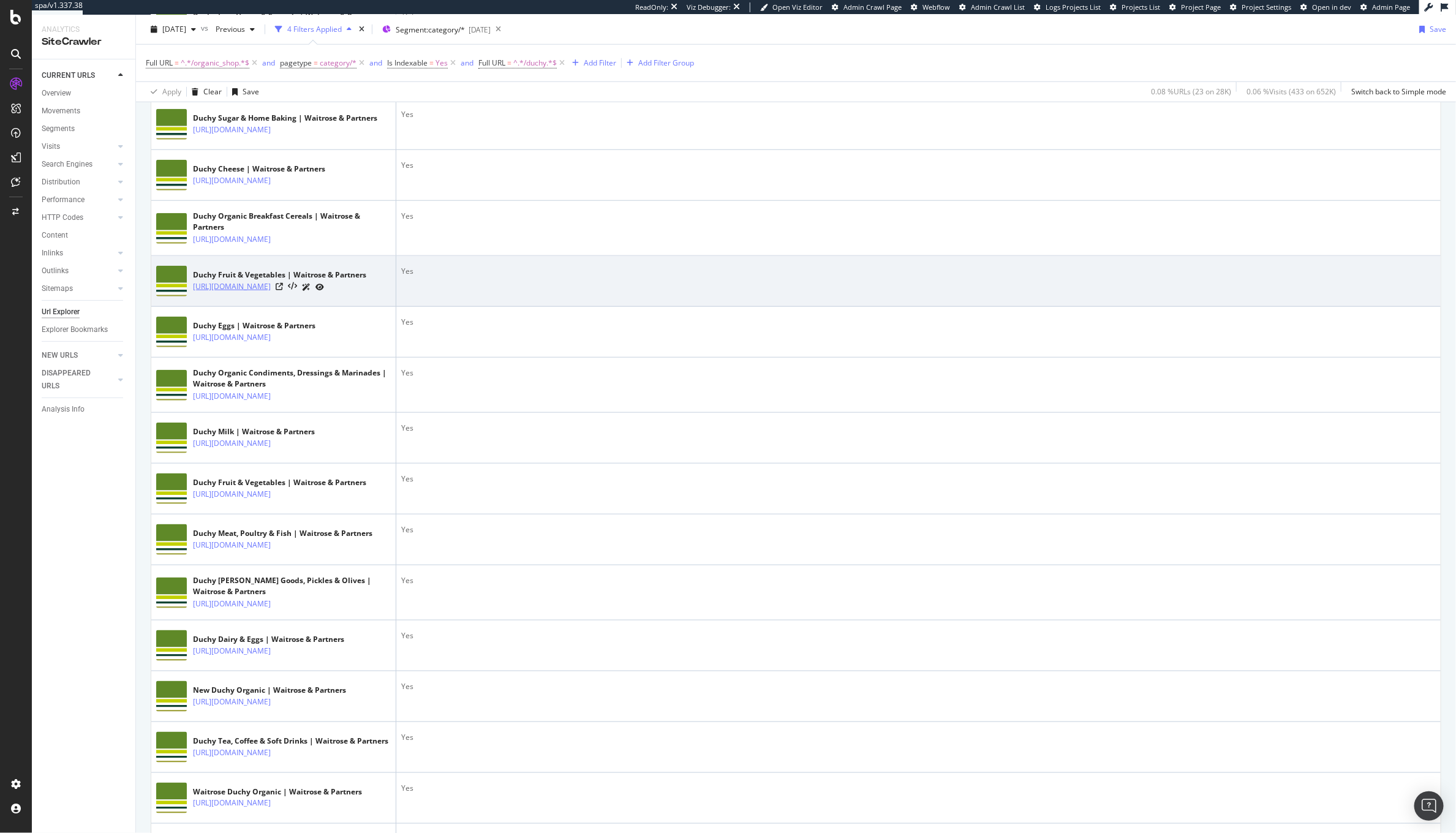
scroll to position [654, 0]
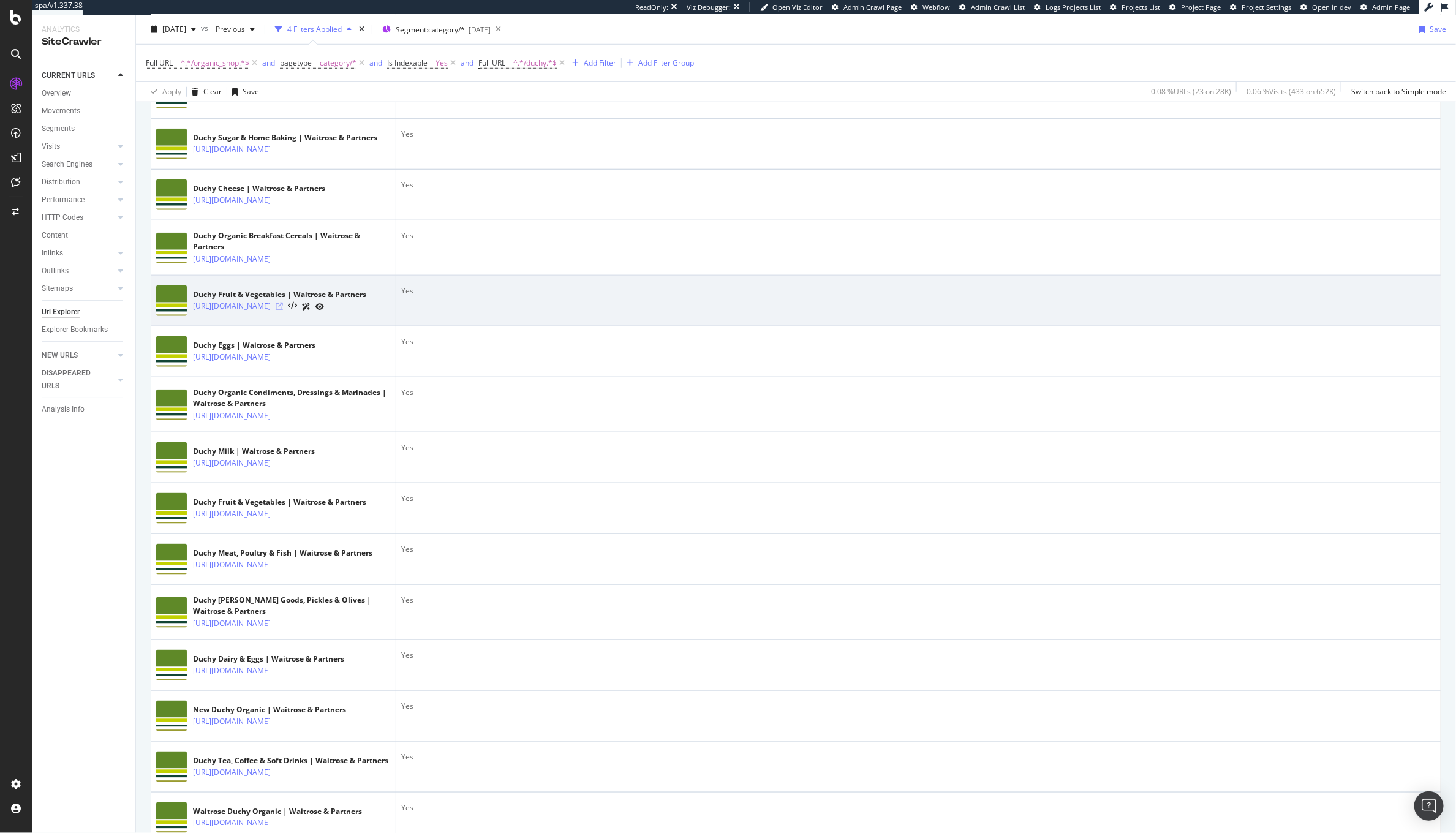
click at [283, 310] on icon at bounding box center [280, 307] width 8 height 8
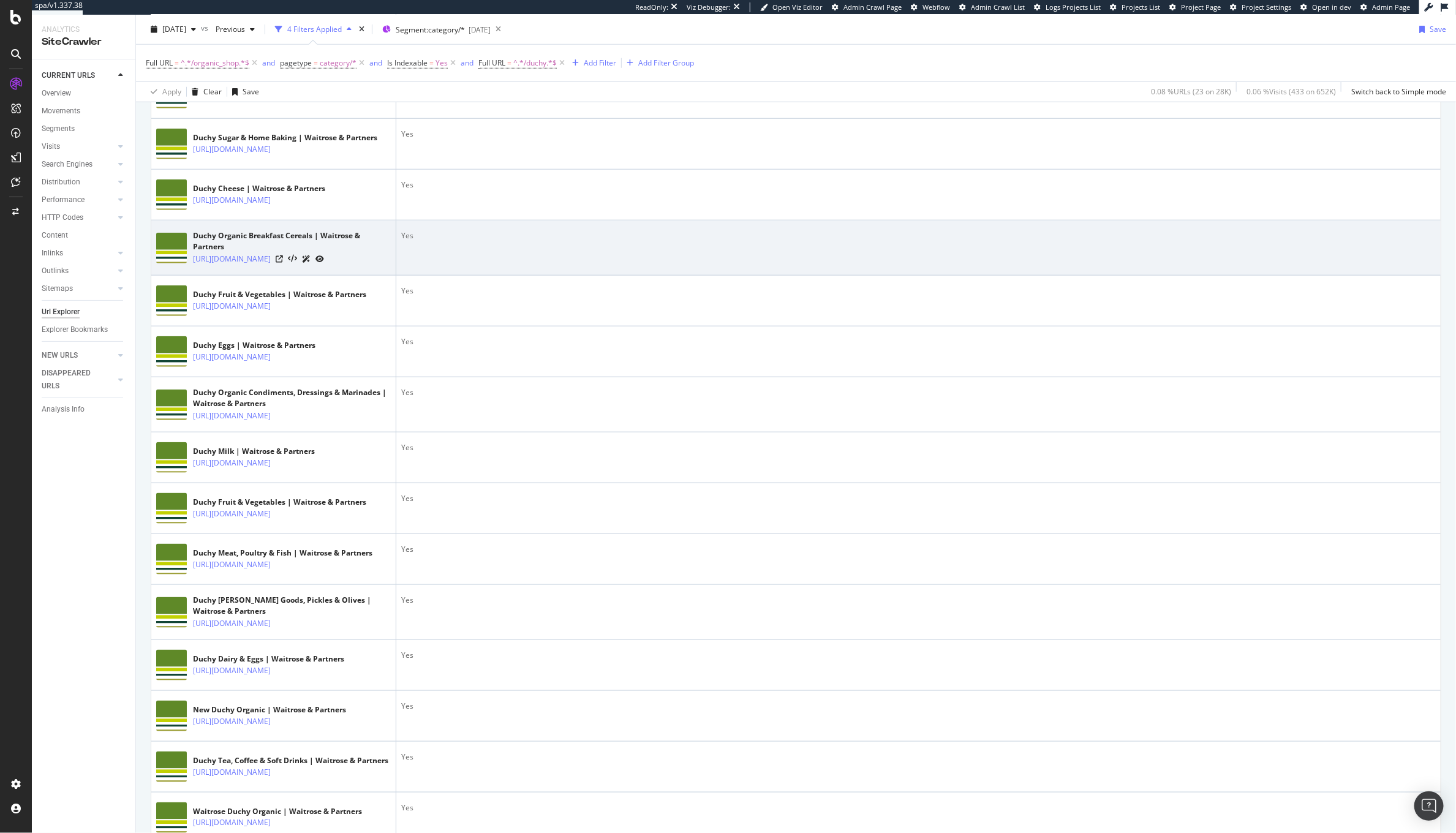
scroll to position [747, 0]
